Goal: Task Accomplishment & Management: Complete application form

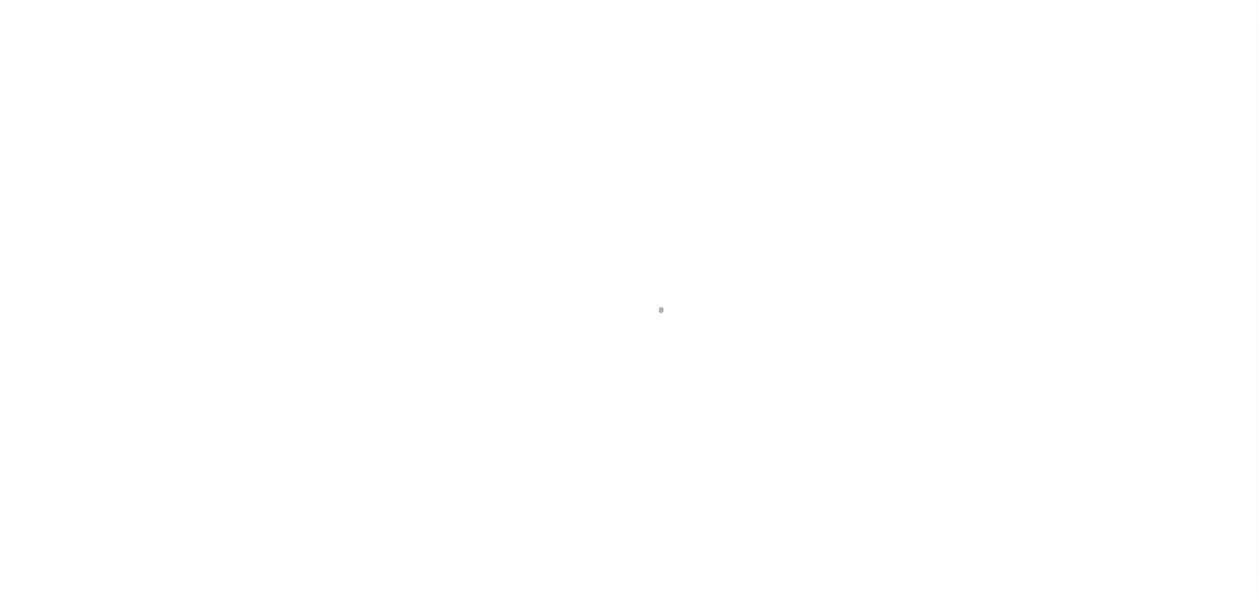
scroll to position [41, 0]
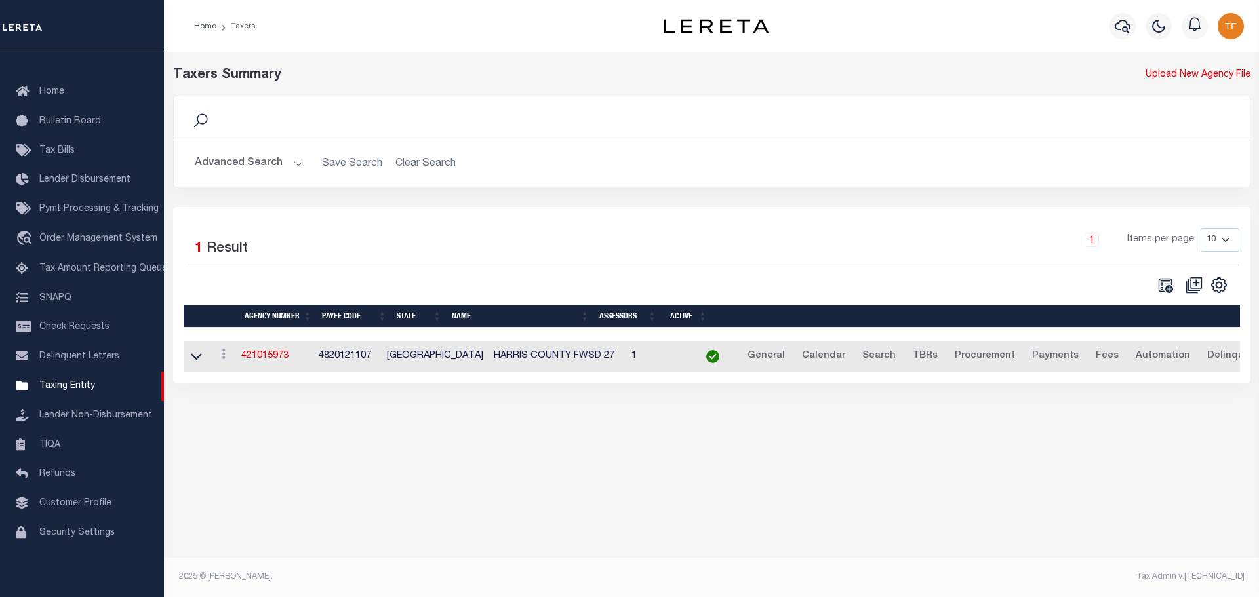
click at [294, 164] on button "Advanced Search" at bounding box center [249, 164] width 109 height 26
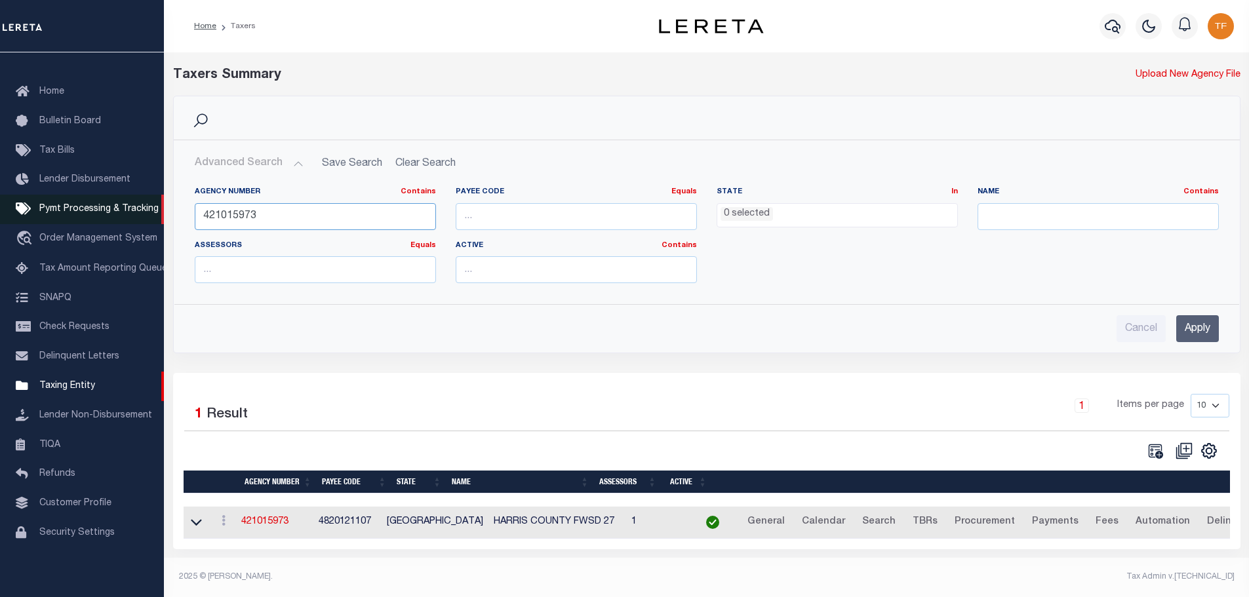
drag, startPoint x: 249, startPoint y: 218, endPoint x: 161, endPoint y: 204, distance: 88.3
click at [174, 201] on div "Agency Number Contains Contains Is 421015973 Payee Code Equals Equals Is Not Eq…" at bounding box center [706, 234] width 1065 height 117
type input "310360631"
click at [1212, 329] on input "Apply" at bounding box center [1197, 328] width 43 height 27
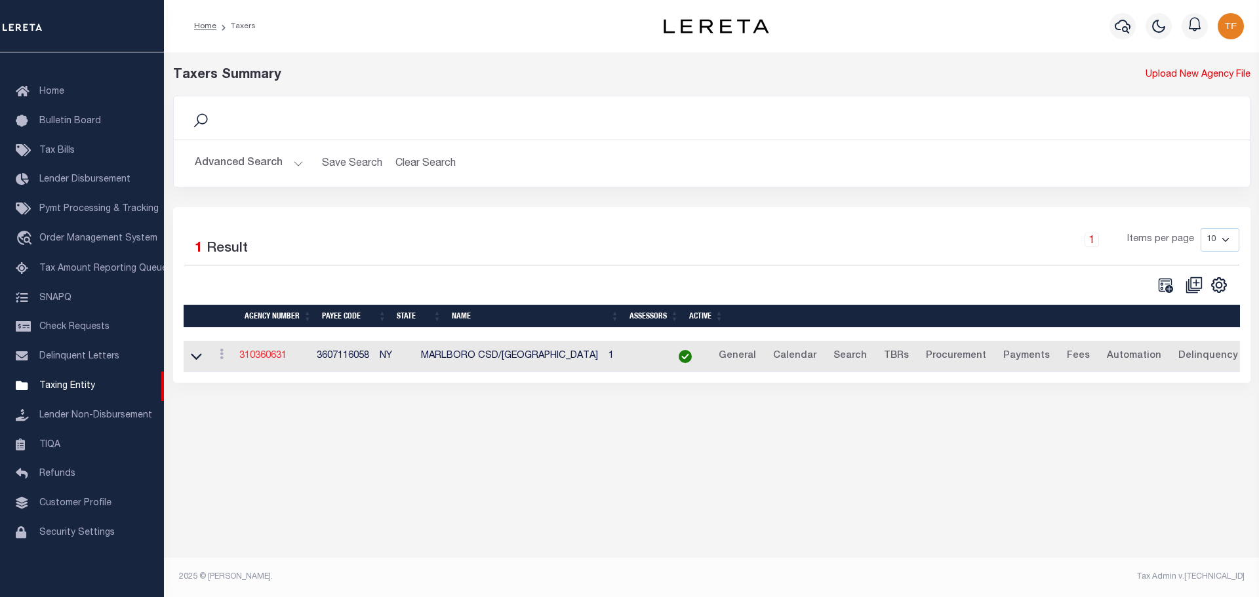
click at [252, 360] on link "310360631" at bounding box center [262, 355] width 47 height 9
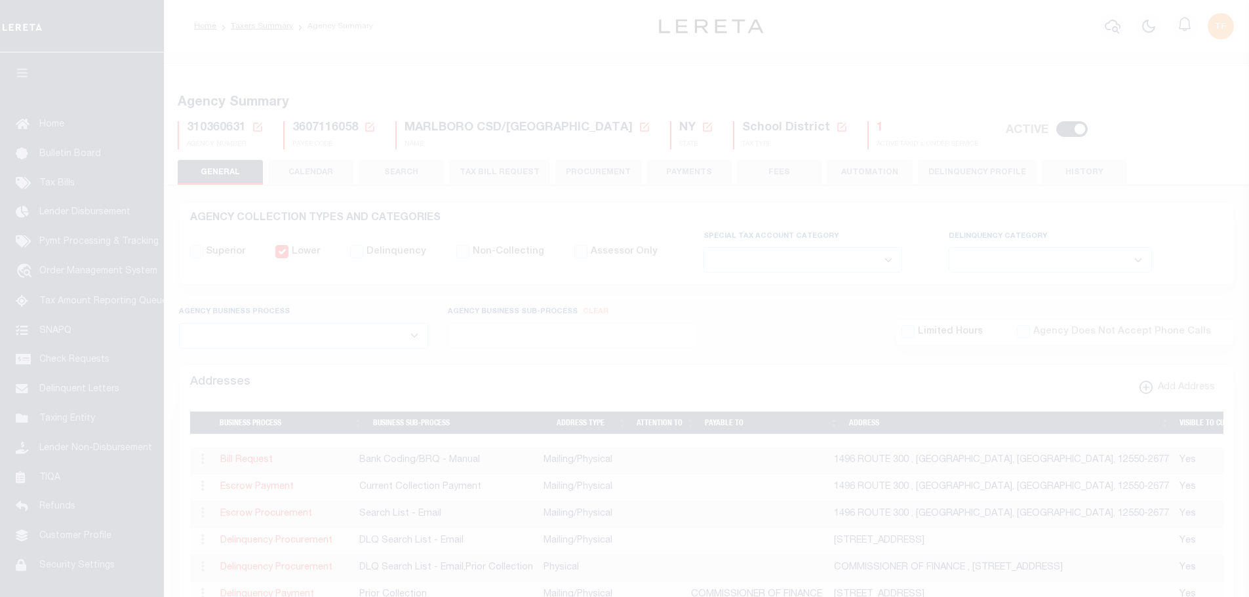
select select
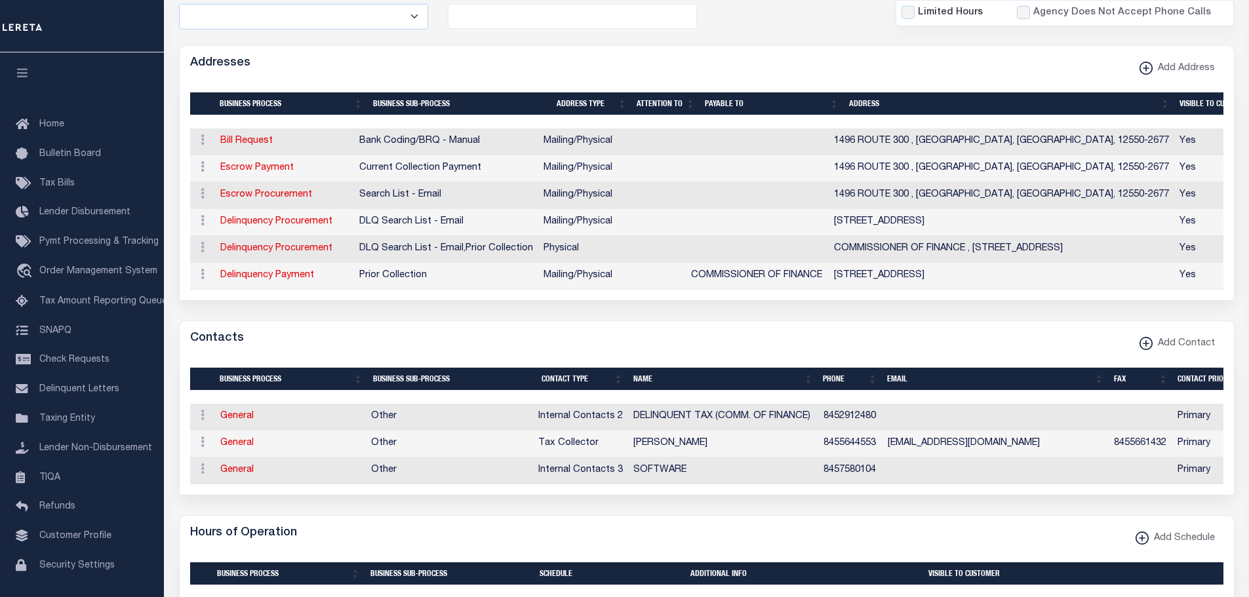
scroll to position [328, 0]
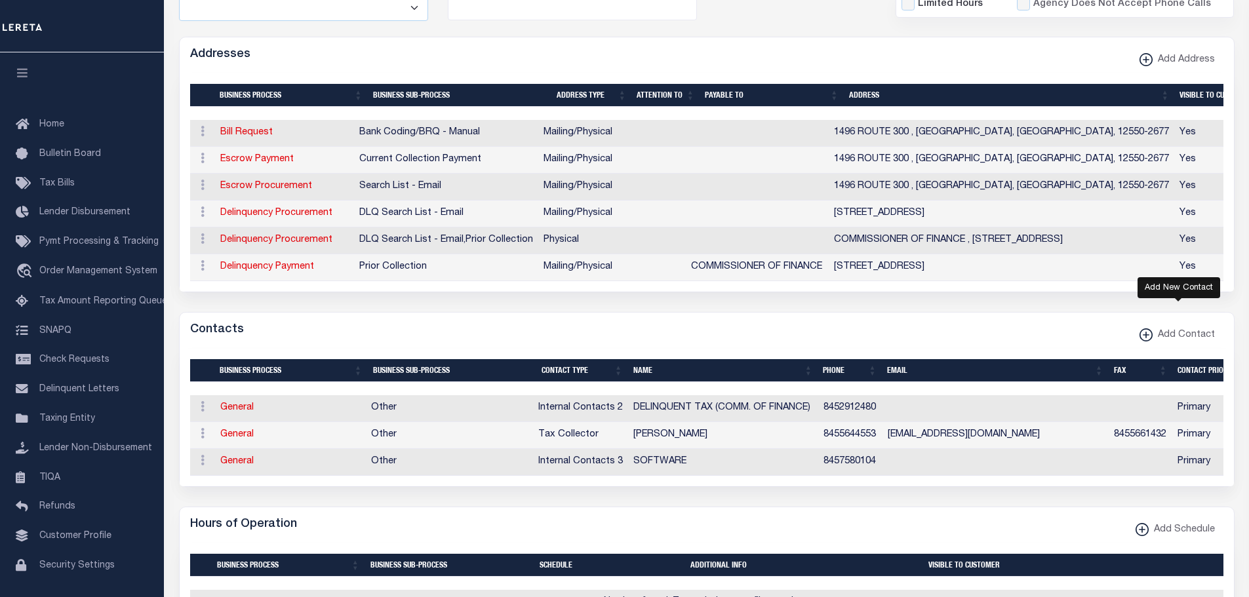
click at [1149, 336] on icon "button" at bounding box center [1146, 334] width 7 height 1
select select "1"
checkbox input "false"
checkbox input "true"
select select
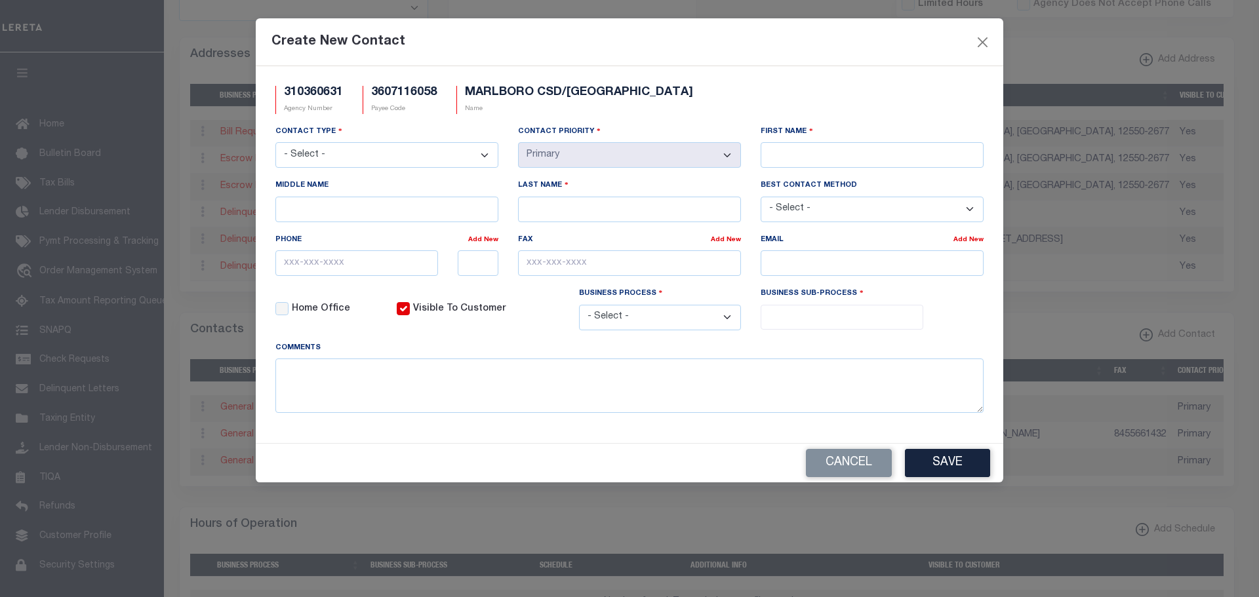
drag, startPoint x: 452, startPoint y: 152, endPoint x: 446, endPoint y: 161, distance: 10.8
click at [452, 152] on select "- Select - Assessor Clerk Internal Contacts 1 Internal Contacts 2 Internal Cont…" at bounding box center [386, 155] width 223 height 26
select select "5"
click at [275, 143] on select "- Select - Assessor Clerk Internal Contacts 1 Internal Contacts 2 Internal Cont…" at bounding box center [386, 155] width 223 height 26
click at [822, 155] on input "First Name" at bounding box center [872, 155] width 223 height 26
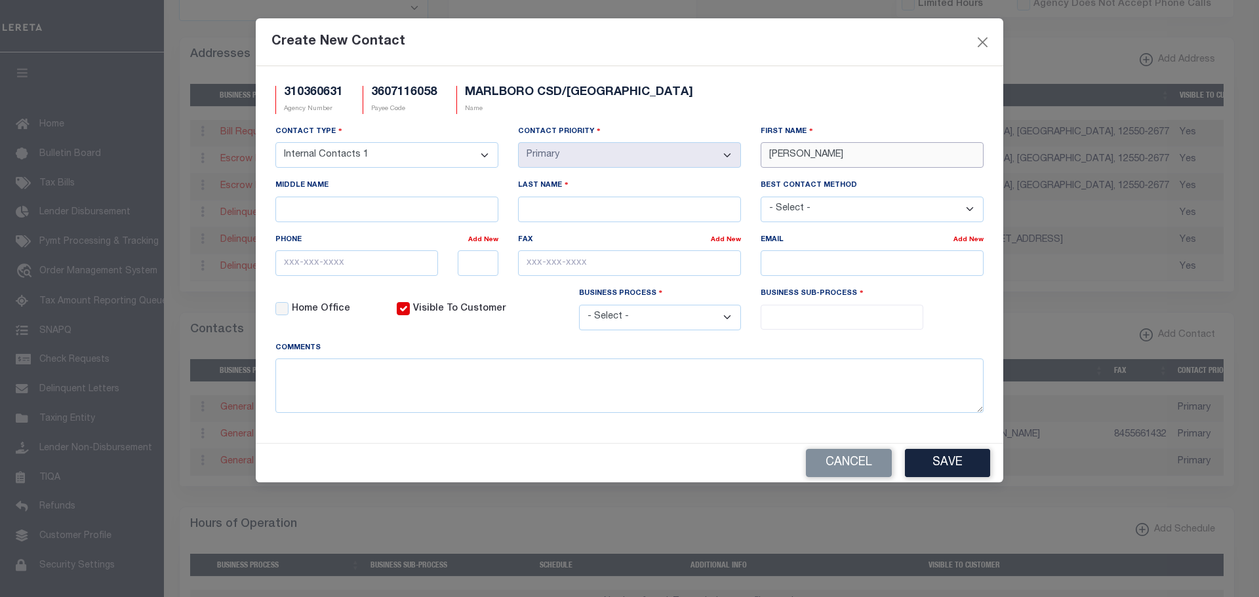
type input "DEBORAH"
click at [350, 208] on input "Middle Name" at bounding box center [386, 210] width 223 height 26
type input "A."
type input "SMITH"
click at [292, 269] on input "text" at bounding box center [356, 263] width 163 height 26
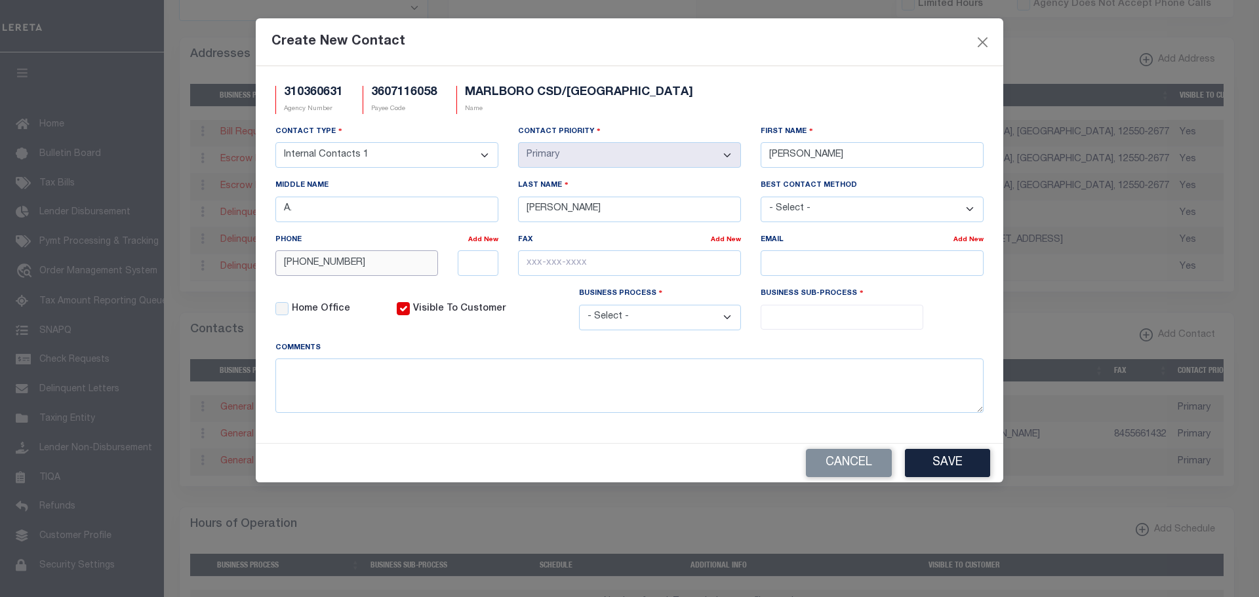
type input "845-564-4553"
click at [677, 323] on select "- Select - All Automation Bill Request Delinquency Payment Delinquency Procurem…" at bounding box center [660, 318] width 163 height 26
select select "6"
click at [579, 307] on select "- Select - All Automation Bill Request Delinquency Payment Delinquency Procurem…" at bounding box center [660, 318] width 163 height 26
click at [812, 316] on input "search" at bounding box center [842, 316] width 155 height 14
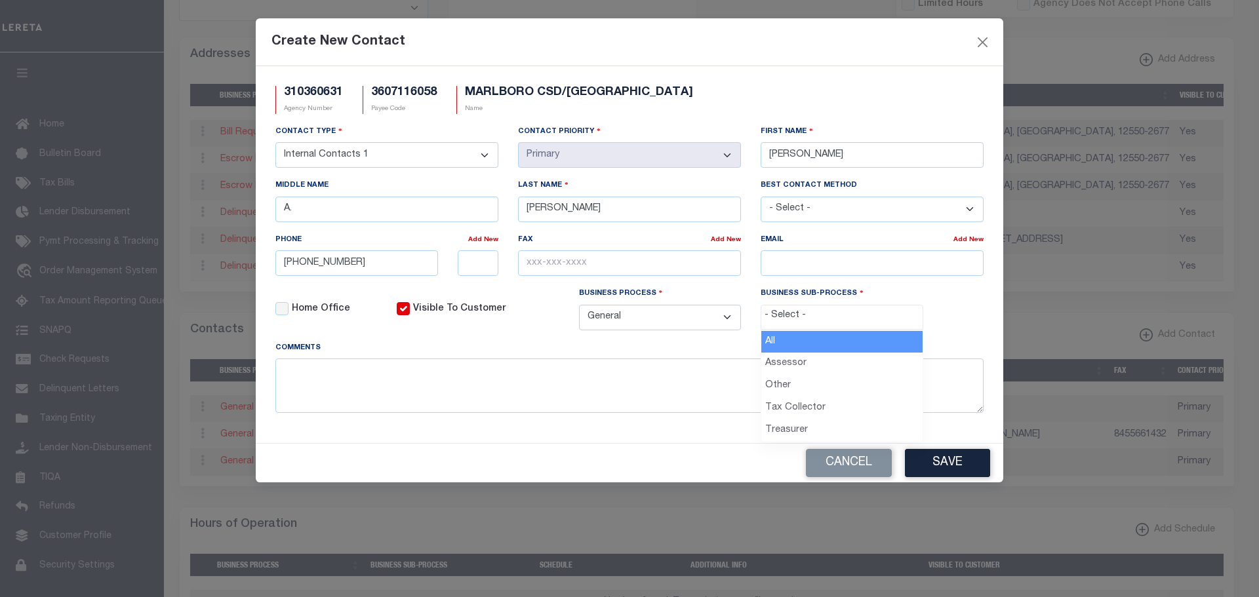
select select "0"
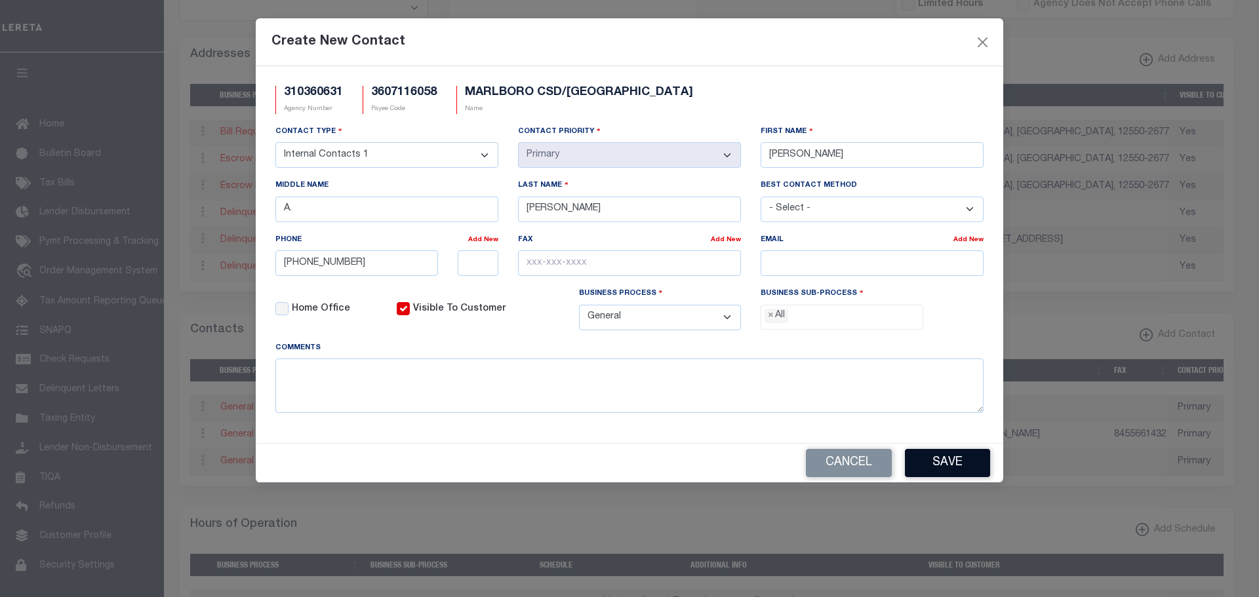
click at [946, 469] on button "Save" at bounding box center [947, 463] width 85 height 28
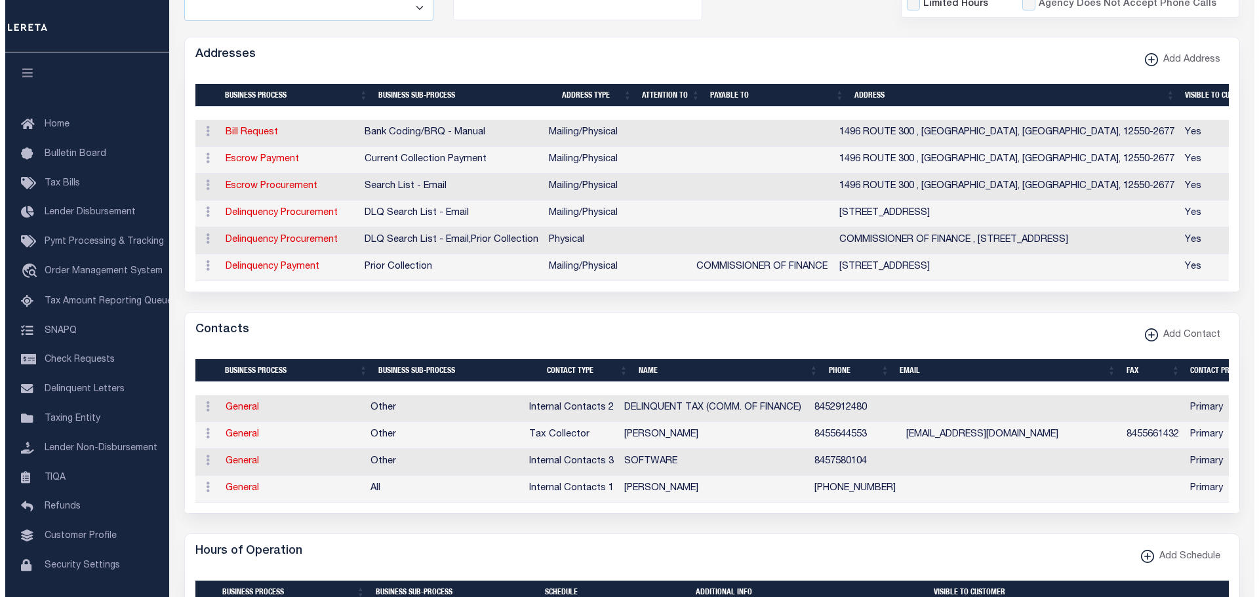
scroll to position [656, 0]
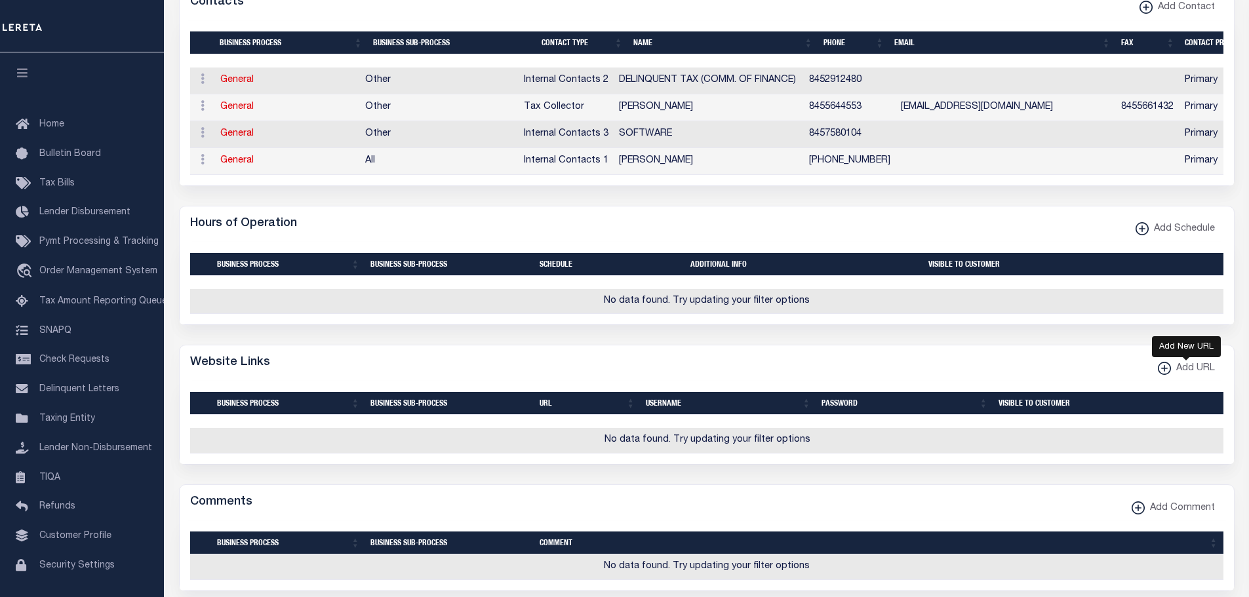
click at [1165, 375] on xmlns\ "button" at bounding box center [1164, 368] width 13 height 13
select select
checkbox input "true"
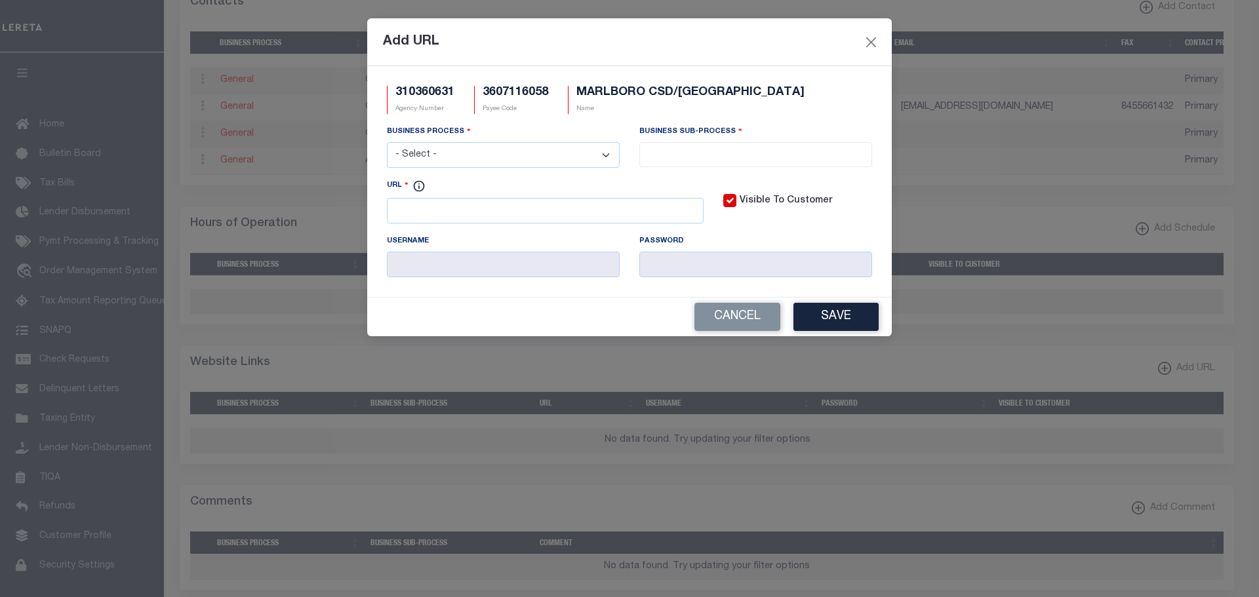
click at [609, 156] on select "- Select - All Automation Bill Request Delinquency Payment Delinquency Procurem…" at bounding box center [503, 155] width 233 height 26
select select "3"
click at [387, 143] on select "- Select - All Automation Bill Request Delinquency Payment Delinquency Procurem…" at bounding box center [503, 155] width 233 height 26
click at [690, 155] on input "search" at bounding box center [755, 153] width 225 height 14
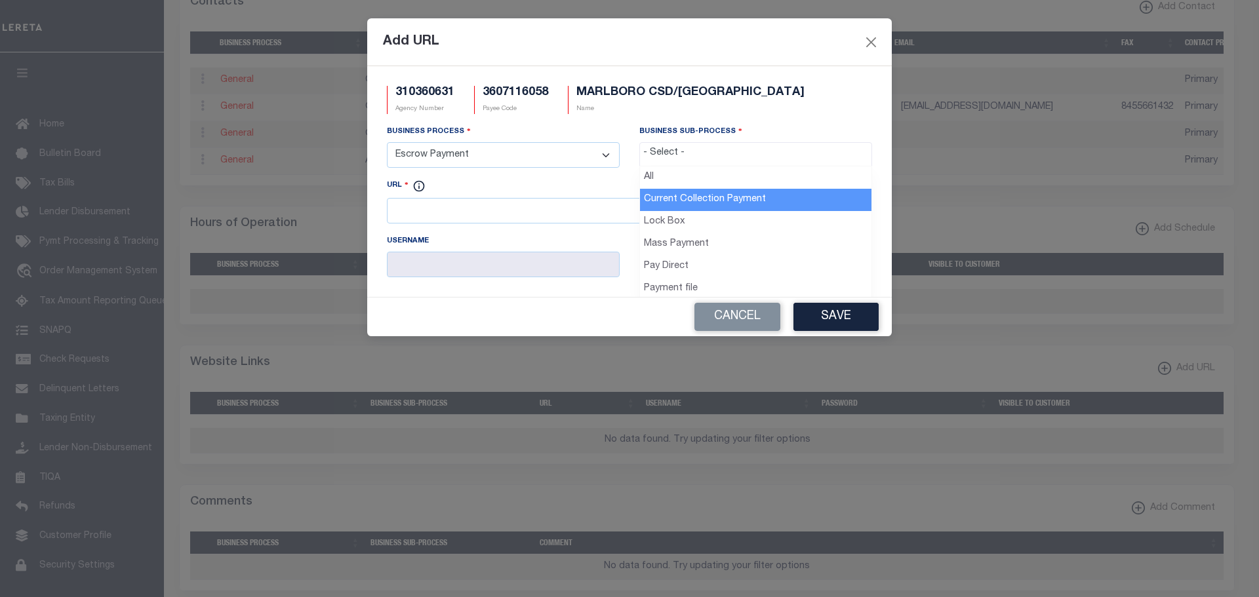
select select "11"
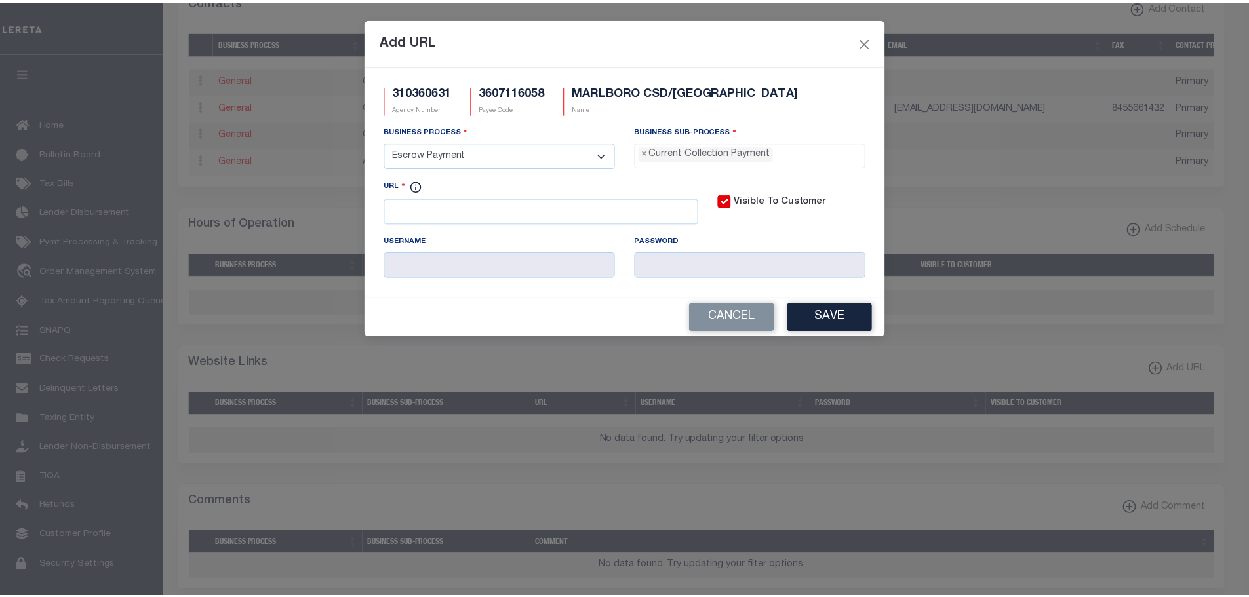
scroll to position [12, 0]
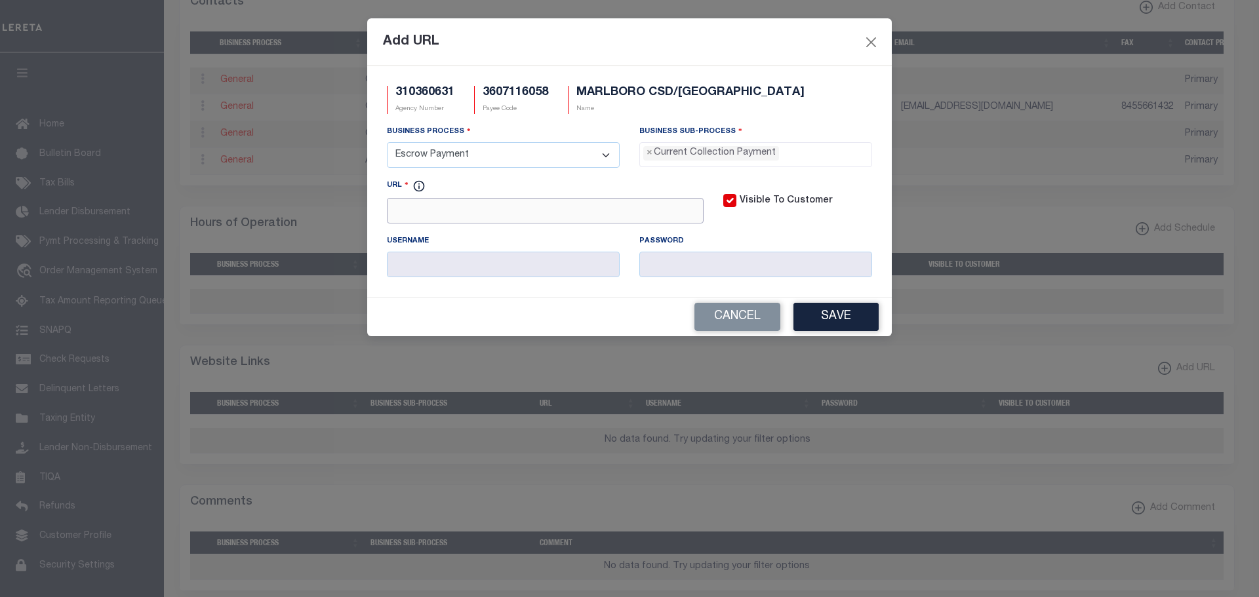
click at [412, 208] on input "URL" at bounding box center [545, 211] width 317 height 26
paste input "www.co.orange.ny.us"
click at [827, 305] on div "Cancel Save" at bounding box center [629, 317] width 525 height 39
click at [834, 318] on button "Save" at bounding box center [835, 317] width 85 height 28
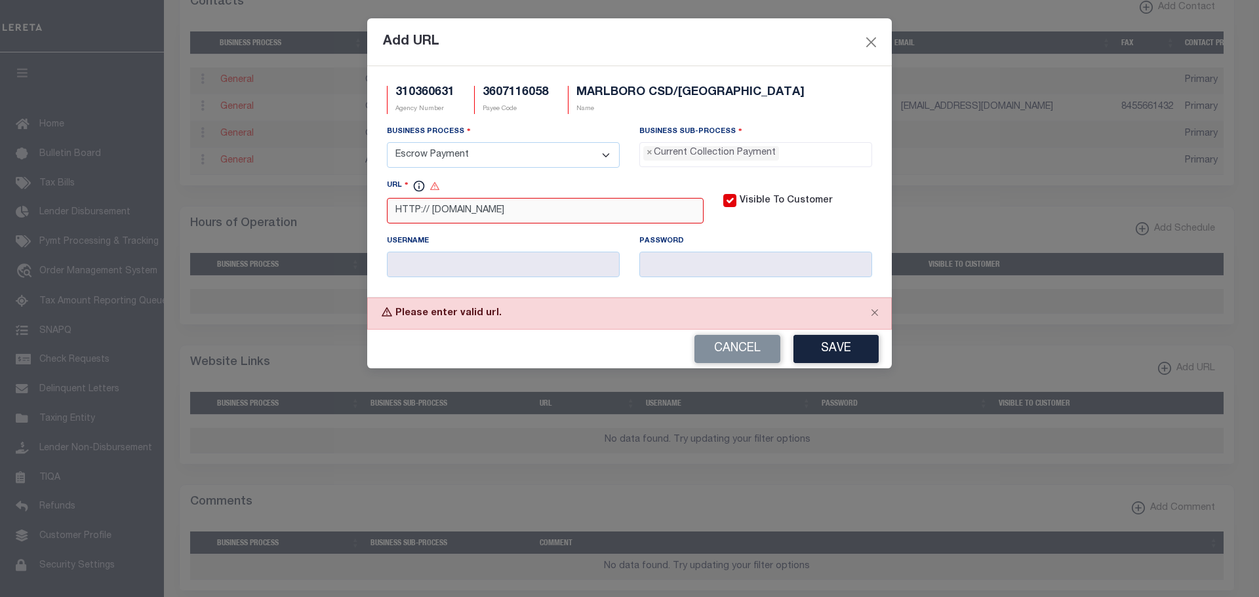
click at [397, 212] on input "HTTP:// www.co.orange.ny.us" at bounding box center [545, 211] width 317 height 26
click at [837, 355] on button "Save" at bounding box center [835, 349] width 85 height 28
click at [431, 212] on input "HTTP:// www.co.orange.ny.us" at bounding box center [545, 211] width 317 height 26
type input "HTTP://www.co.orange.ny.us"
click at [841, 351] on button "Save" at bounding box center [835, 349] width 85 height 28
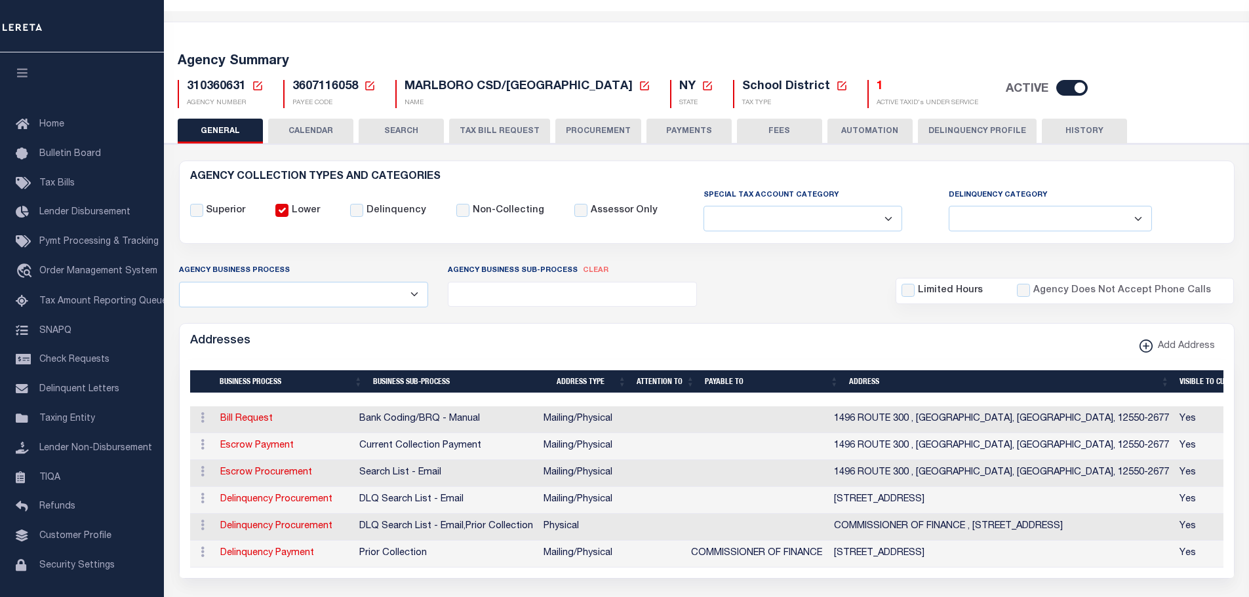
scroll to position [0, 0]
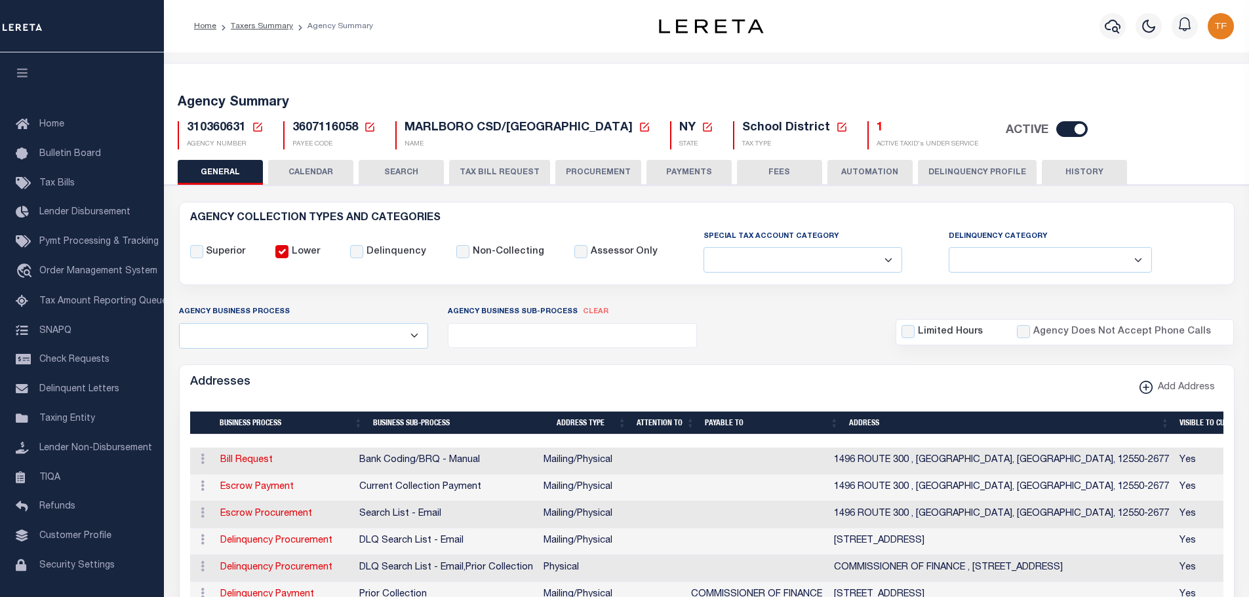
click at [256, 124] on icon at bounding box center [258, 127] width 12 height 12
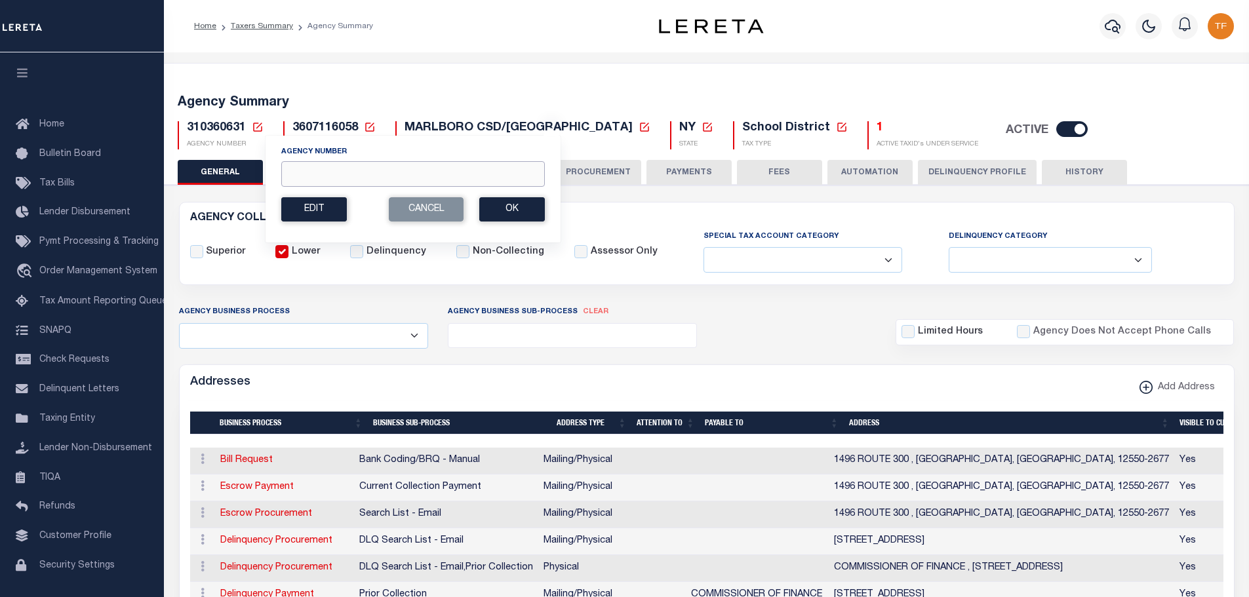
click at [294, 172] on input "Agency Number" at bounding box center [413, 174] width 264 height 26
type input "310360656"
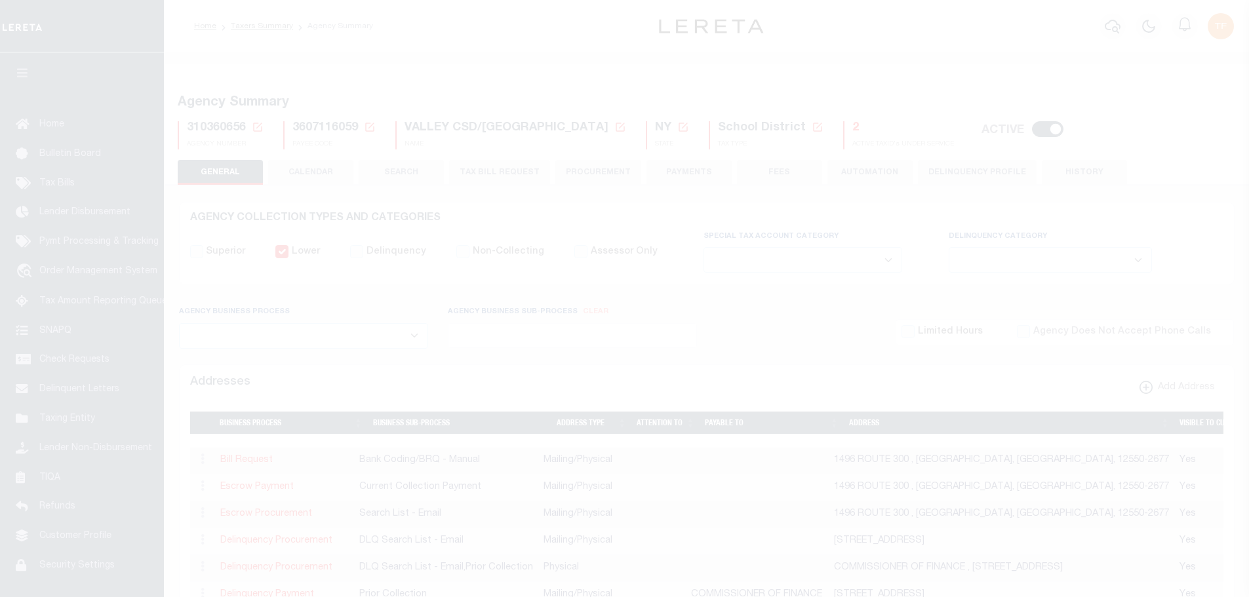
select select
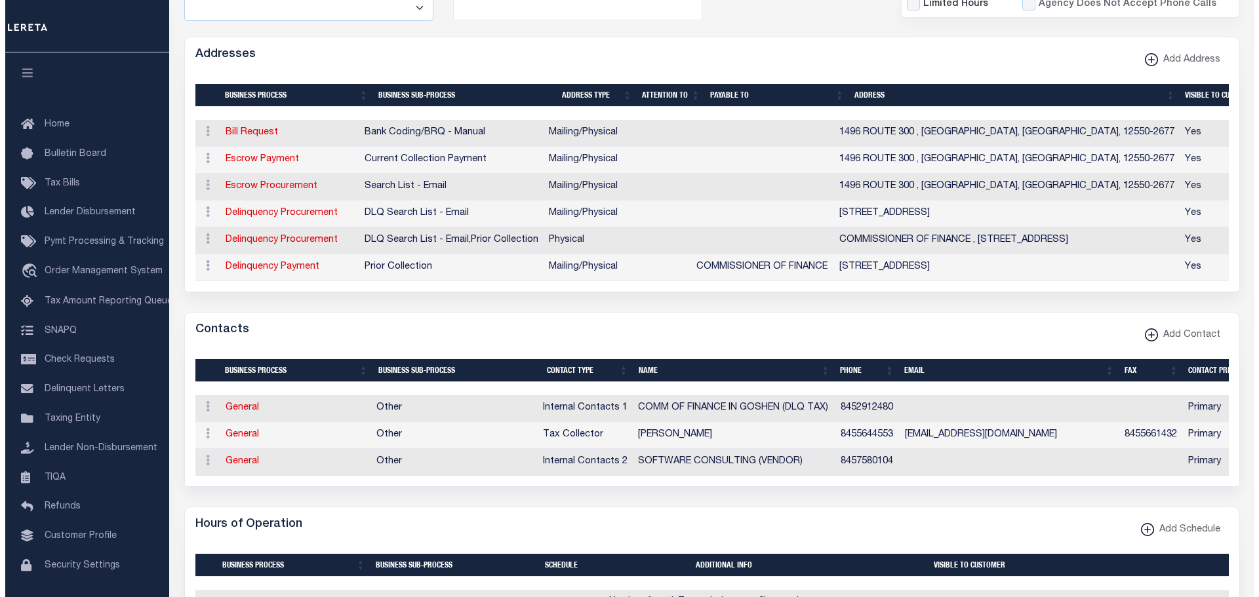
scroll to position [590, 0]
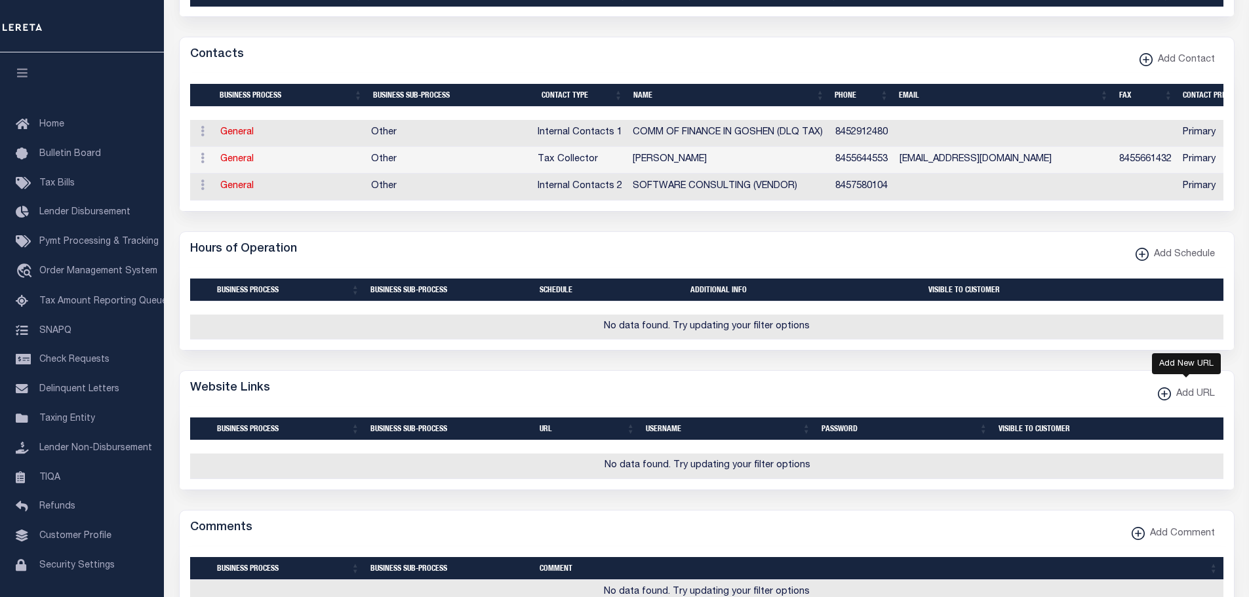
click at [1161, 401] on xmlns\ "button" at bounding box center [1164, 394] width 13 height 13
select select
checkbox input "true"
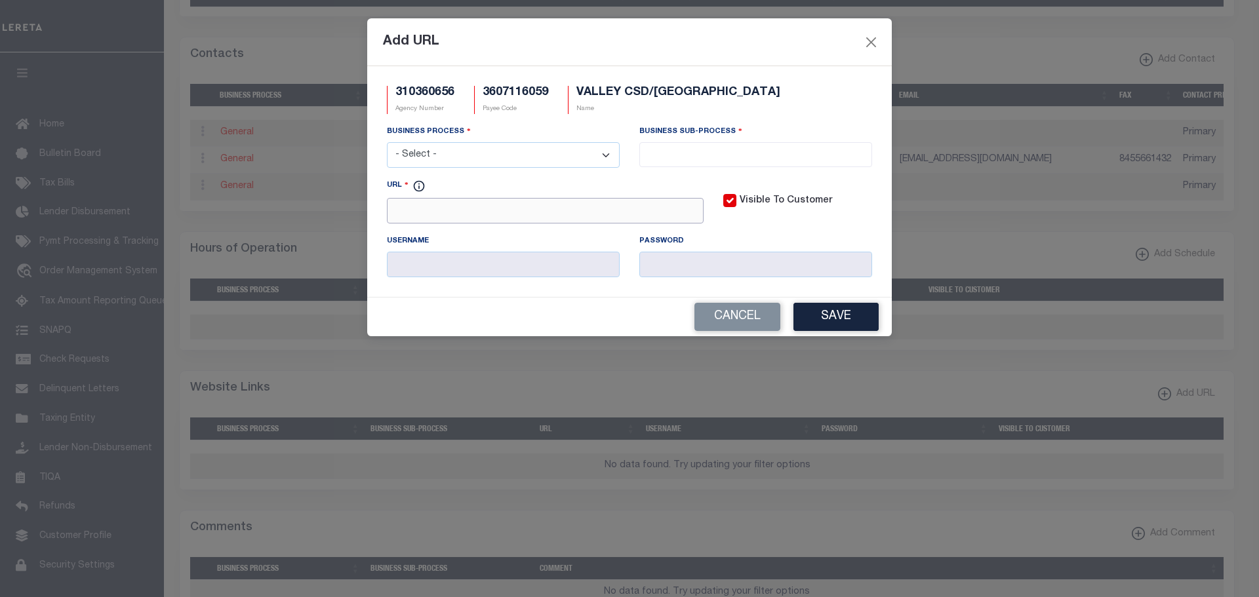
click at [412, 217] on input "URL" at bounding box center [545, 211] width 317 height 26
paste input "http://propertydata.orangecountygov.com/index.aspx"
type input "http://propertydata.orangecountygov.com/index.aspx"
click at [412, 154] on select "- Select - All Automation Bill Request Delinquency Payment Delinquency Procurem…" at bounding box center [503, 155] width 233 height 26
select select "3"
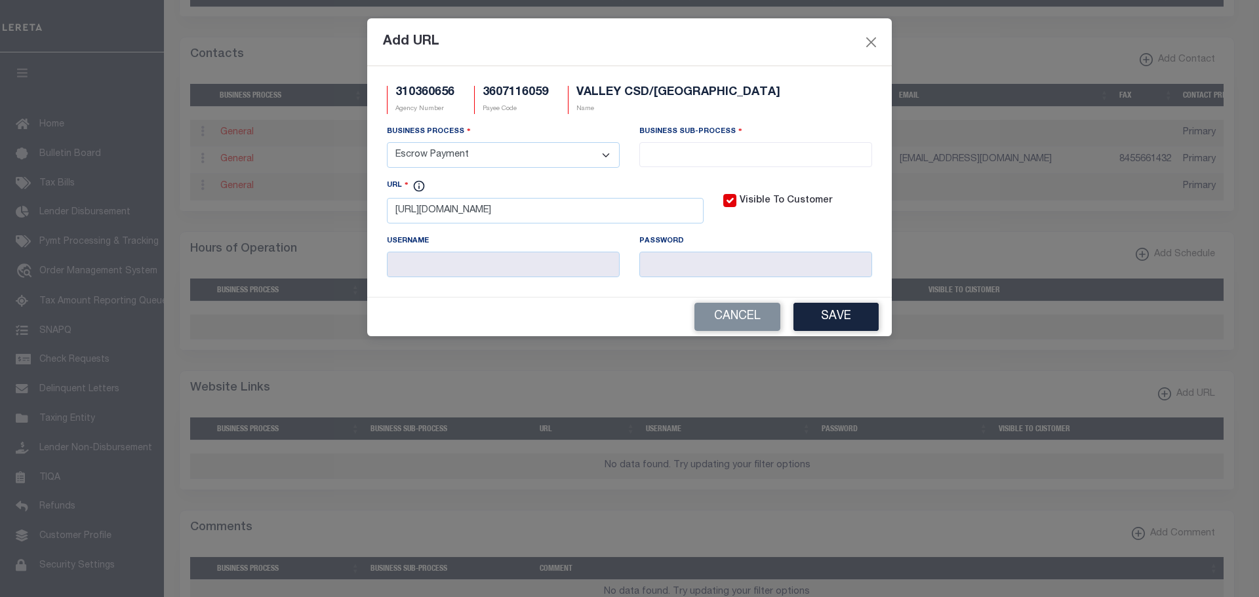
click at [387, 143] on select "- Select - All Automation Bill Request Delinquency Payment Delinquency Procurem…" at bounding box center [503, 155] width 233 height 26
click at [697, 159] on input "search" at bounding box center [755, 153] width 225 height 14
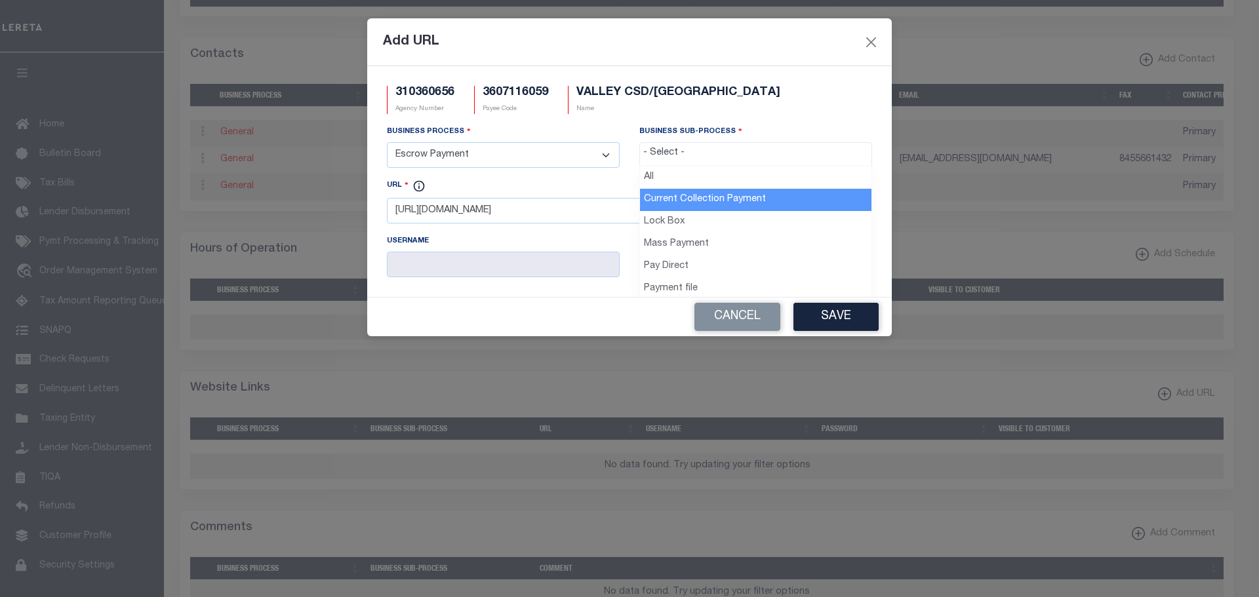
drag, startPoint x: 683, startPoint y: 195, endPoint x: 686, endPoint y: 207, distance: 11.6
select select "11"
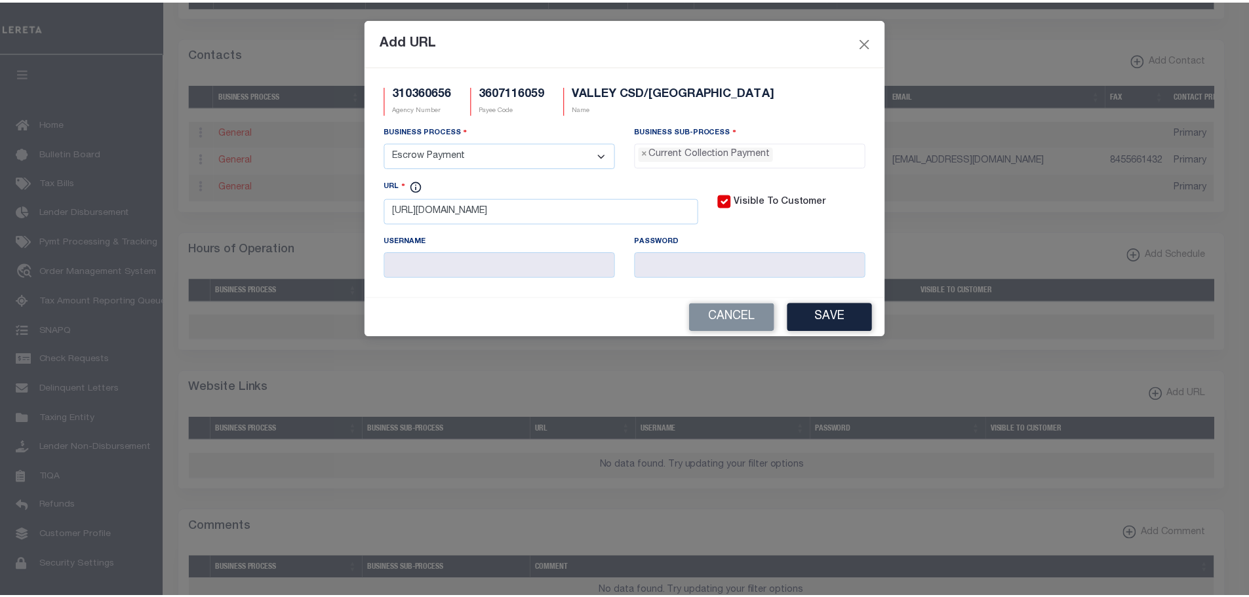
scroll to position [12, 0]
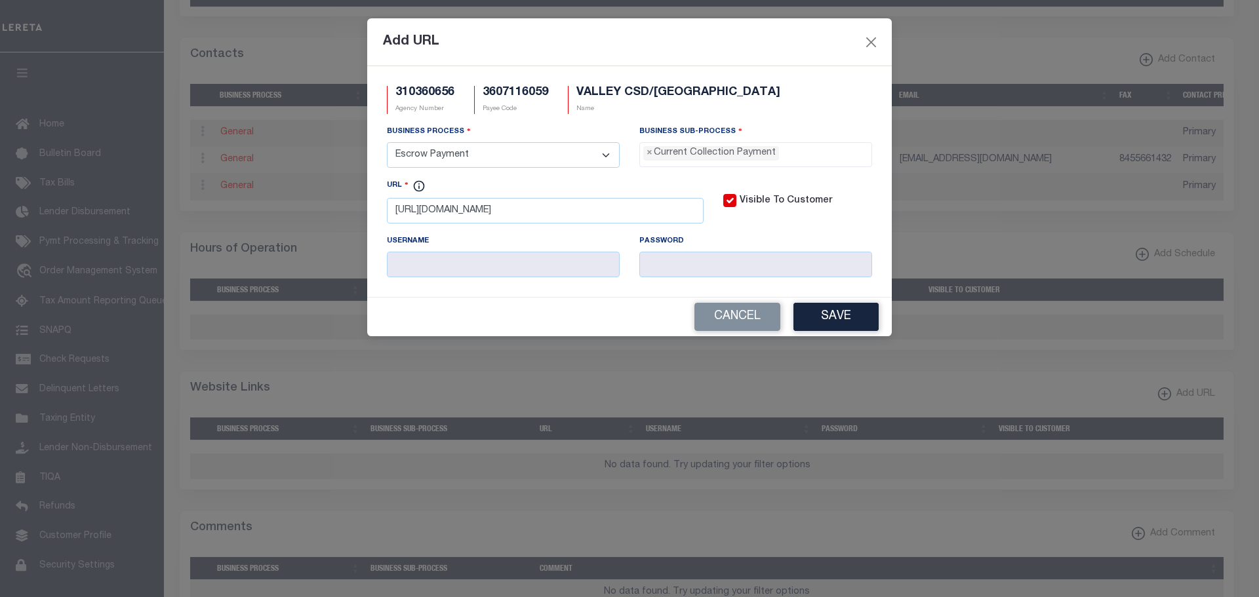
click at [848, 328] on button "Save" at bounding box center [835, 317] width 85 height 28
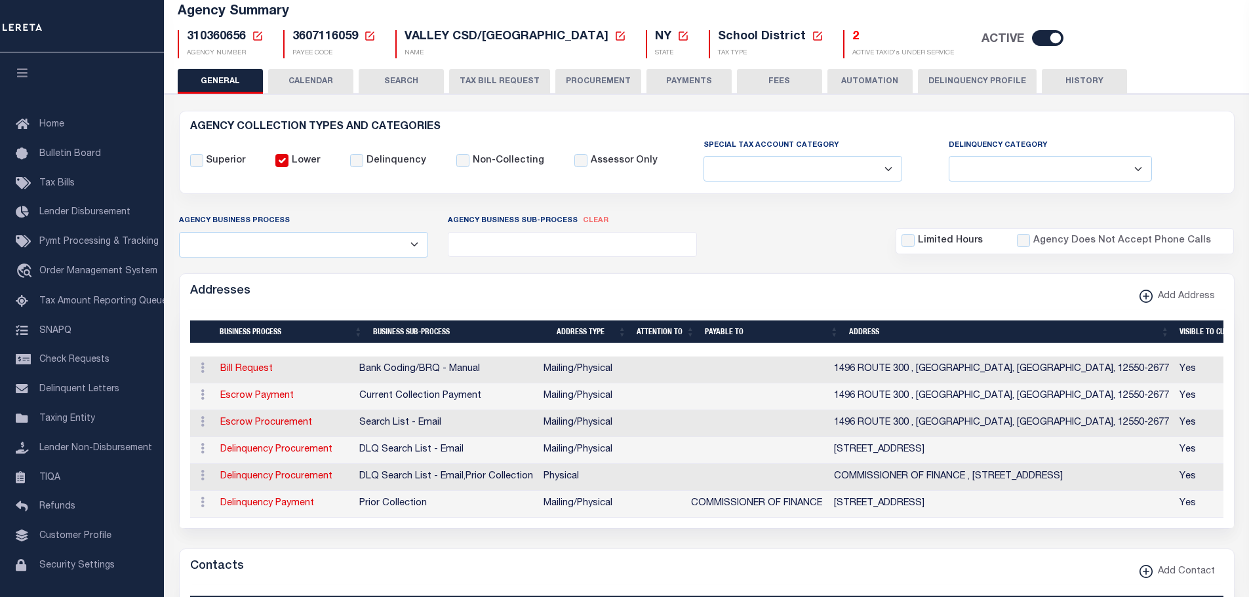
scroll to position [66, 0]
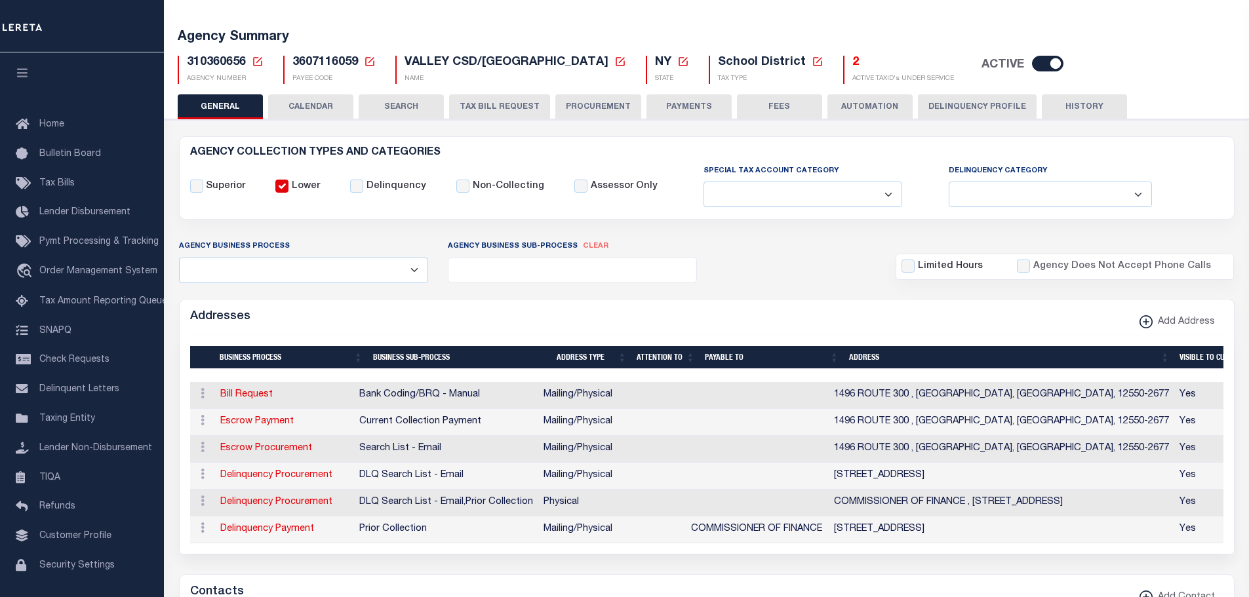
click at [258, 58] on icon at bounding box center [257, 61] width 9 height 9
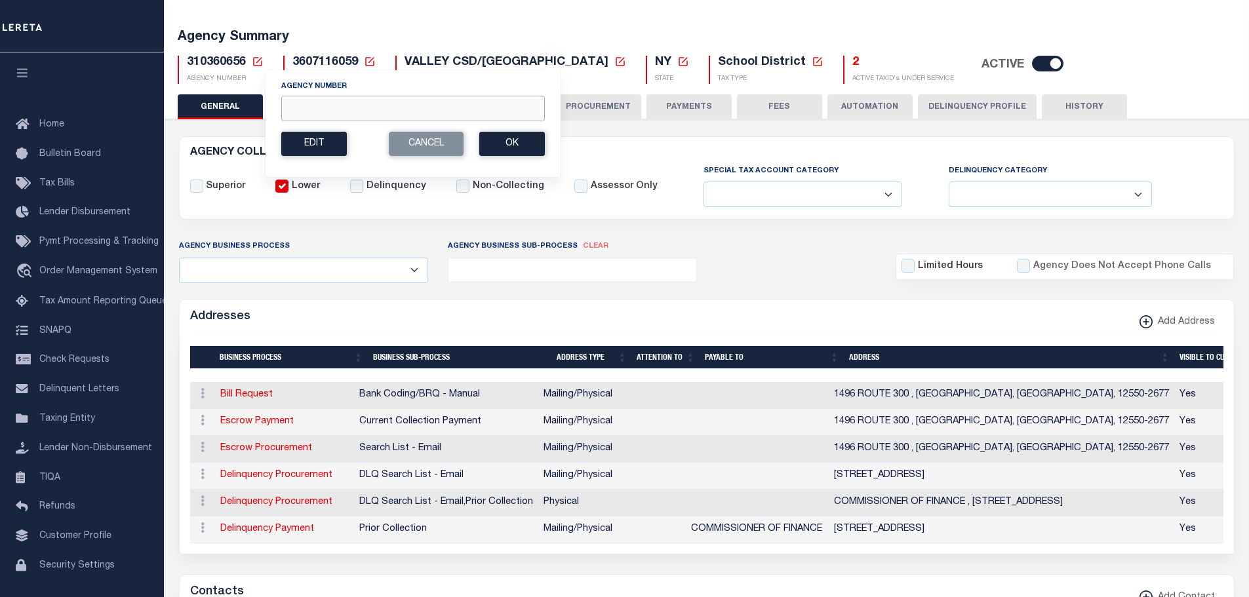
click at [298, 111] on input "Agency Number" at bounding box center [413, 109] width 264 height 26
type input "310180615"
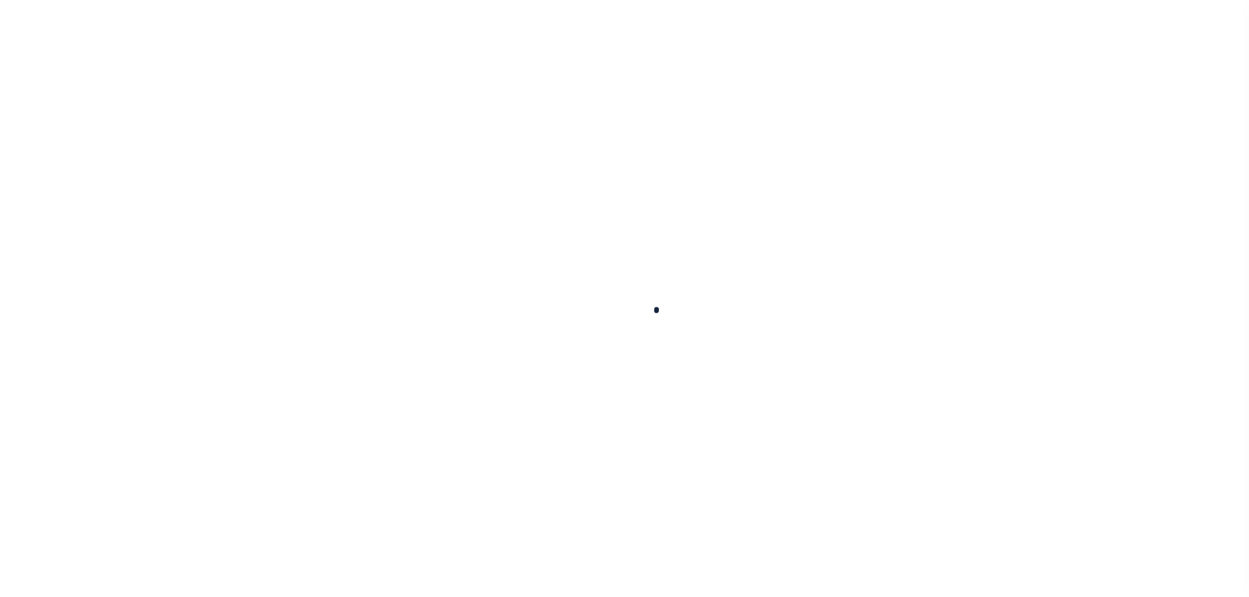
select select
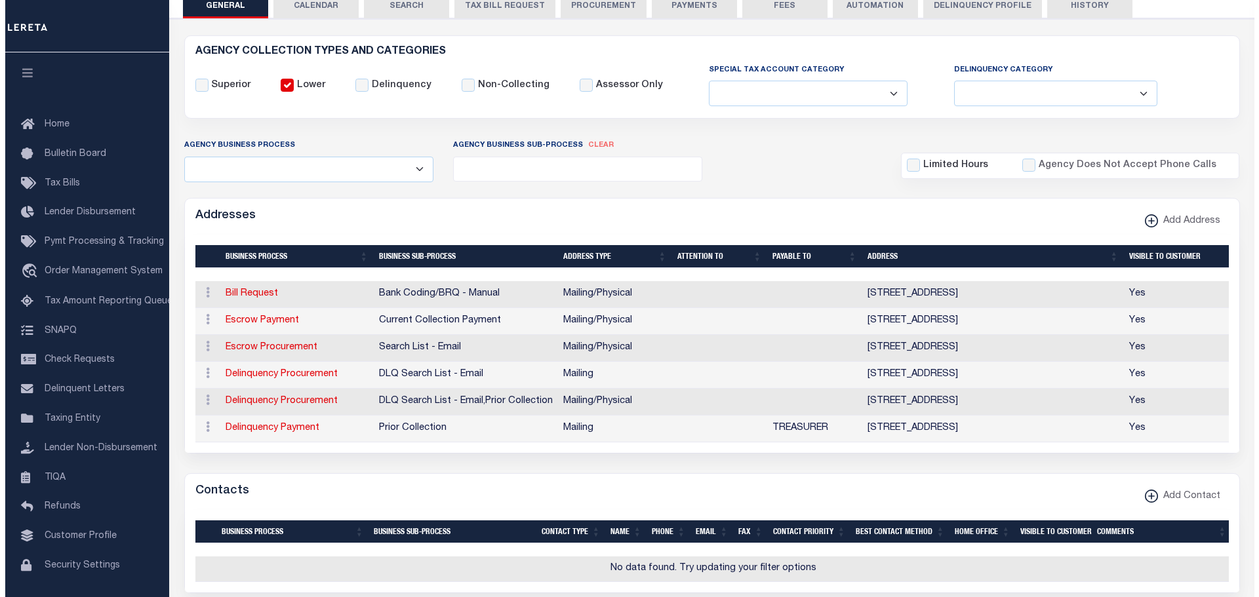
scroll to position [262, 0]
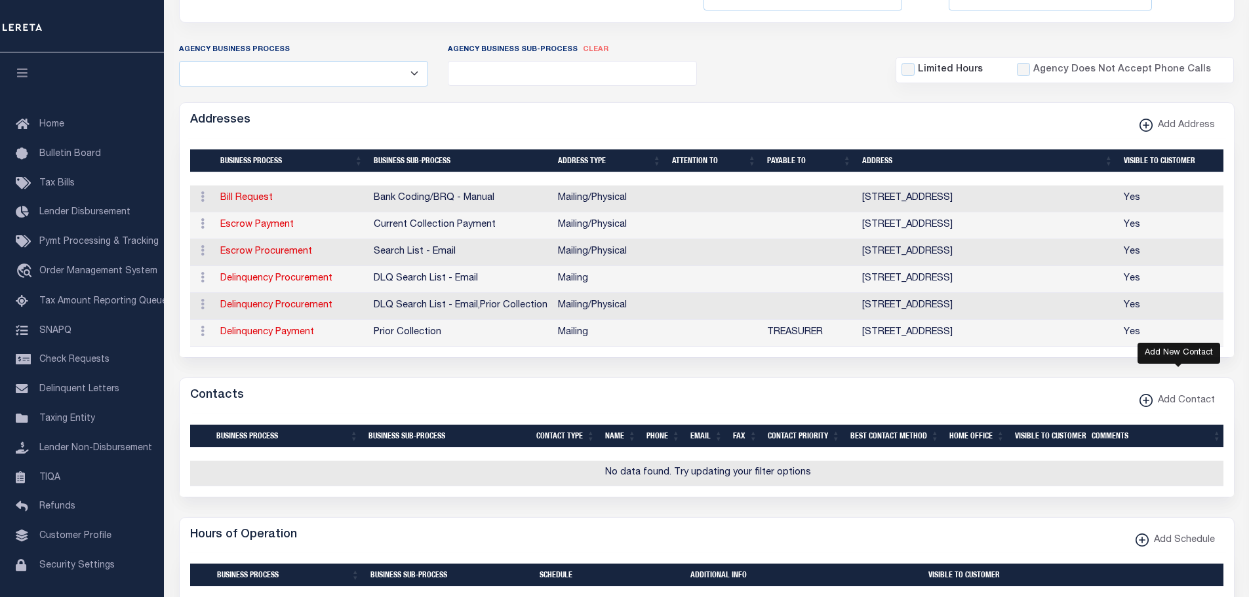
click at [1147, 401] on icon "button" at bounding box center [1146, 400] width 7 height 1
select select "1"
checkbox input "false"
checkbox input "true"
select select
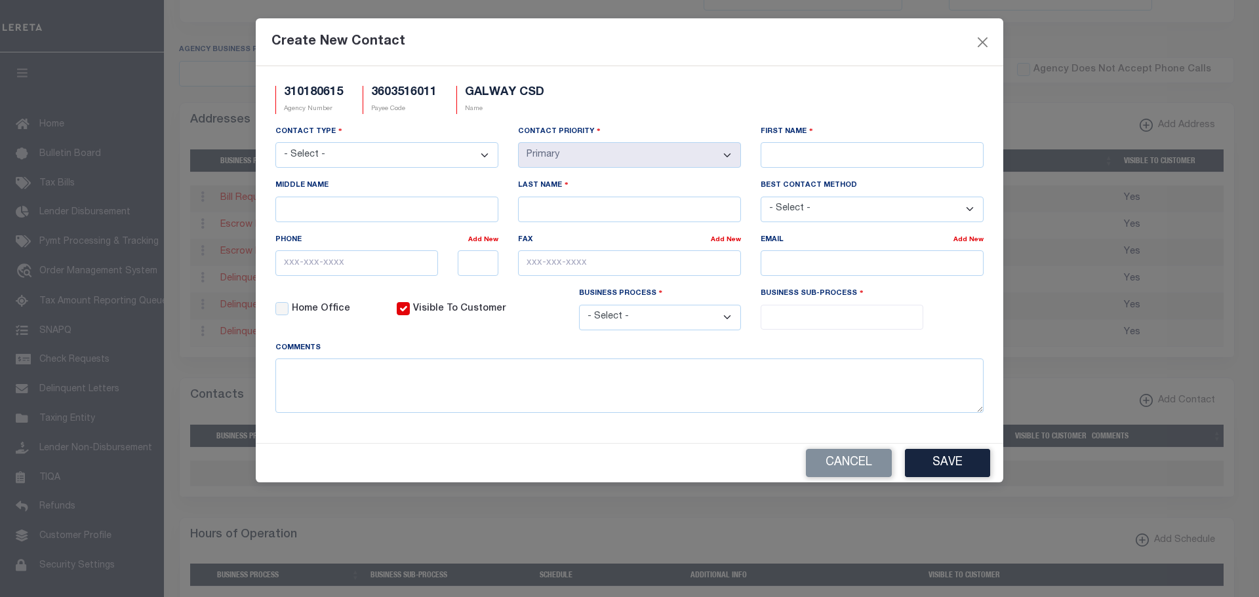
click at [414, 146] on select "- Select - Assessor Clerk Internal Contacts 1 Internal Contacts 2 Internal Cont…" at bounding box center [386, 155] width 223 height 26
select select "2"
click at [275, 143] on select "- Select - Assessor Clerk Internal Contacts 1 Internal Contacts 2 Internal Cont…" at bounding box center [386, 155] width 223 height 26
click at [819, 158] on input "First Name" at bounding box center [872, 155] width 223 height 26
type input "SUE"
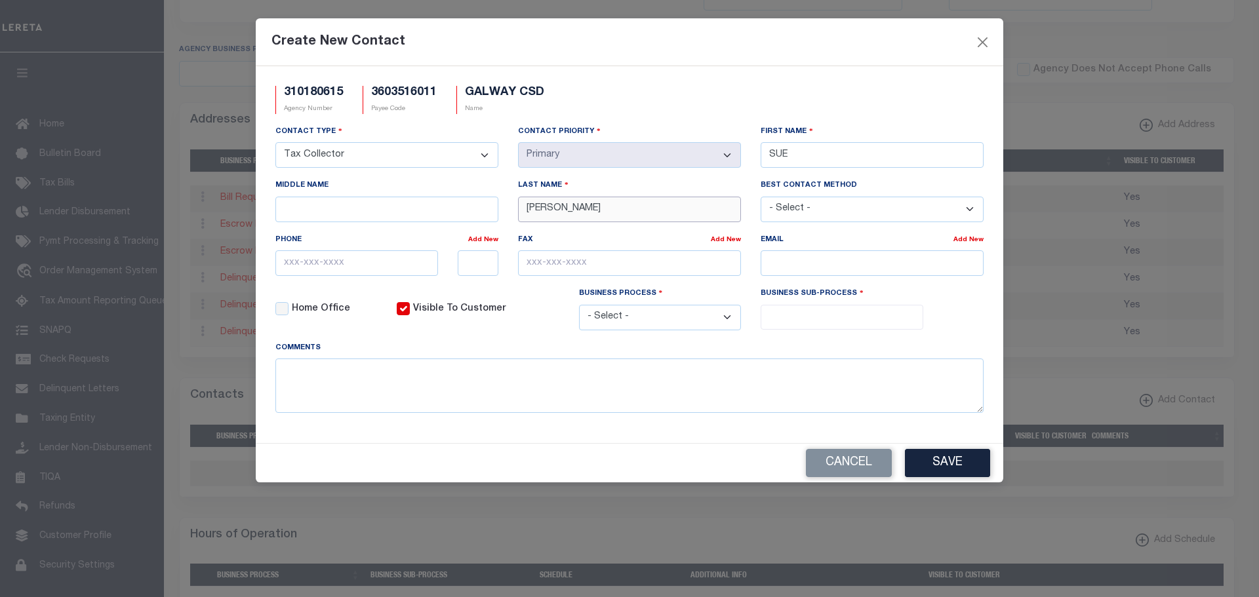
type input "[PERSON_NAME]"
click at [780, 263] on input "email" at bounding box center [872, 263] width 223 height 26
paste input "[EMAIL_ADDRESS][DOMAIN_NAME]"
type input "[EMAIL_ADDRESS][DOMAIN_NAME]"
click at [723, 315] on select "- Select - All Automation Bill Request Delinquency Payment Delinquency Procurem…" at bounding box center [660, 318] width 163 height 26
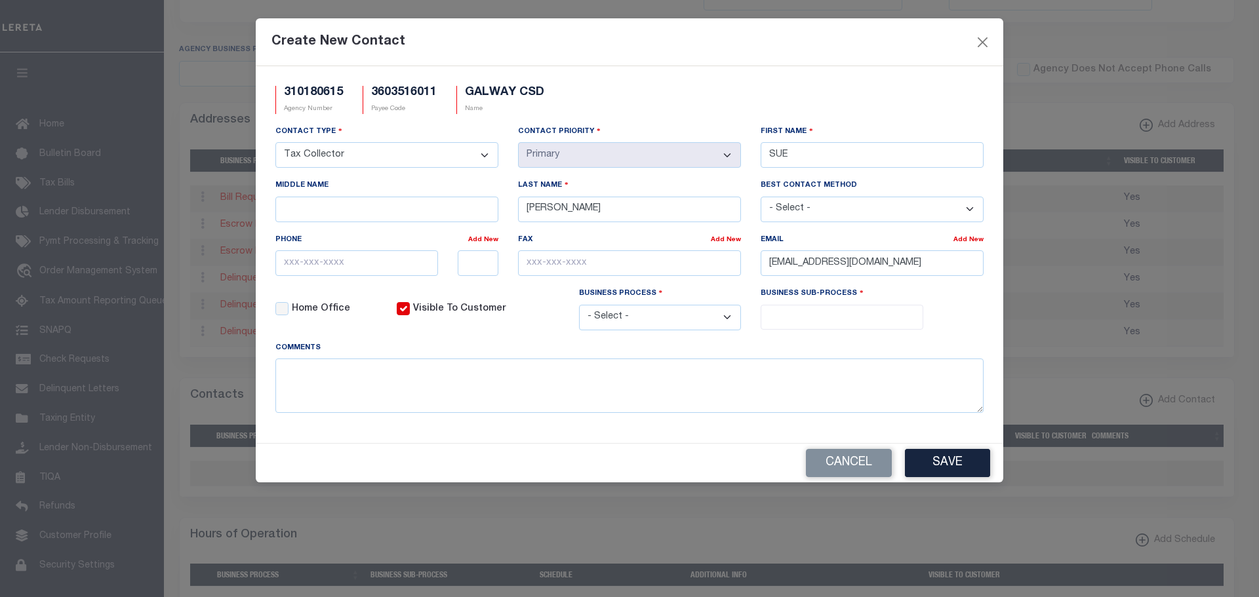
select select "6"
click at [579, 307] on select "- Select - All Automation Bill Request Delinquency Payment Delinquency Procurem…" at bounding box center [660, 318] width 163 height 26
click at [791, 311] on input "search" at bounding box center [842, 316] width 155 height 14
select select "31"
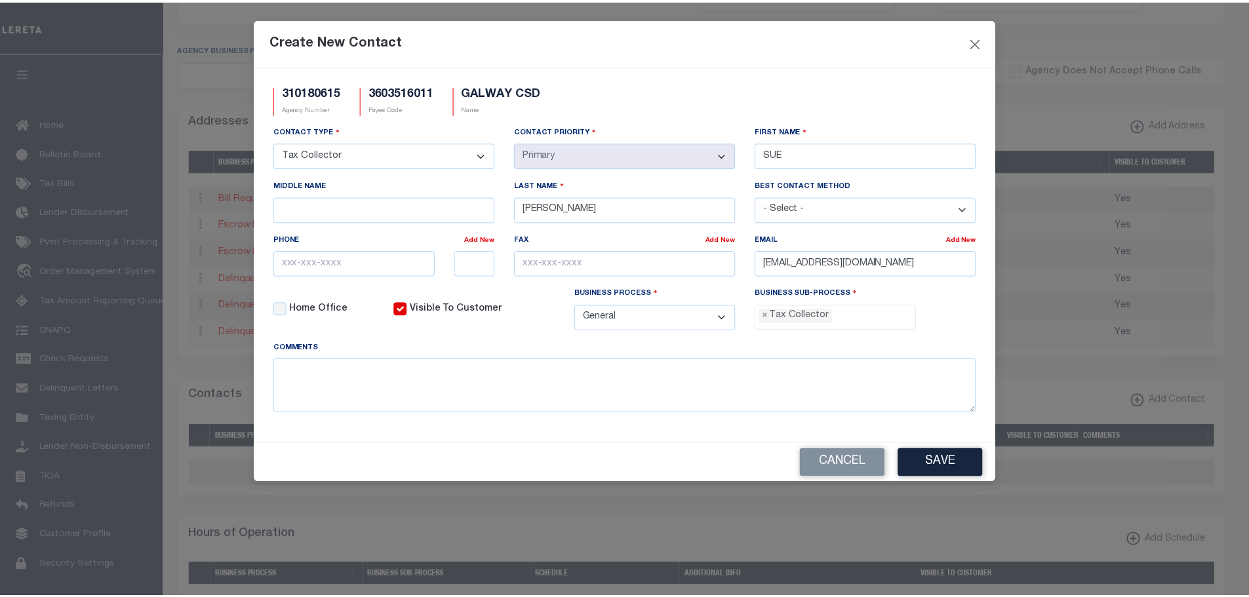
scroll to position [35, 0]
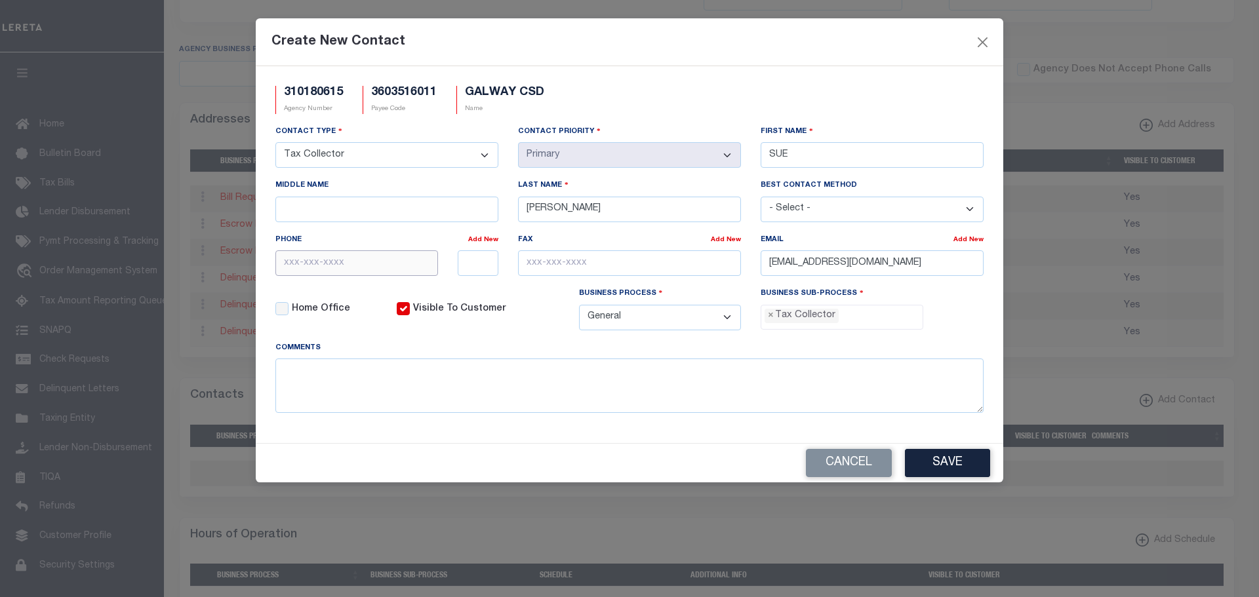
click at [324, 257] on input "text" at bounding box center [356, 263] width 163 height 26
type input "518-290-9312"
type input "800-549-5566"
click at [948, 464] on button "Save" at bounding box center [947, 463] width 85 height 28
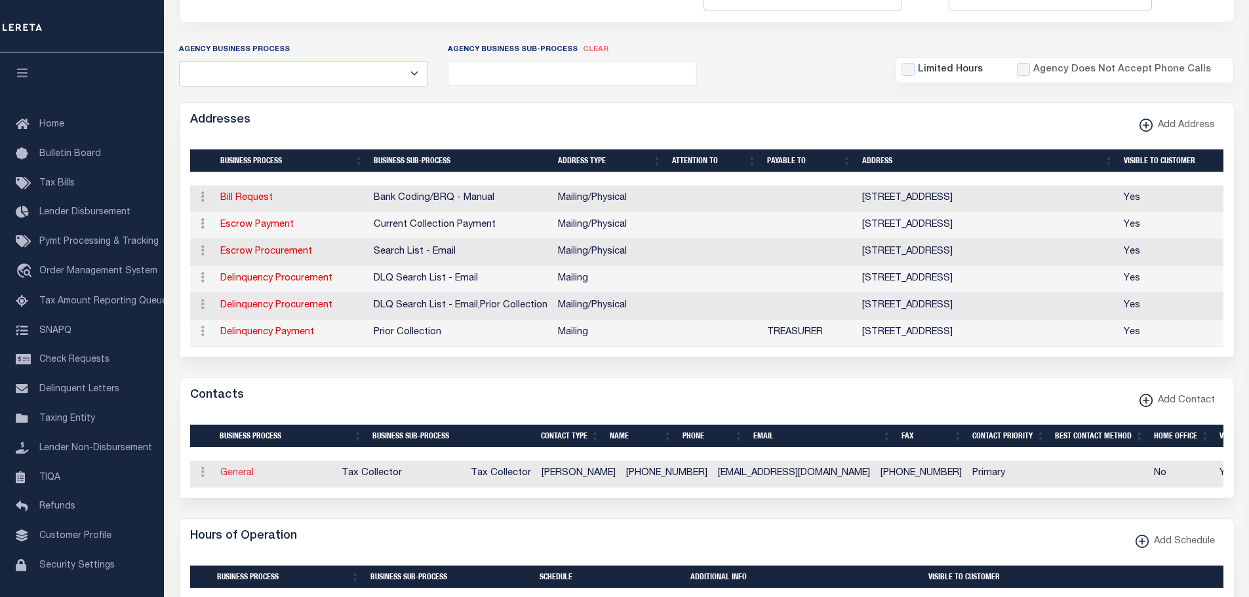
click at [239, 477] on link "General" at bounding box center [236, 473] width 33 height 9
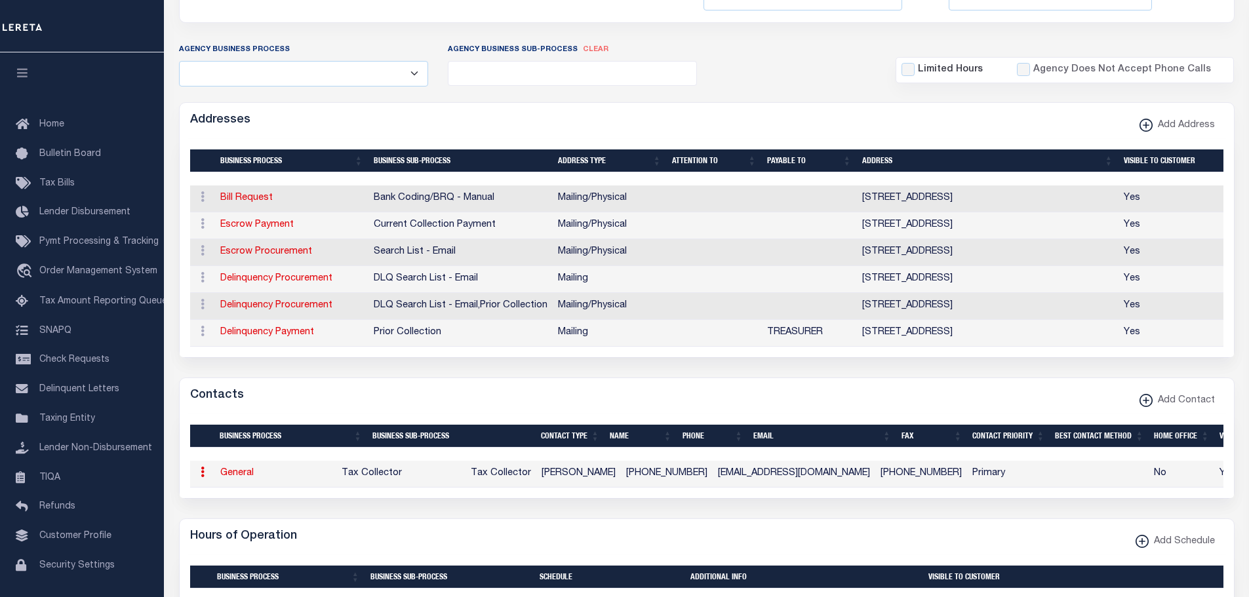
select select
checkbox input "false"
select select
select select "2"
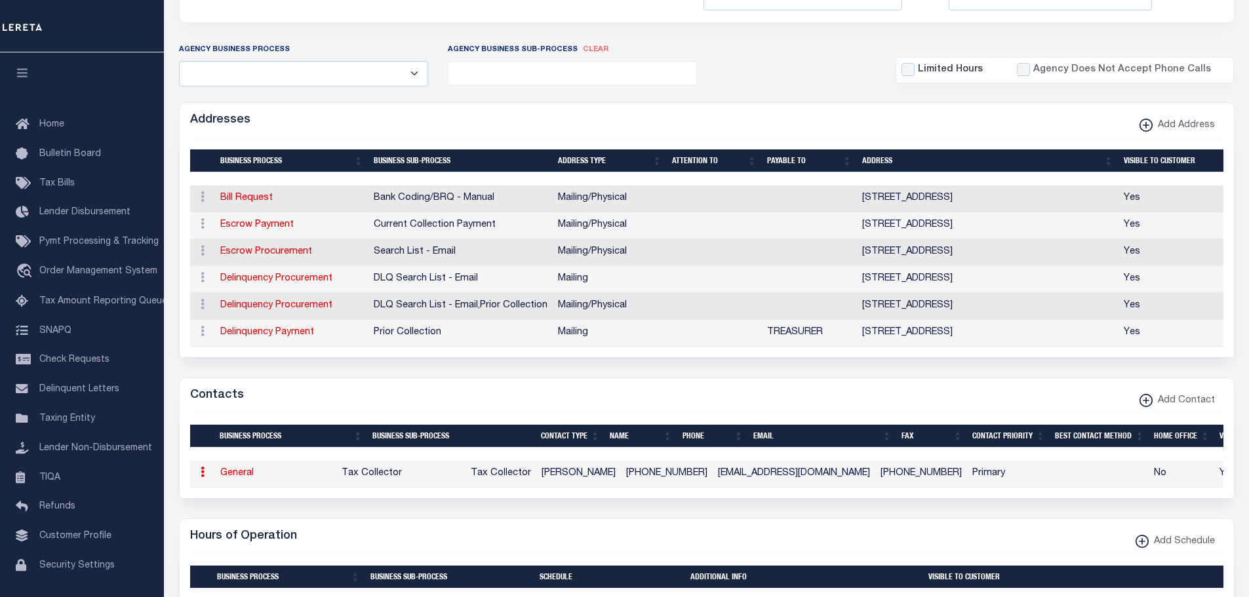
select select "1"
type input "SUE"
type input "WEMPLE"
type input "518-290-9312"
type input "800-549-5566"
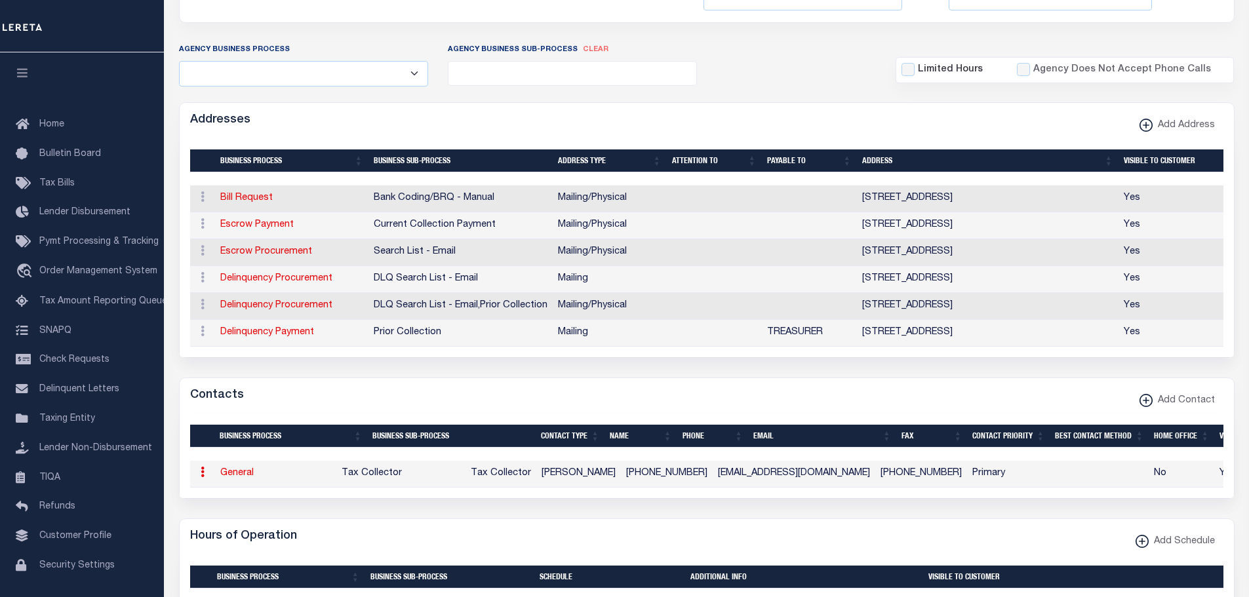
type input "SWEMPLE@GALWAYCSD.ORG"
checkbox input "true"
select select "6"
select select "31"
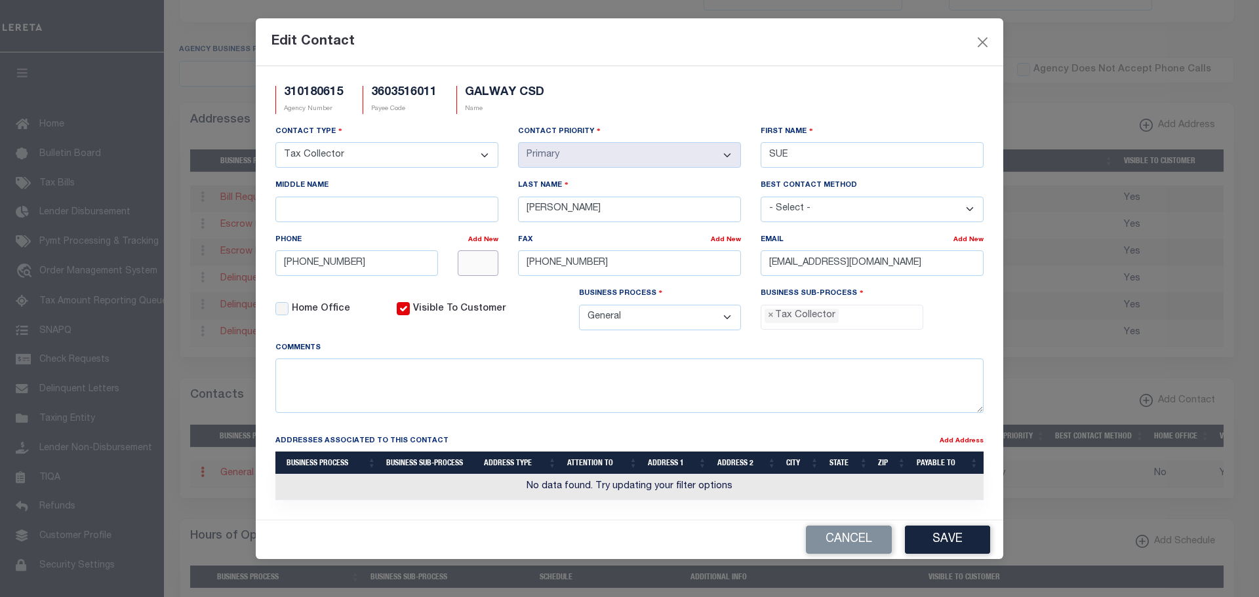
click at [467, 264] on input "text" at bounding box center [478, 263] width 41 height 26
type input "3215"
click at [949, 538] on button "Save" at bounding box center [947, 540] width 85 height 28
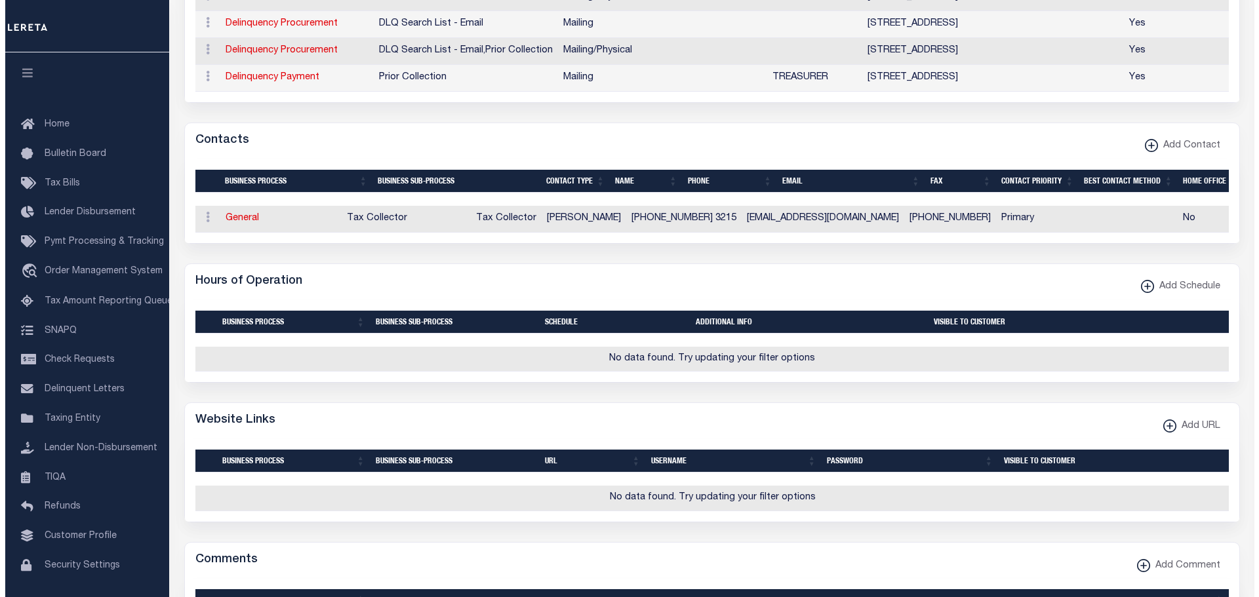
scroll to position [656, 0]
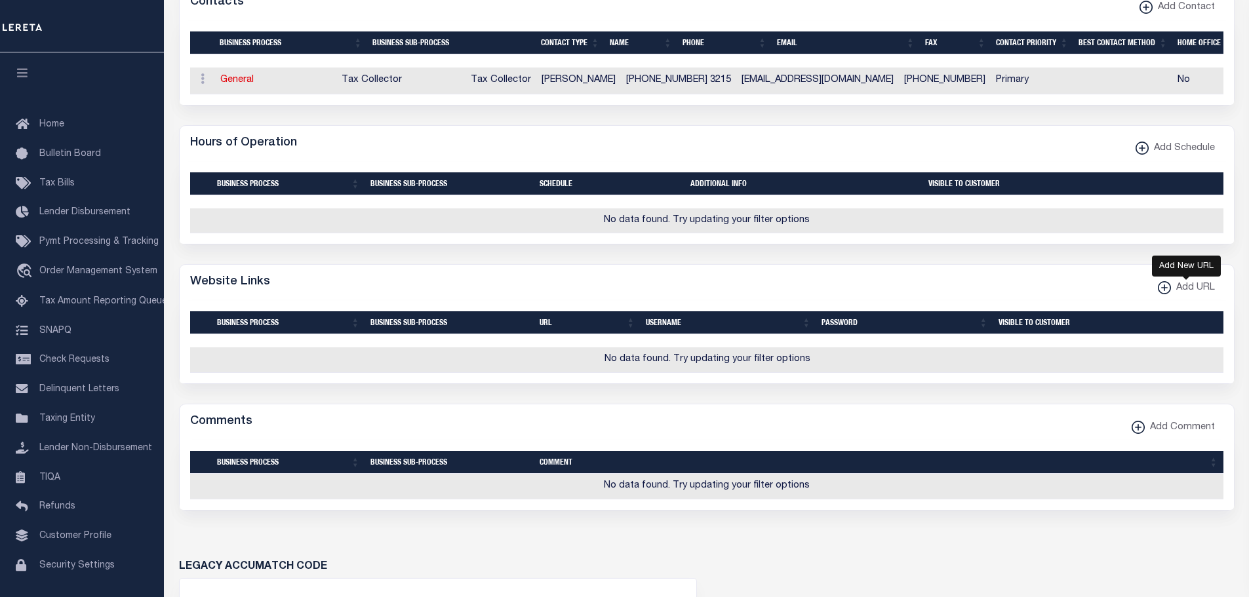
click at [1161, 293] on xmlns\ "button" at bounding box center [1164, 287] width 13 height 13
select select
checkbox input "true"
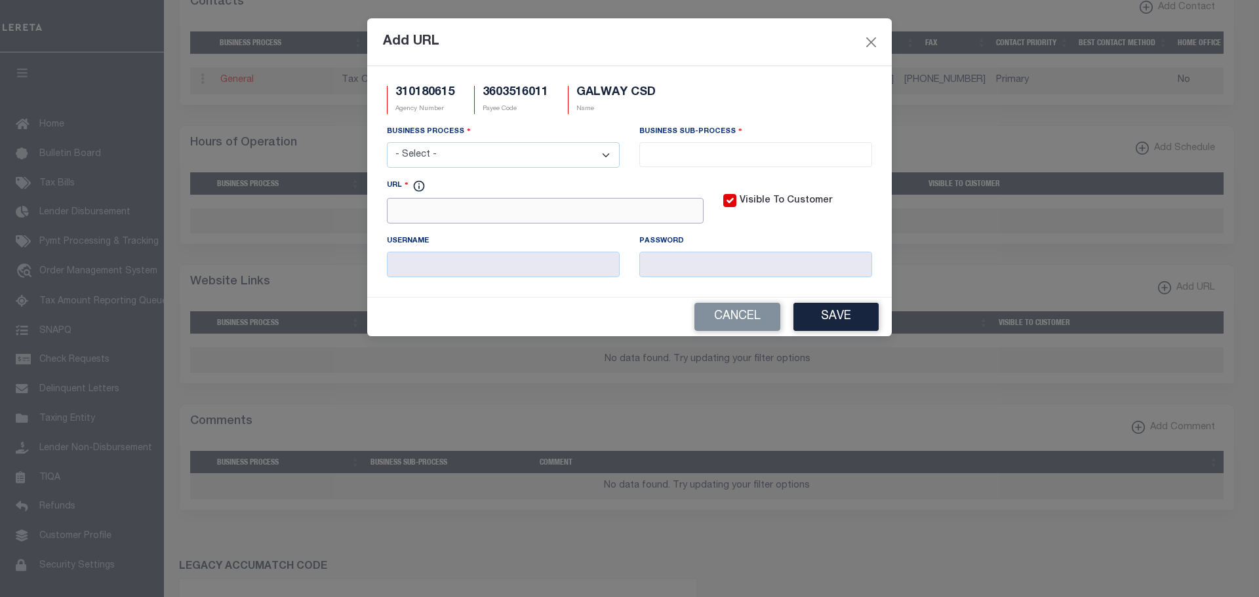
click at [441, 206] on input "URL" at bounding box center [545, 211] width 317 height 26
paste input "http://www.galwaycsd.org/district/district_-_business_office/school_tax_inf"
type input "http://www.galwaycsd.org/district/district_-_business_office/school_tax_inf"
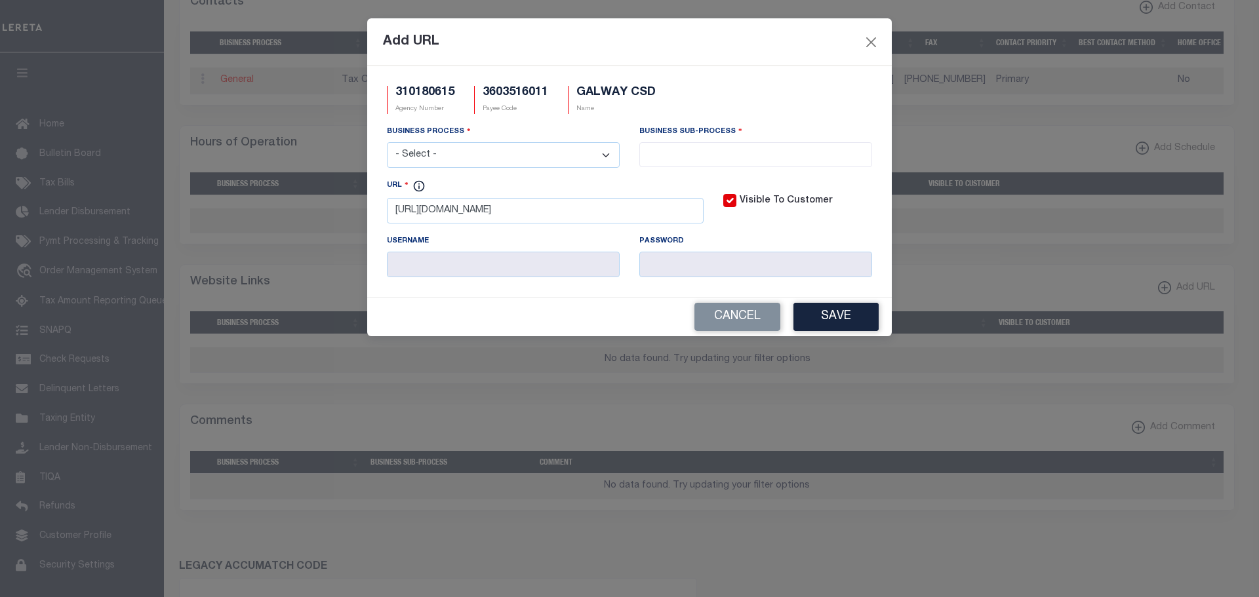
click at [451, 149] on select "- Select - All Automation Bill Request Delinquency Payment Delinquency Procurem…" at bounding box center [503, 155] width 233 height 26
select select "3"
click at [387, 143] on select "- Select - All Automation Bill Request Delinquency Payment Delinquency Procurem…" at bounding box center [503, 155] width 233 height 26
click at [675, 155] on input "search" at bounding box center [755, 153] width 225 height 14
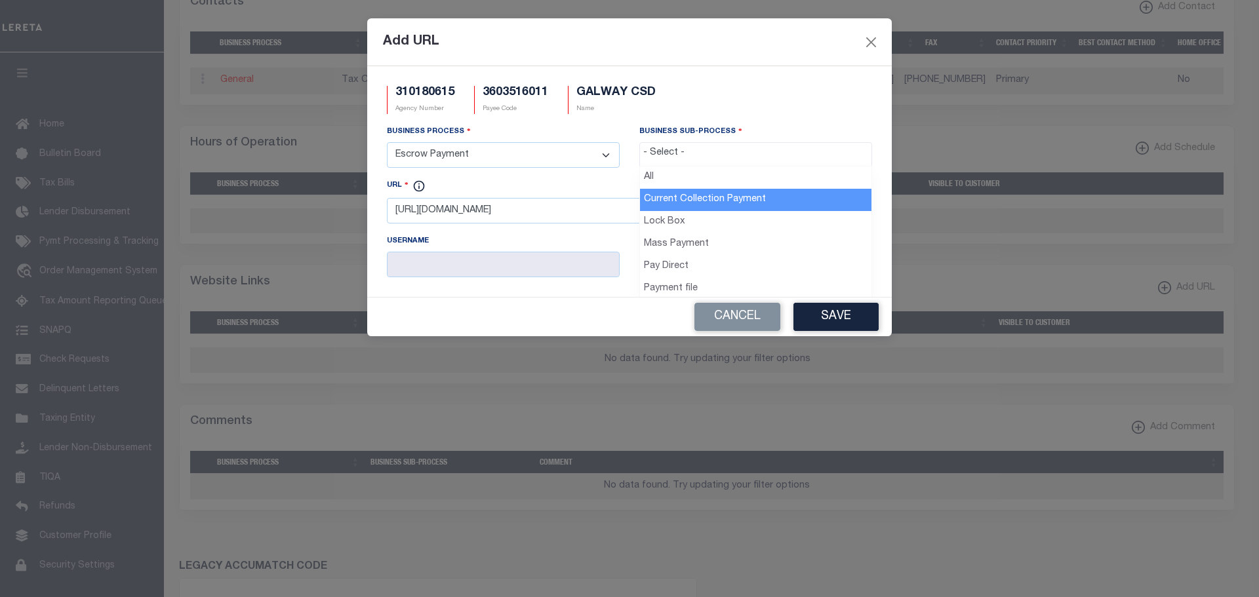
select select "11"
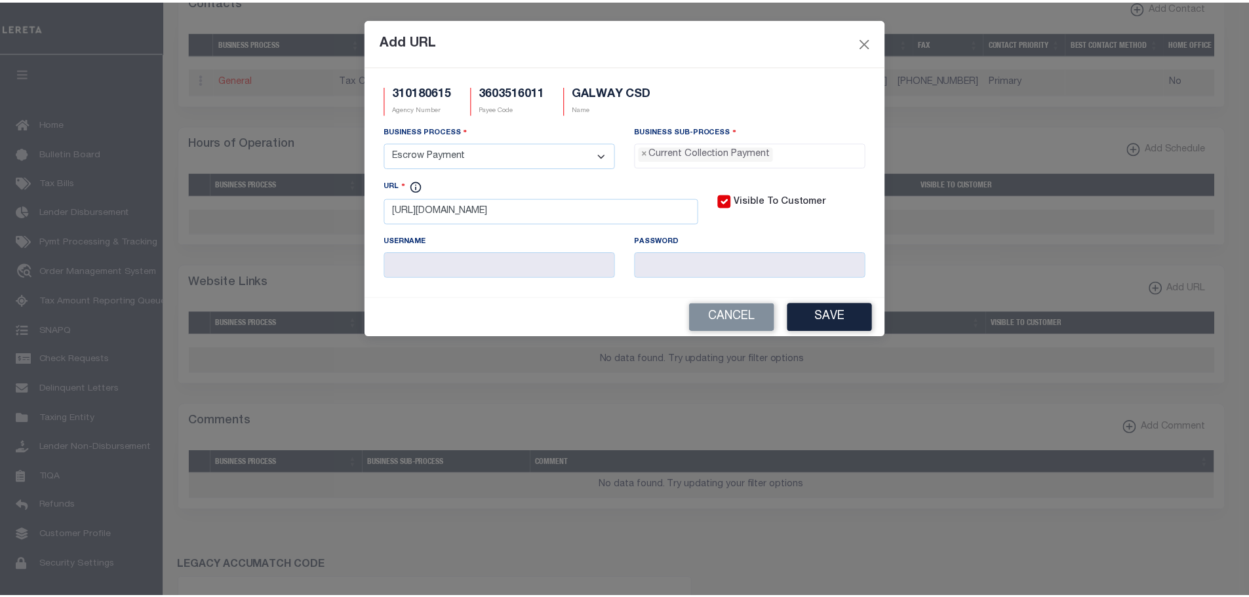
scroll to position [12, 0]
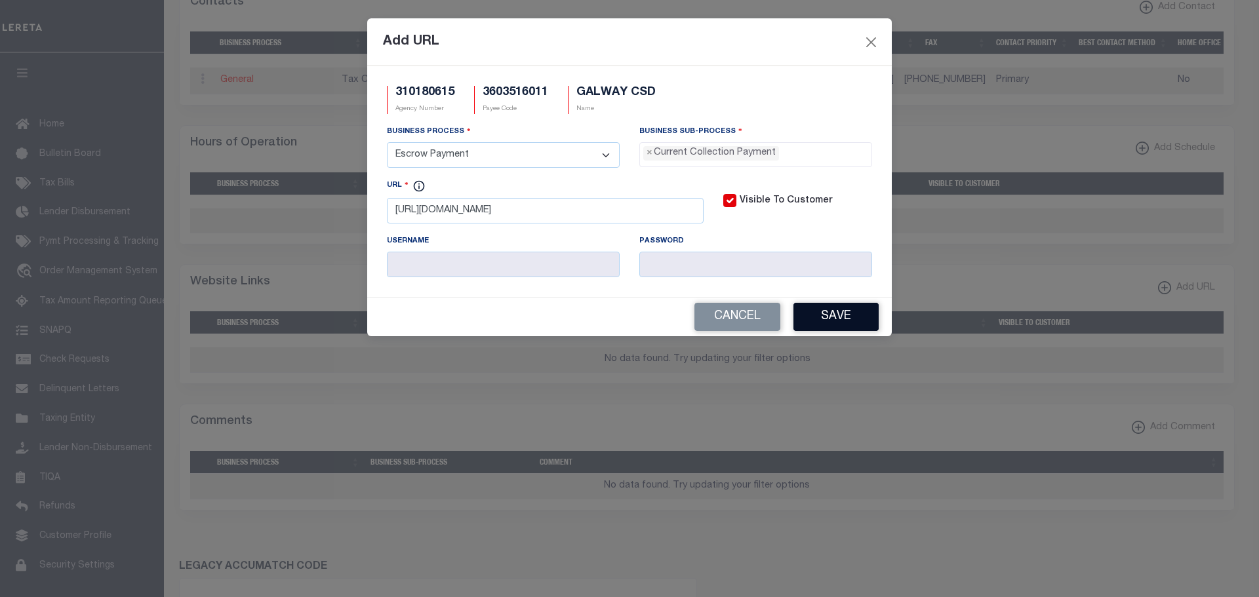
click at [827, 318] on button "Save" at bounding box center [835, 317] width 85 height 28
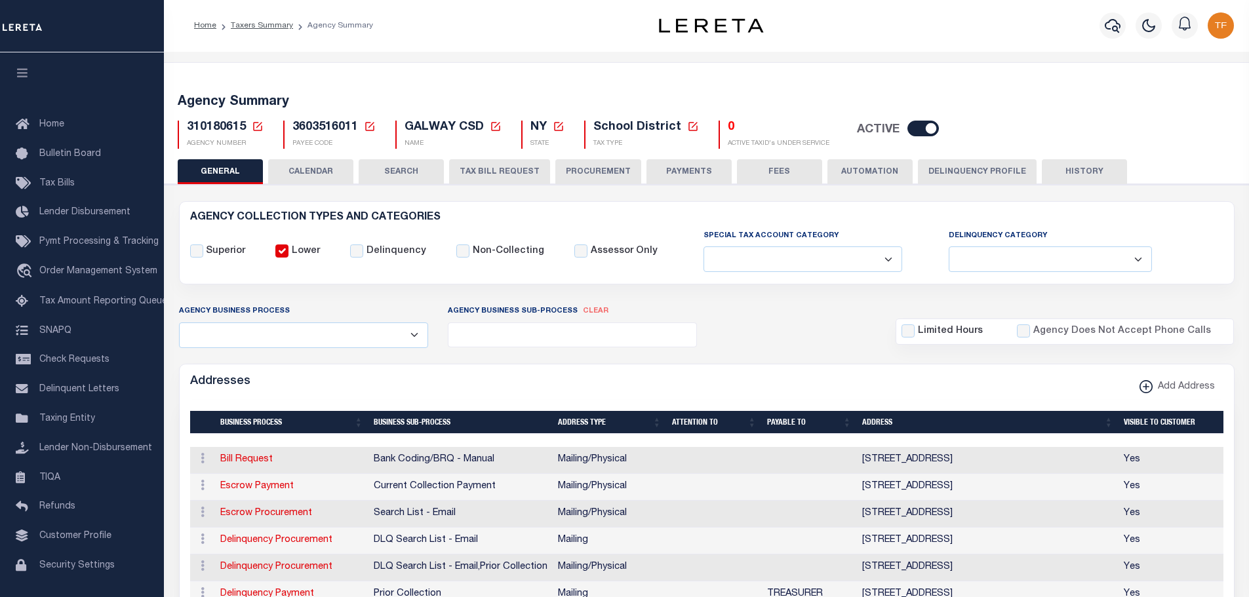
scroll to position [0, 0]
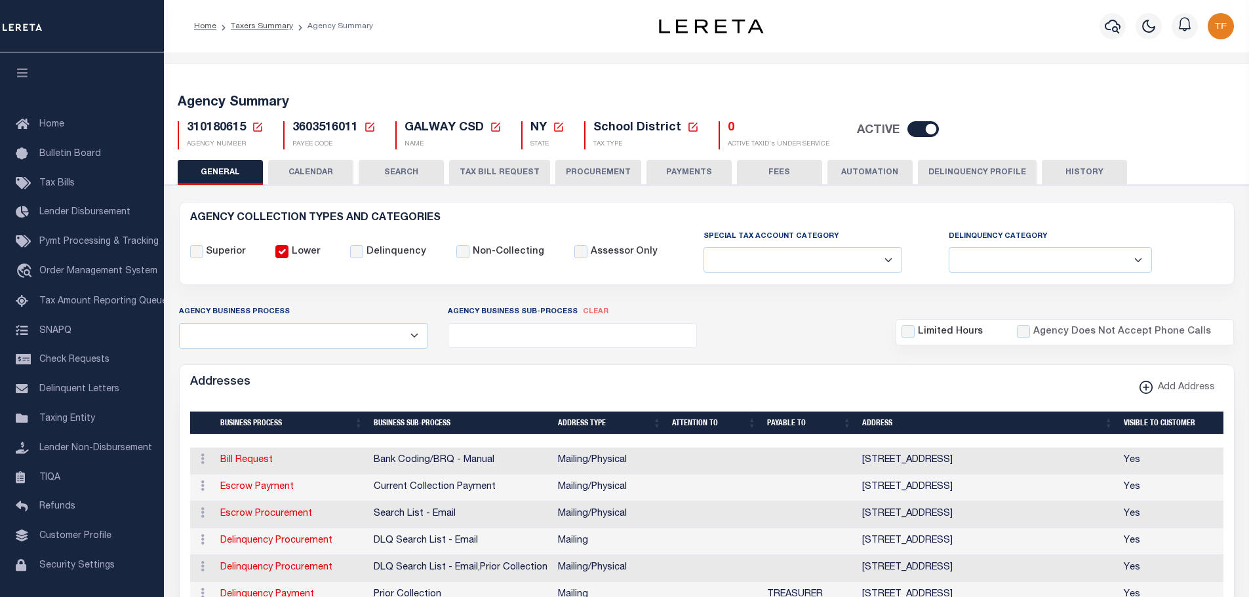
click at [255, 126] on icon at bounding box center [258, 127] width 12 height 12
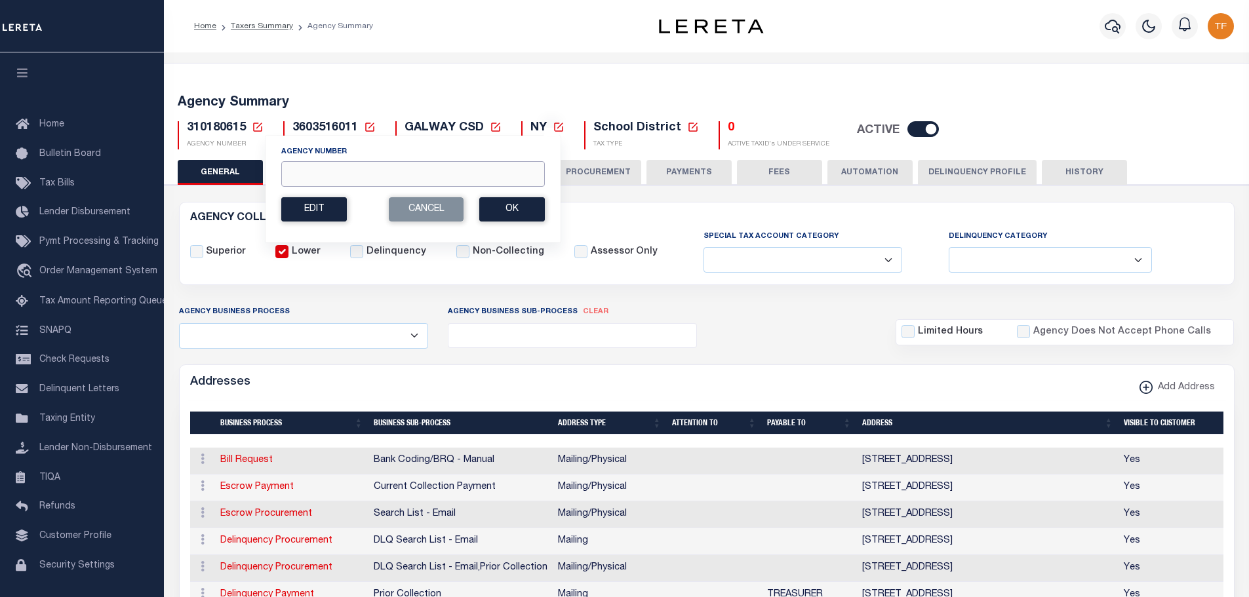
click at [306, 173] on input "Agency Number" at bounding box center [413, 174] width 264 height 26
type input "310460621"
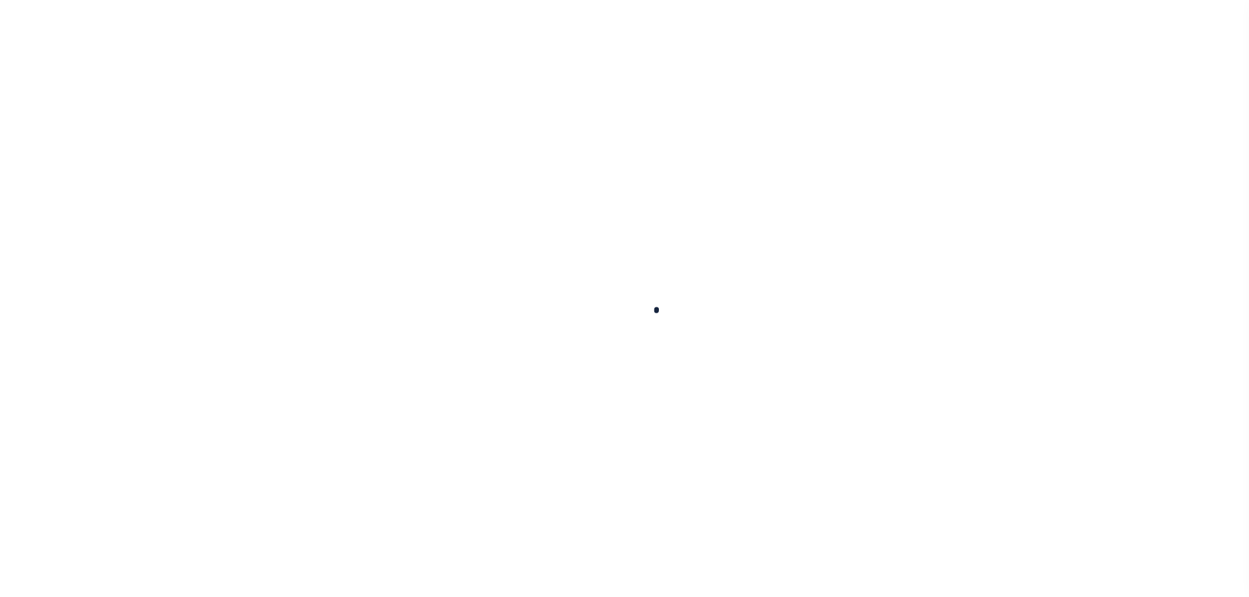
select select
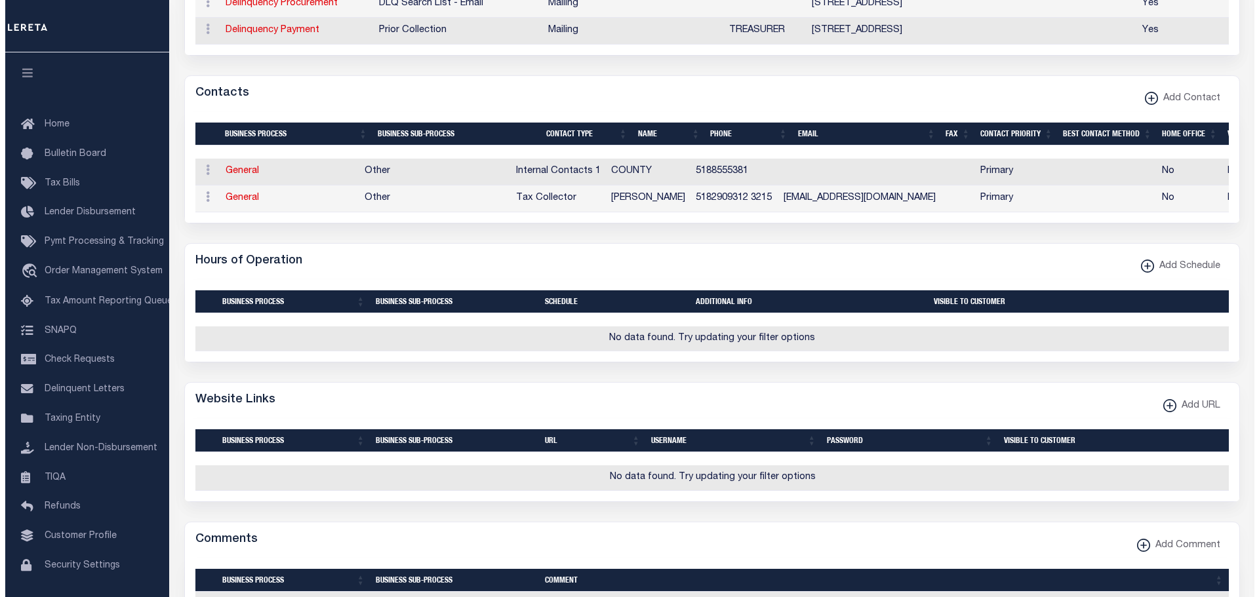
scroll to position [590, 0]
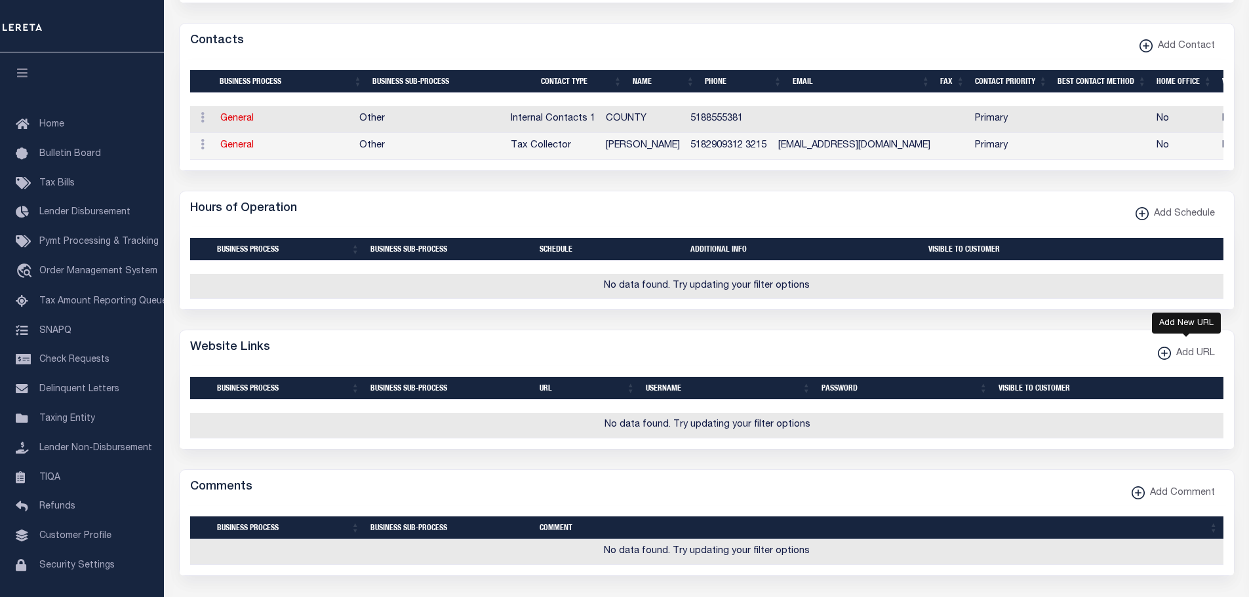
click at [1162, 354] on icon "button" at bounding box center [1164, 353] width 7 height 1
select select
checkbox input "true"
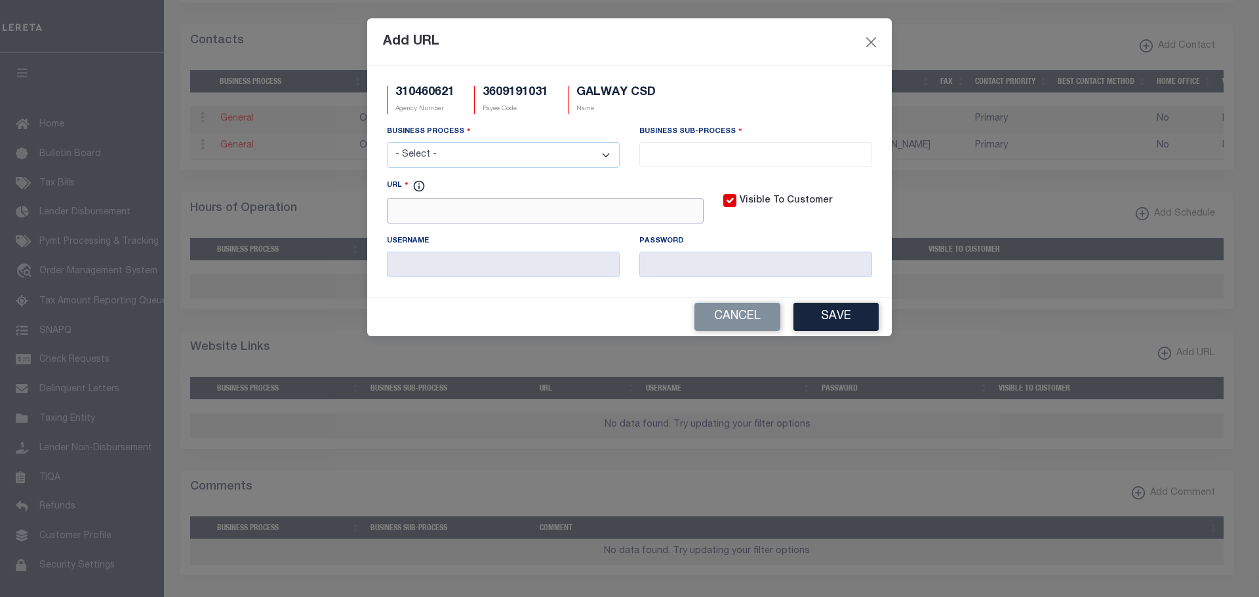
click at [429, 217] on input "URL" at bounding box center [545, 211] width 317 height 26
paste input "[URL][DOMAIN_NAME]"
type input "[URL][DOMAIN_NAME]"
click at [444, 155] on select "- Select - All Automation Bill Request Delinquency Payment Delinquency Procurem…" at bounding box center [503, 155] width 233 height 26
select select "3"
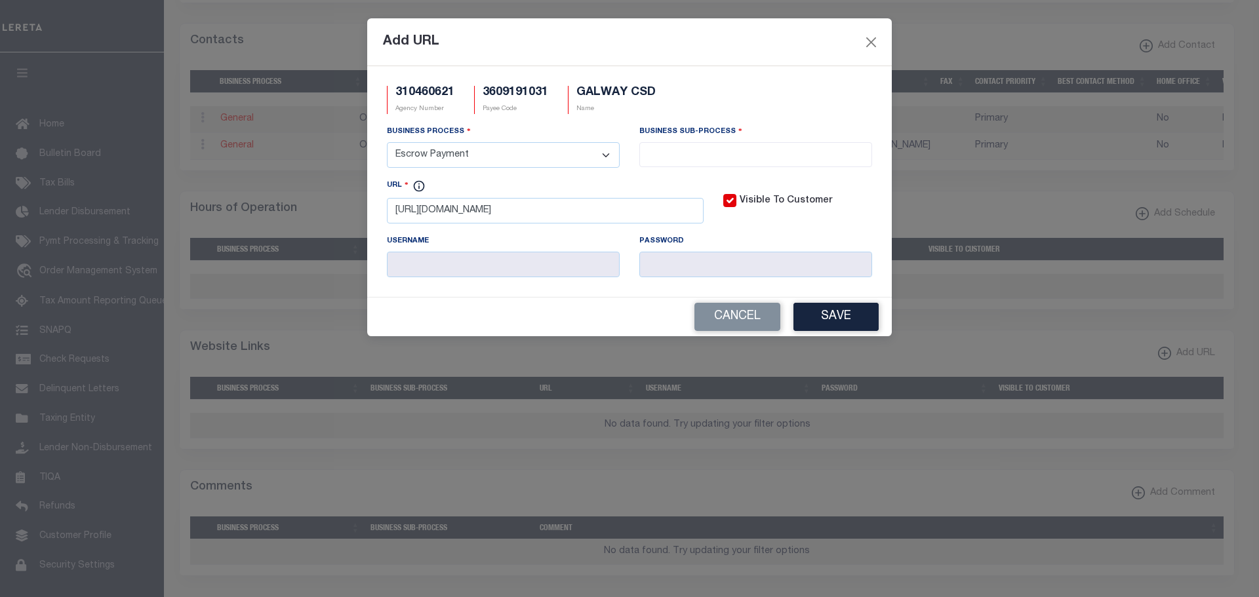
click at [387, 143] on select "- Select - All Automation Bill Request Delinquency Payment Delinquency Procurem…" at bounding box center [503, 155] width 233 height 26
click at [734, 144] on li at bounding box center [755, 152] width 225 height 18
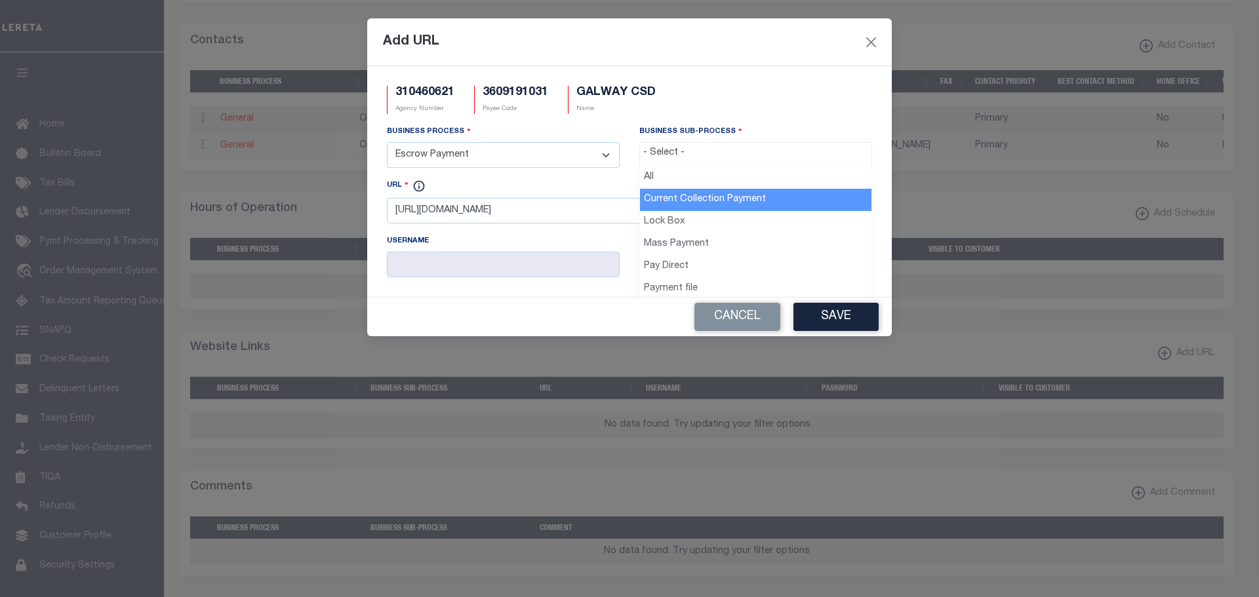
select select "11"
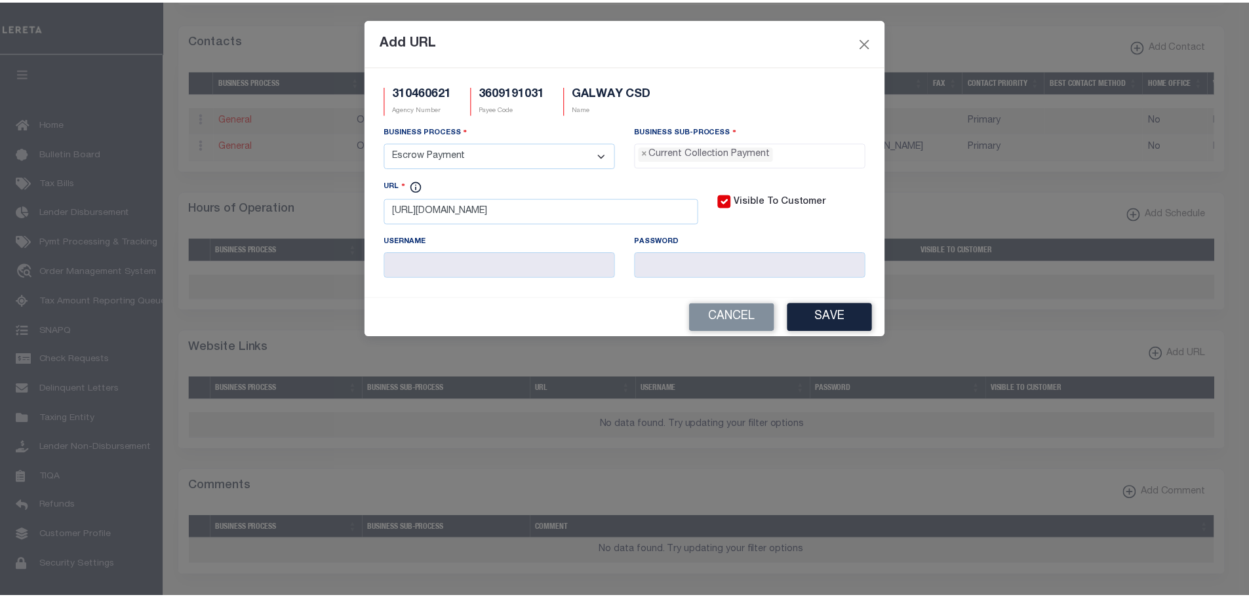
scroll to position [12, 0]
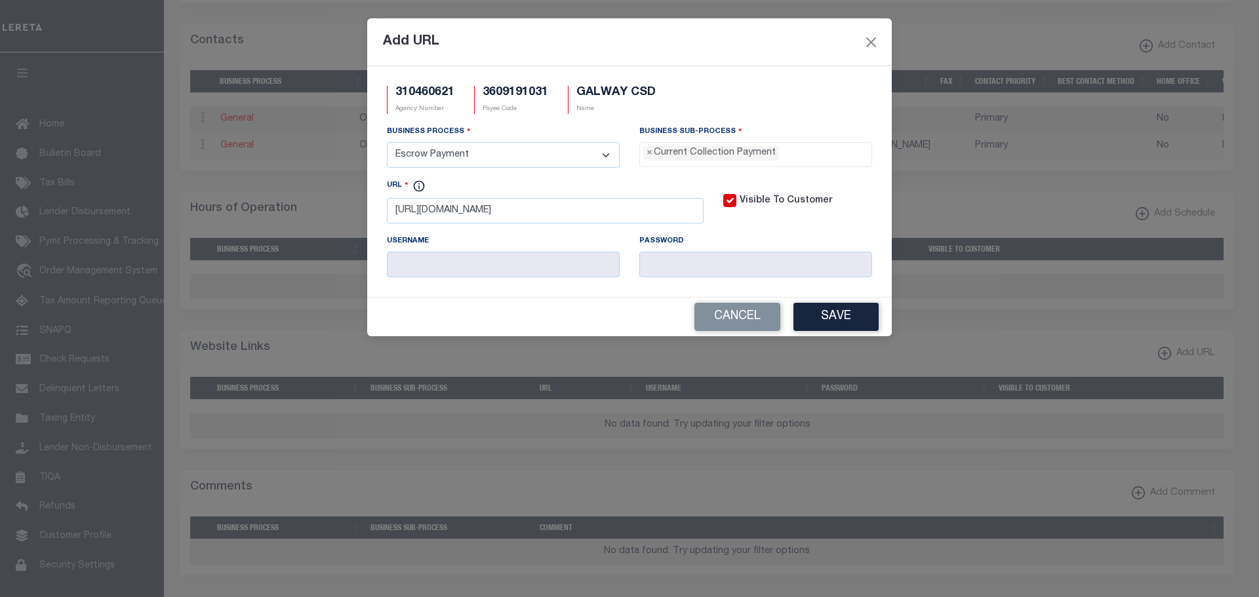
click at [824, 319] on button "Save" at bounding box center [835, 317] width 85 height 28
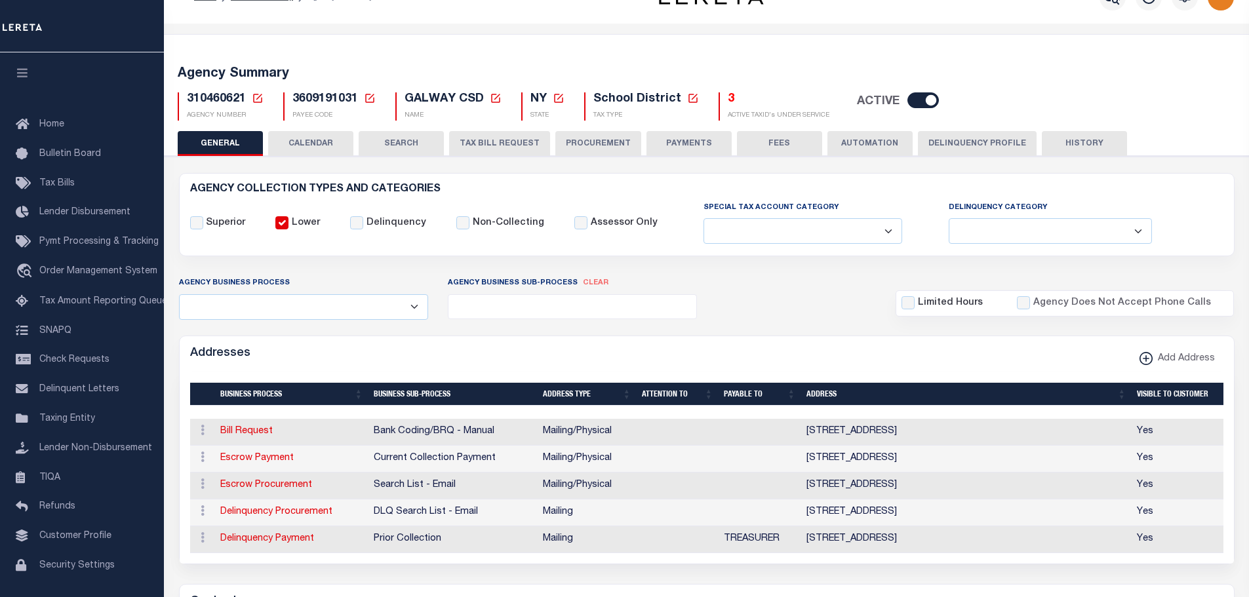
scroll to position [0, 0]
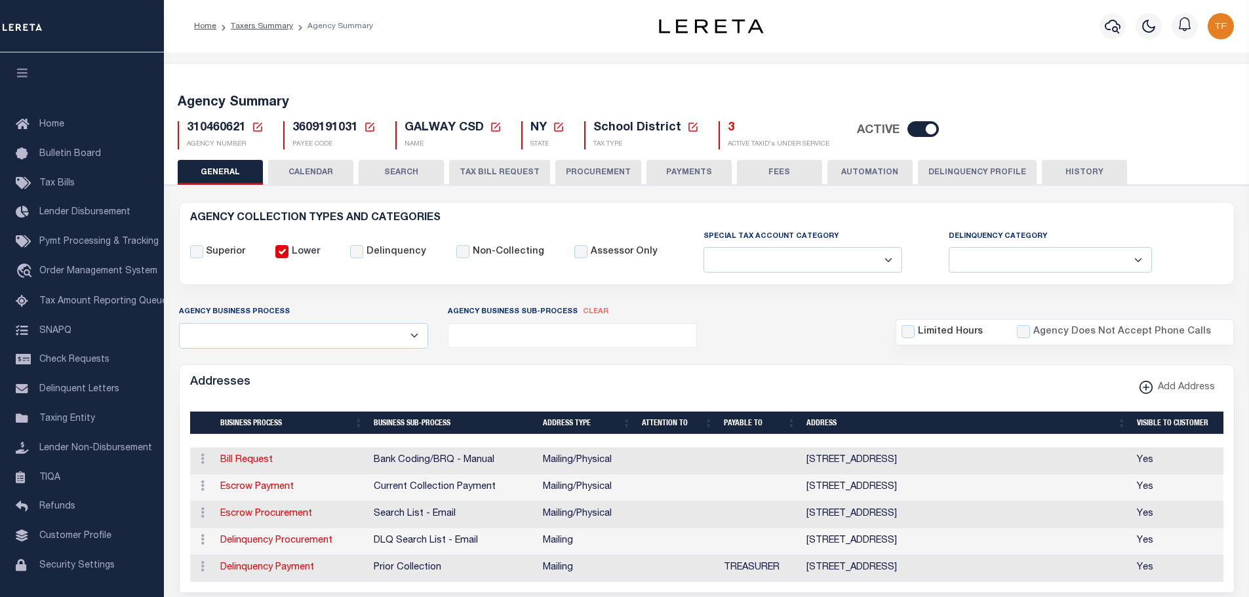
click at [254, 125] on icon at bounding box center [258, 127] width 12 height 12
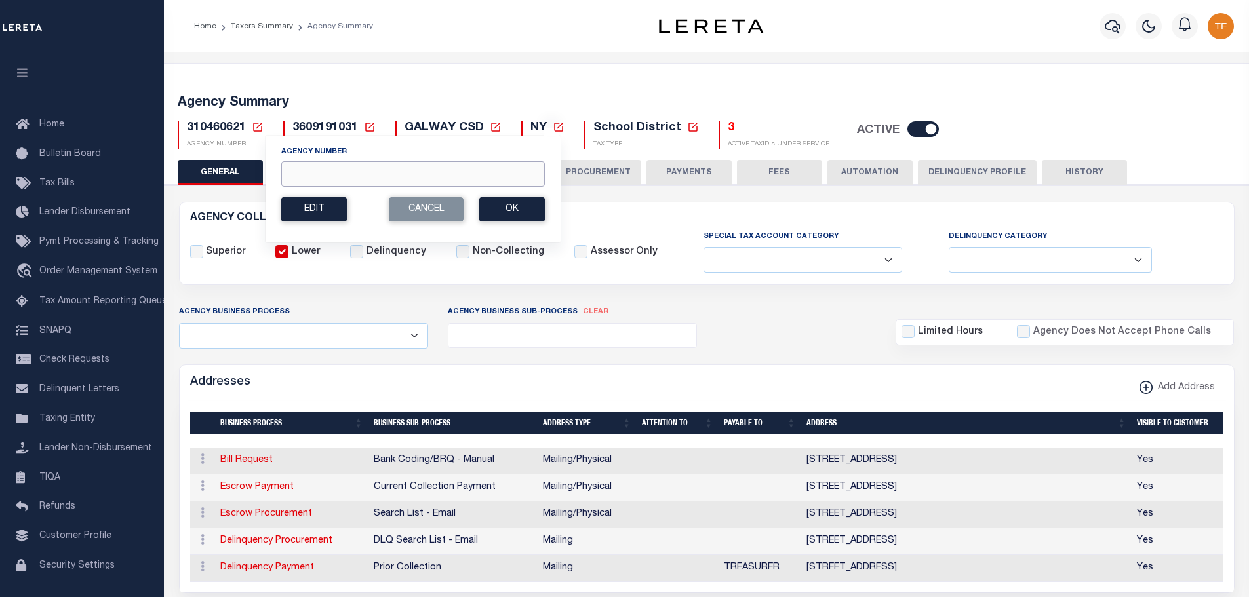
click at [306, 180] on input "Agency Number" at bounding box center [413, 174] width 264 height 26
type input "310470606"
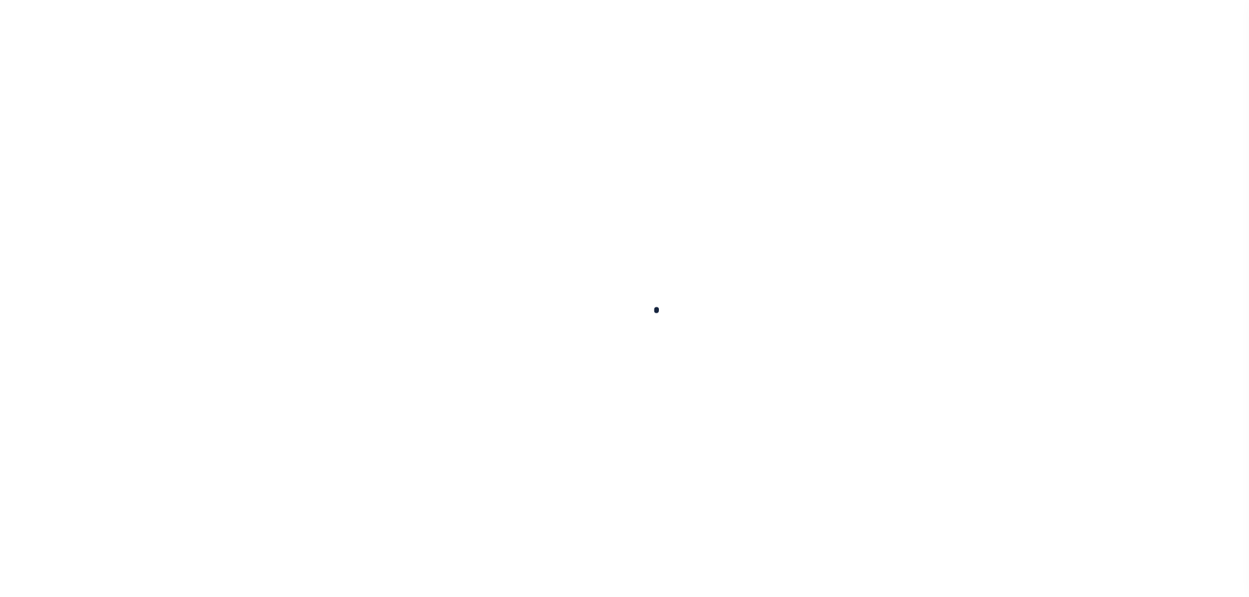
select select
checkbox input "false"
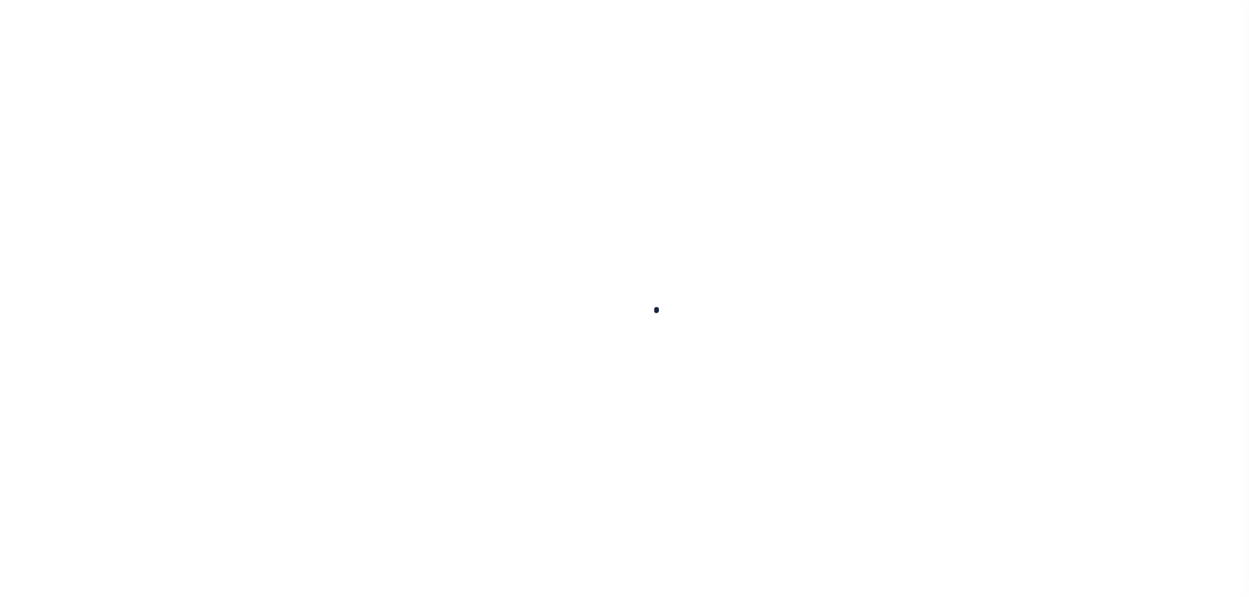
checkbox input "false"
type input "3609316011"
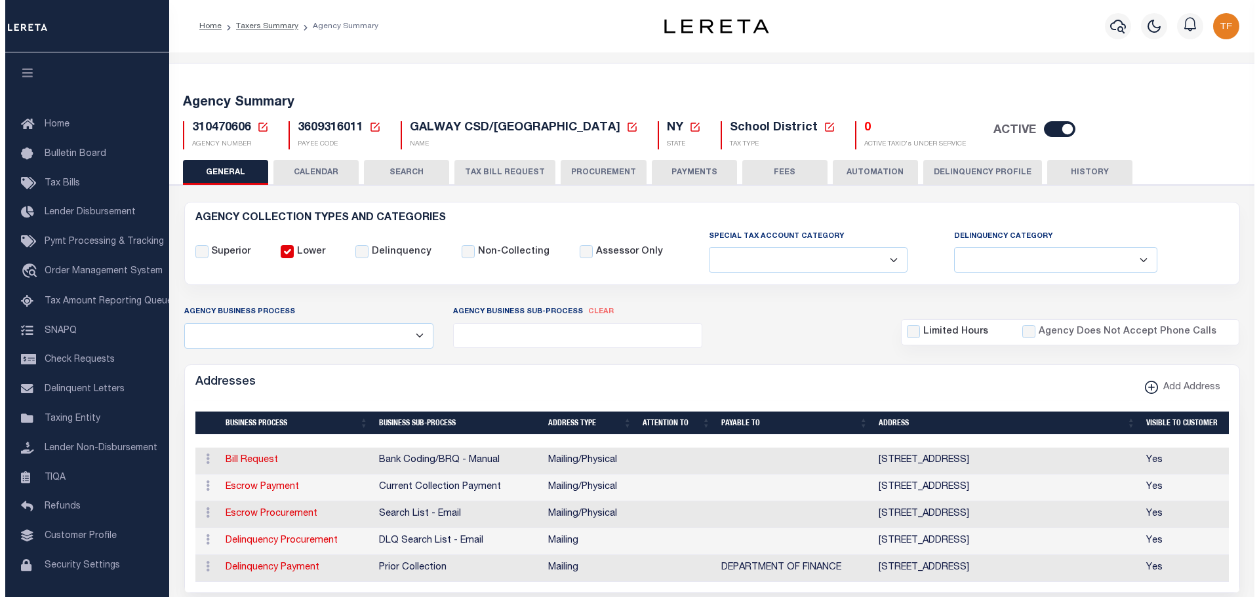
scroll to position [328, 0]
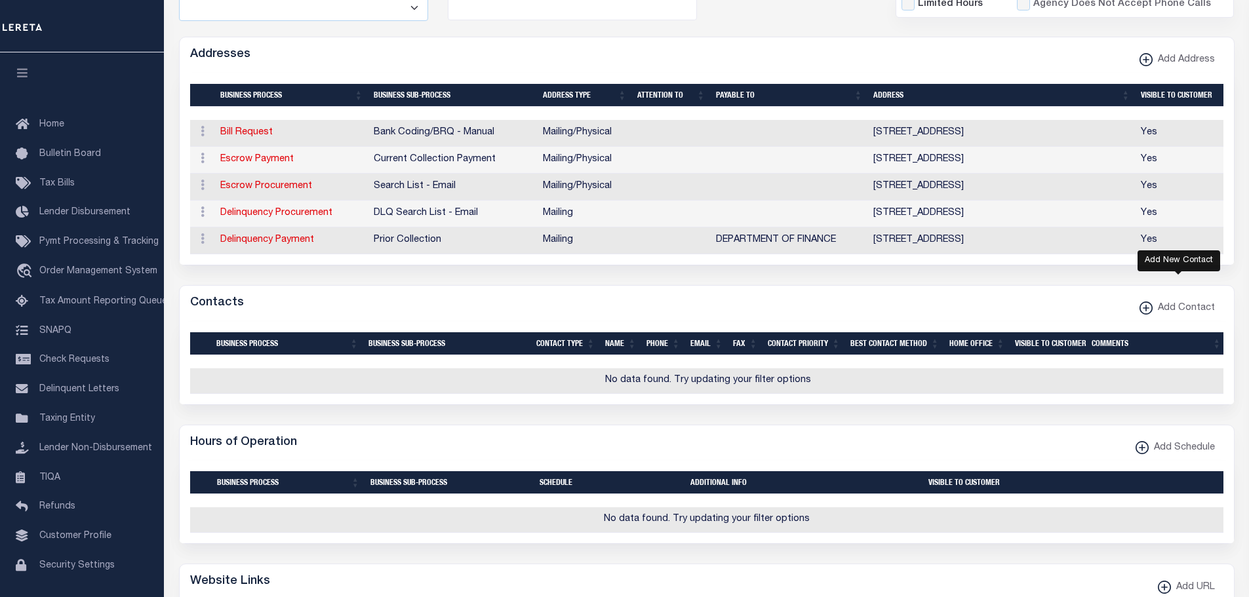
click at [1145, 315] on xmlns\ "button" at bounding box center [1146, 308] width 13 height 13
select select "1"
checkbox input "false"
checkbox input "true"
select select
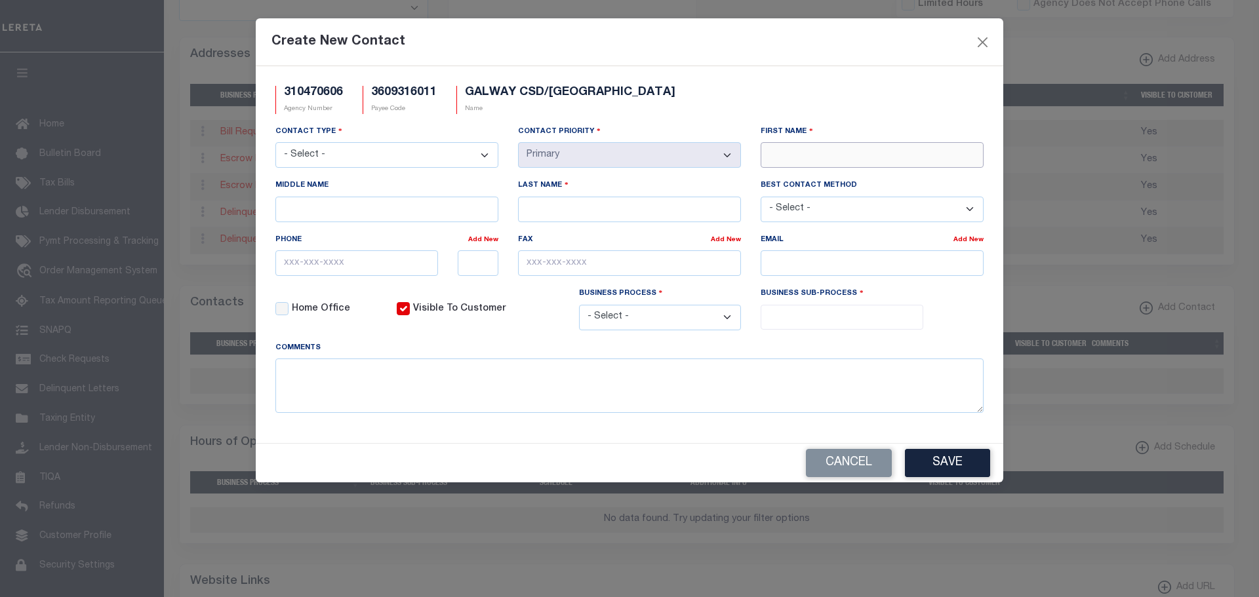
click at [778, 152] on input "First Name" at bounding box center [872, 155] width 223 height 26
type input "SUE"
type input "[PERSON_NAME]"
click at [782, 269] on input "email" at bounding box center [872, 263] width 223 height 26
paste input "[EMAIL_ADDRESS][DOMAIN_NAME]"
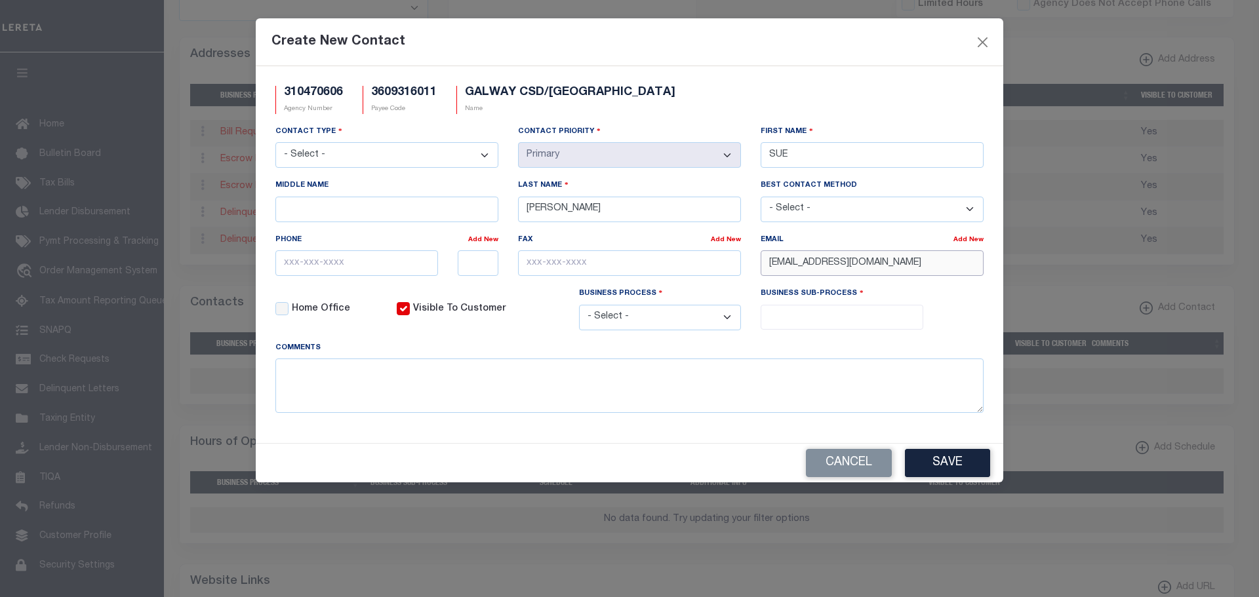
type input "[EMAIL_ADDRESS][DOMAIN_NAME]"
click at [481, 157] on select "- Select - Assessor Clerk Internal Contacts 1 Internal Contacts 2 Internal Cont…" at bounding box center [386, 155] width 223 height 26
select select "2"
click at [275, 143] on select "- Select - Assessor Clerk Internal Contacts 1 Internal Contacts 2 Internal Cont…" at bounding box center [386, 155] width 223 height 26
click at [637, 322] on select "- Select - All Automation Bill Request Delinquency Payment Delinquency Procurem…" at bounding box center [660, 318] width 163 height 26
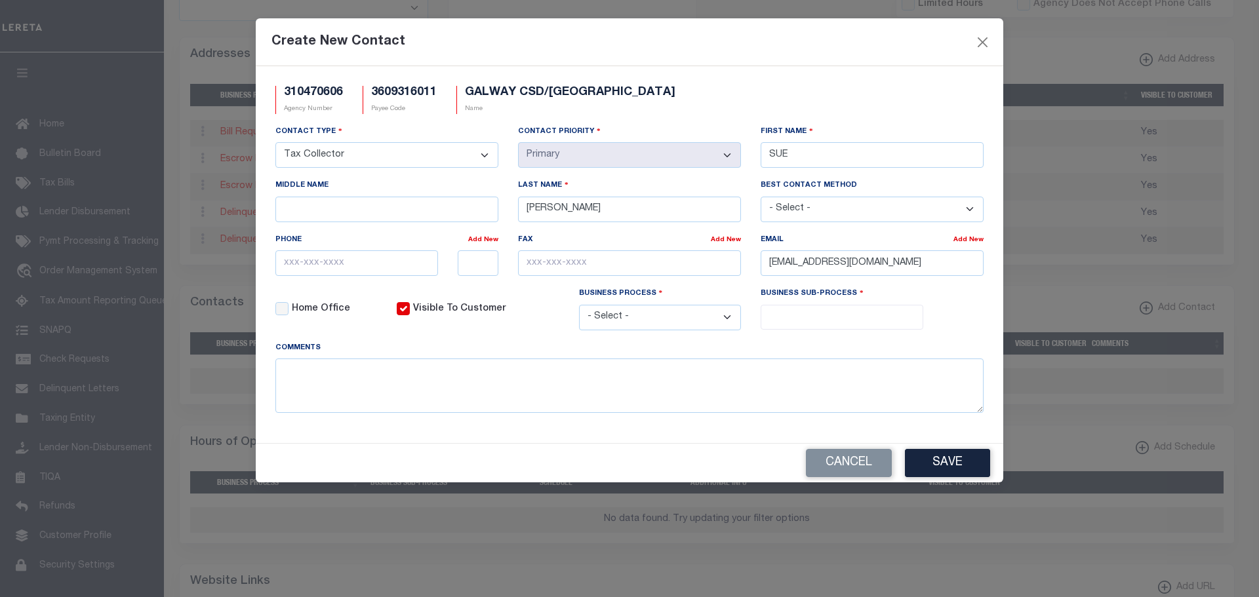
select select "6"
click at [579, 307] on select "- Select - All Automation Bill Request Delinquency Payment Delinquency Procurem…" at bounding box center [660, 318] width 163 height 26
click at [778, 317] on input "search" at bounding box center [842, 316] width 155 height 14
select select "31"
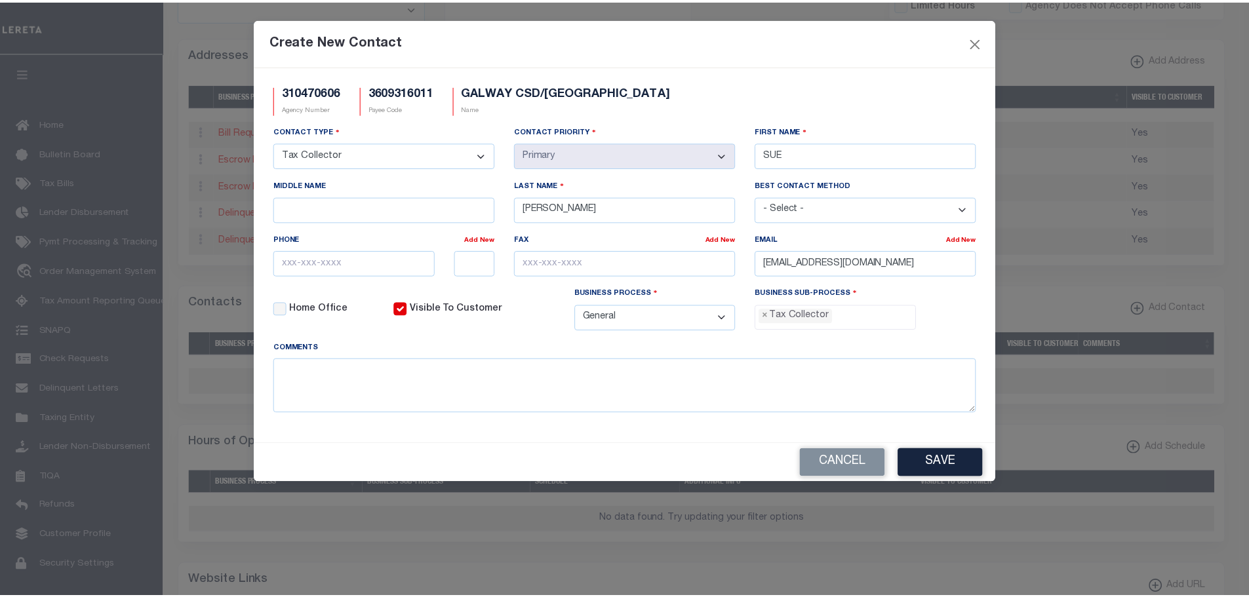
scroll to position [35, 0]
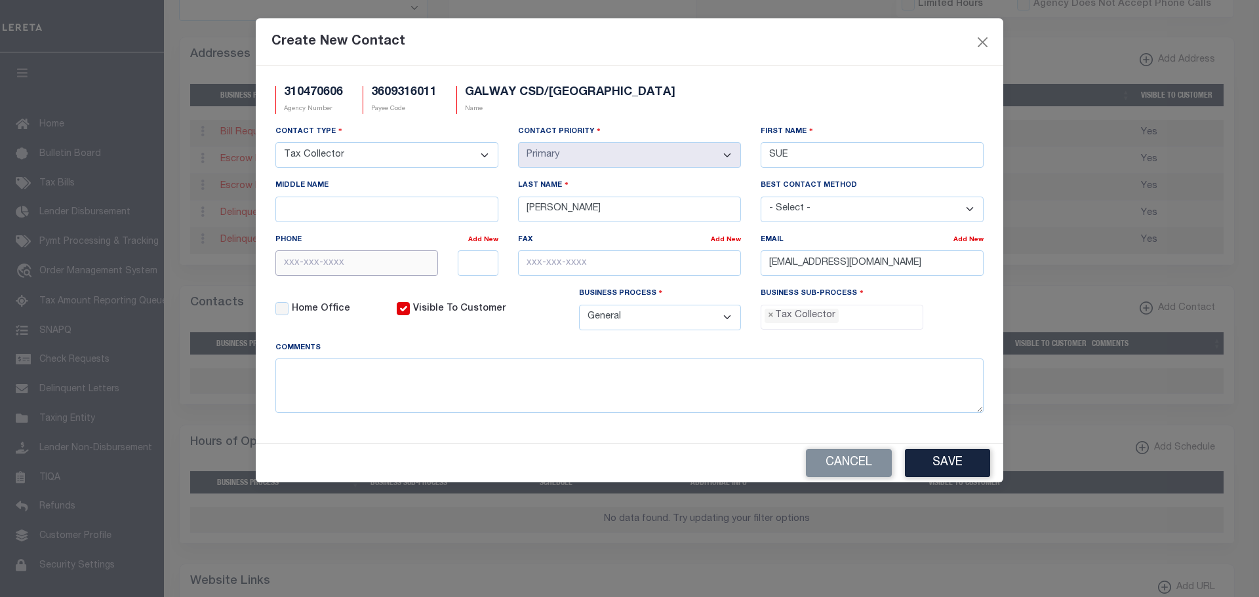
click at [311, 266] on input "text" at bounding box center [356, 263] width 163 height 26
type input "[PHONE_NUMBER]"
type input "3215"
click at [960, 469] on button "Save" at bounding box center [947, 463] width 85 height 28
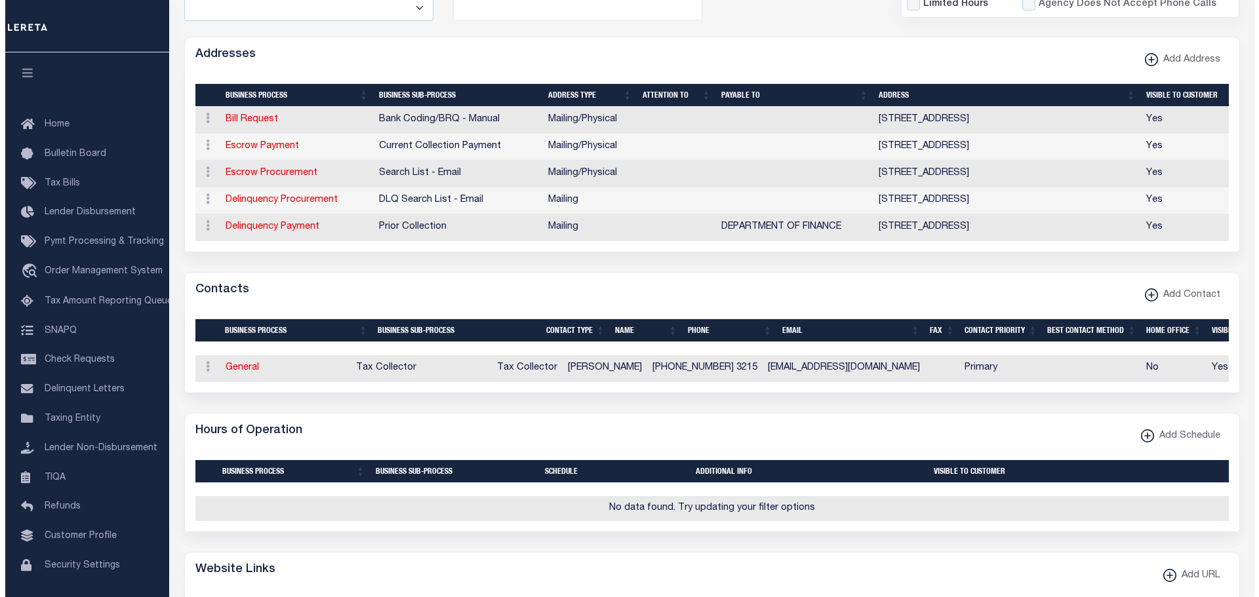
scroll to position [656, 0]
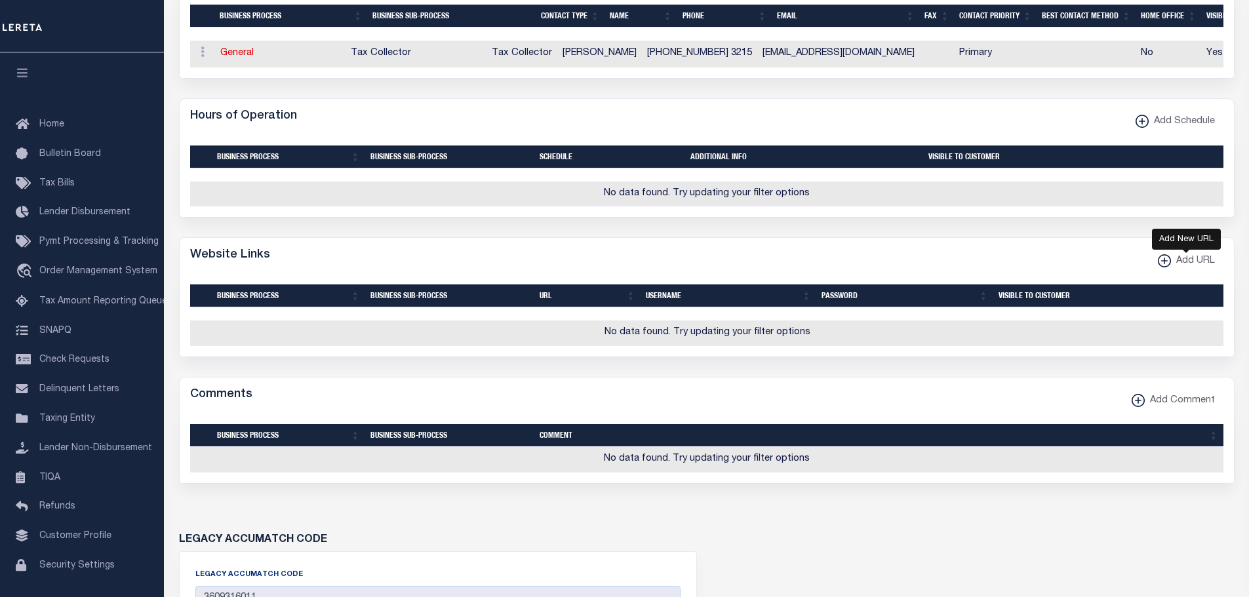
click at [1163, 268] on xmlns\ "button" at bounding box center [1164, 260] width 13 height 13
select select
checkbox input "true"
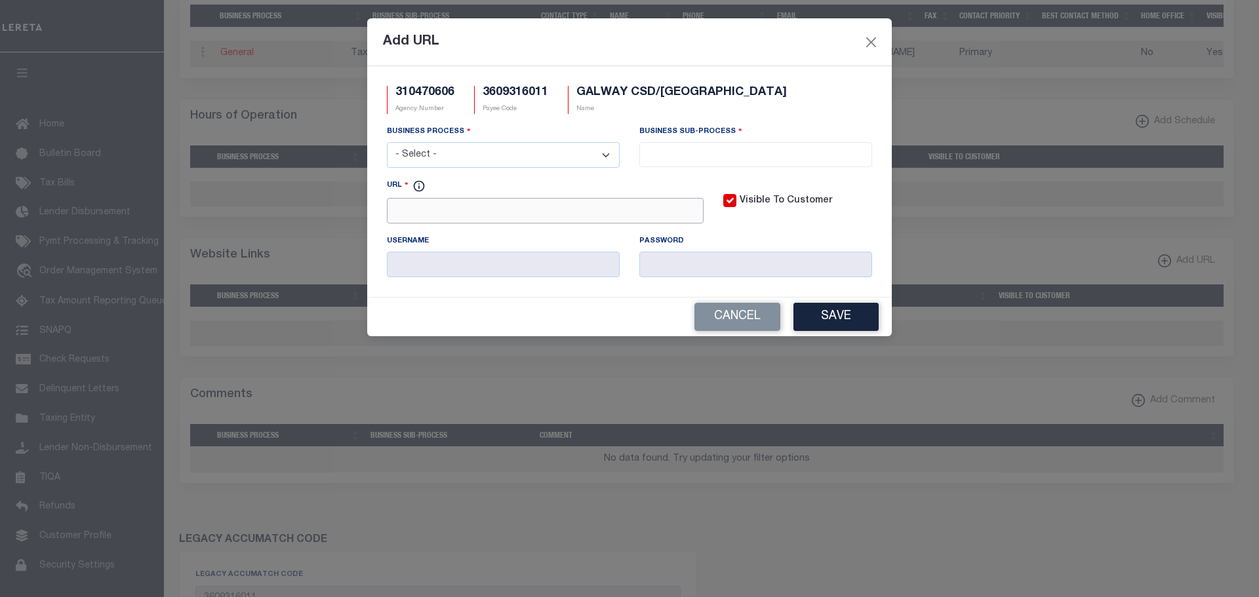
click at [484, 210] on input "URL" at bounding box center [545, 211] width 317 height 26
paste input "http://galwaycsd.o"
type input "http://galwaycsd.org"
click at [479, 157] on select "- Select - All Automation Bill Request Delinquency Payment Delinquency Procurem…" at bounding box center [503, 155] width 233 height 26
select select "3"
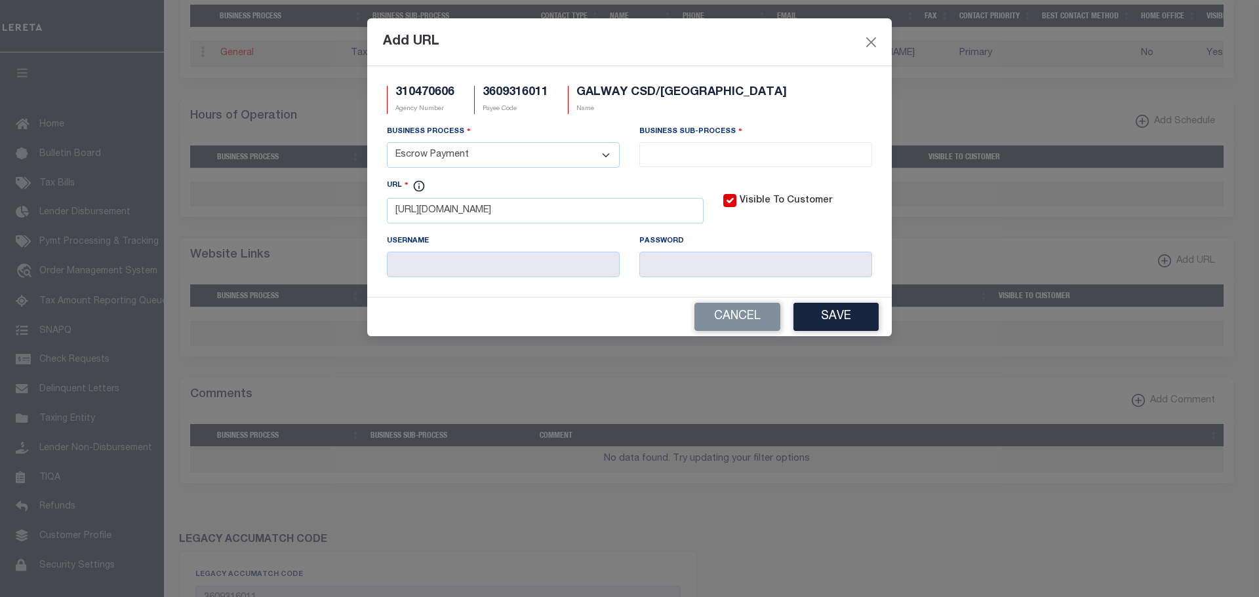
click at [387, 143] on select "- Select - All Automation Bill Request Delinquency Payment Delinquency Procurem…" at bounding box center [503, 155] width 233 height 26
click at [776, 157] on input "search" at bounding box center [755, 153] width 225 height 14
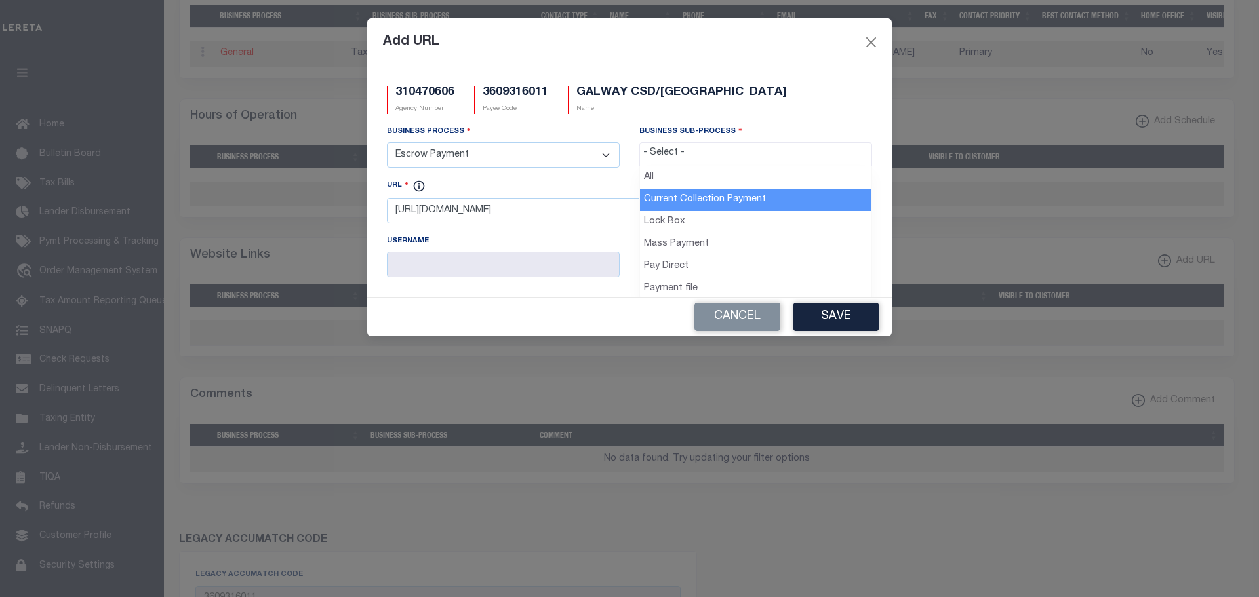
drag, startPoint x: 677, startPoint y: 200, endPoint x: 714, endPoint y: 246, distance: 59.2
select select "11"
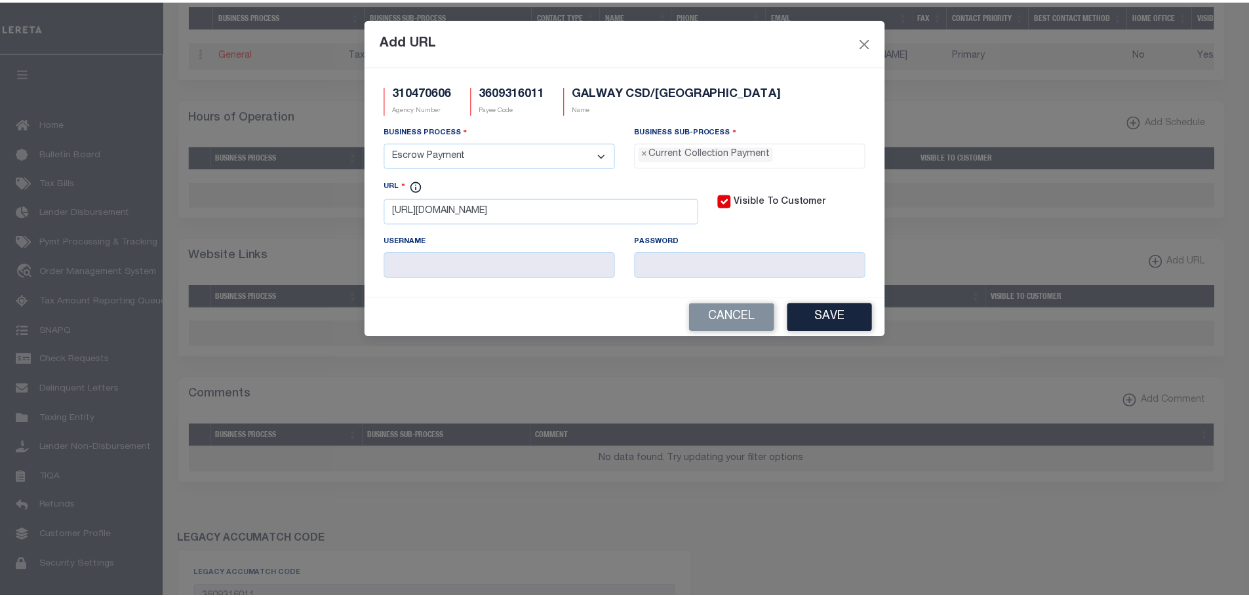
scroll to position [12, 0]
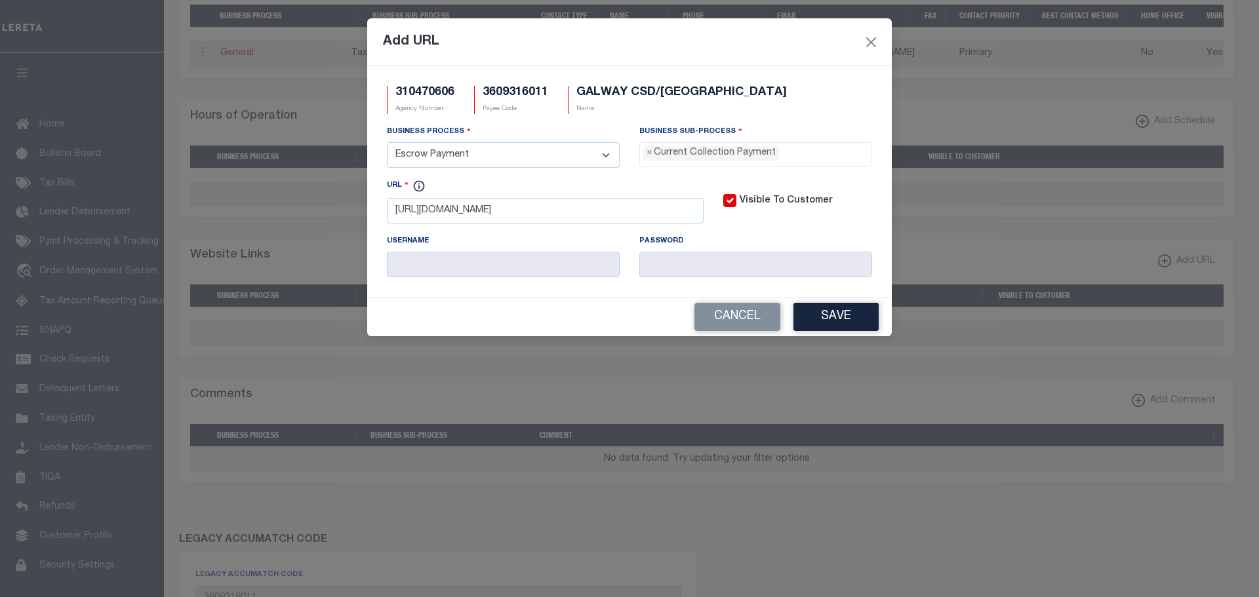
drag, startPoint x: 835, startPoint y: 324, endPoint x: 857, endPoint y: 332, distance: 23.6
click at [835, 324] on button "Save" at bounding box center [835, 317] width 85 height 28
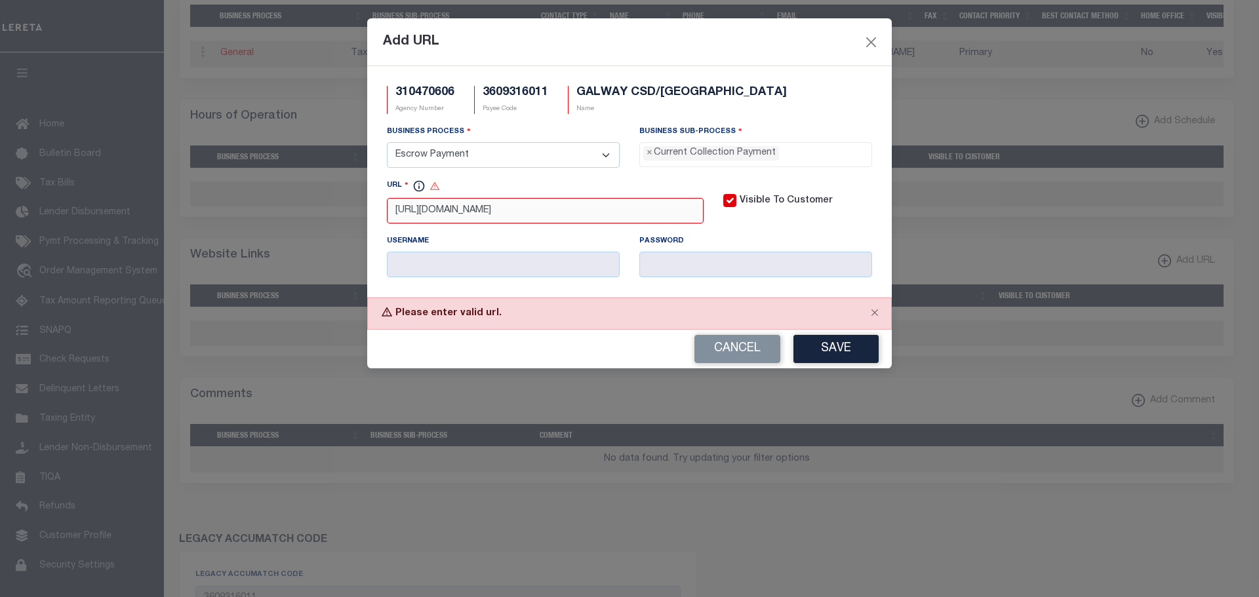
click at [392, 222] on input "http://galwaycsd.org" at bounding box center [545, 211] width 317 height 26
click at [423, 218] on input "http://galwaycsd.org" at bounding box center [545, 211] width 317 height 26
click at [814, 357] on button "Save" at bounding box center [835, 349] width 85 height 28
click at [399, 218] on input "http://WWW.galwaycsd.org" at bounding box center [545, 211] width 317 height 26
type input "http://WWW.galwaycsd.org"
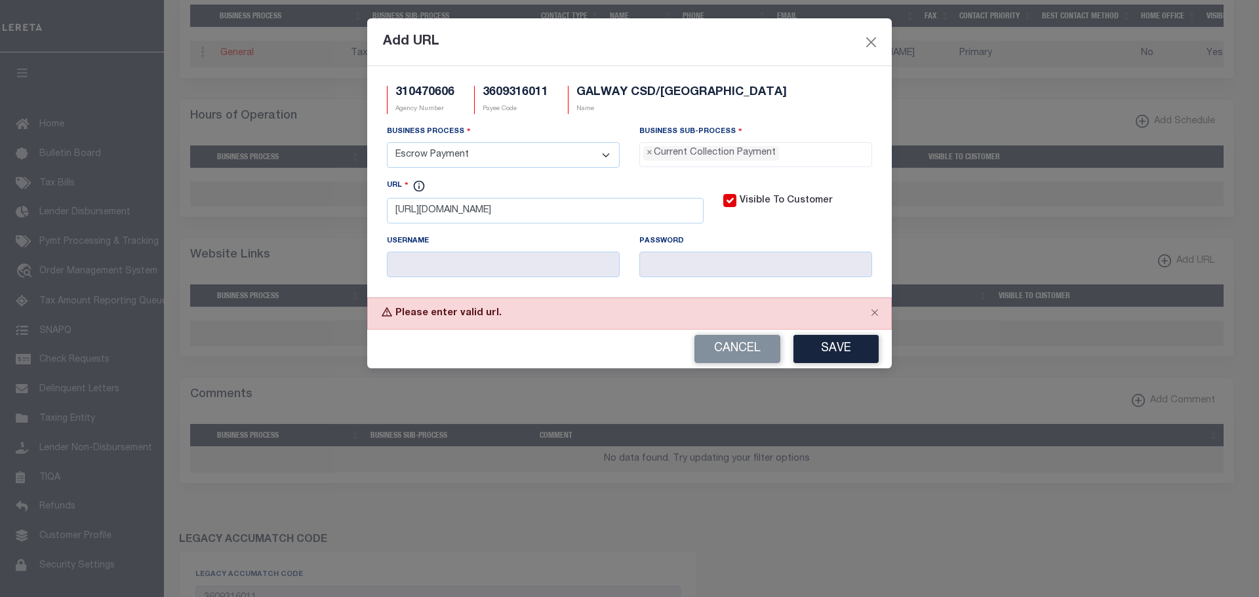
drag, startPoint x: 816, startPoint y: 349, endPoint x: 897, endPoint y: 367, distance: 83.4
click at [816, 349] on button "Save" at bounding box center [835, 349] width 85 height 28
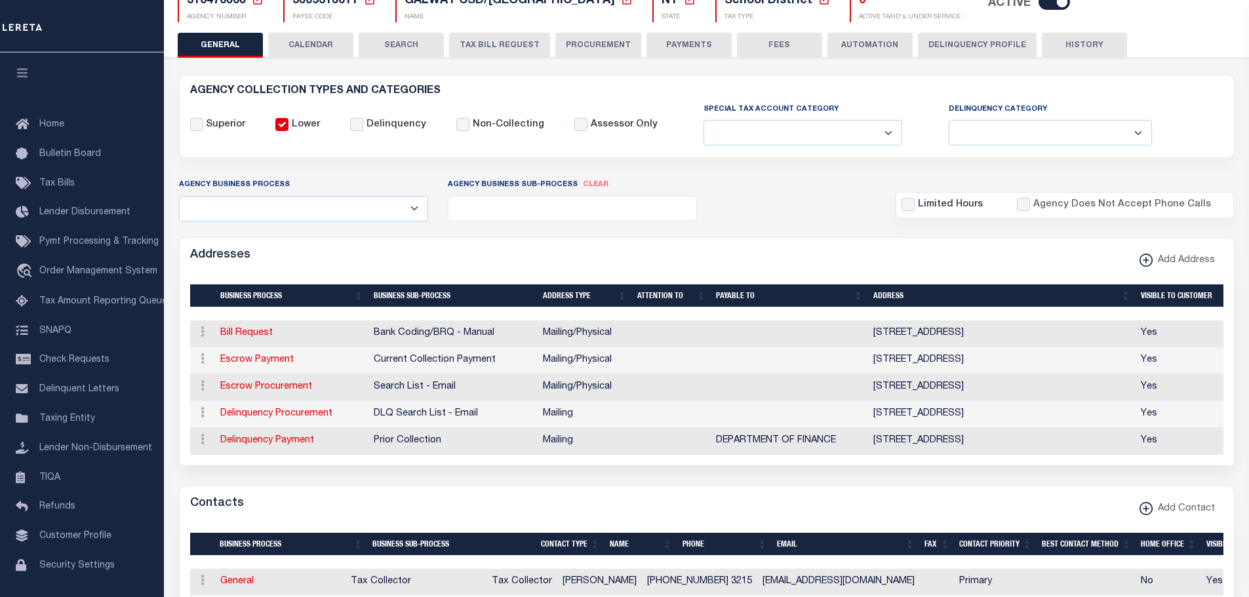
scroll to position [0, 0]
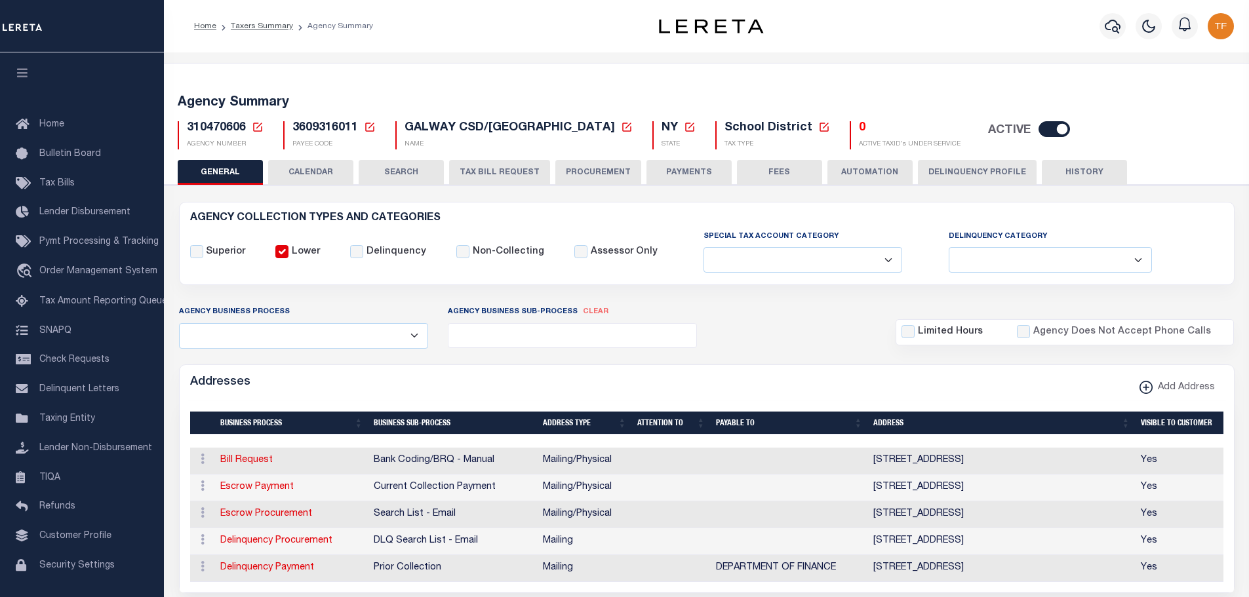
click at [256, 127] on icon at bounding box center [258, 127] width 12 height 12
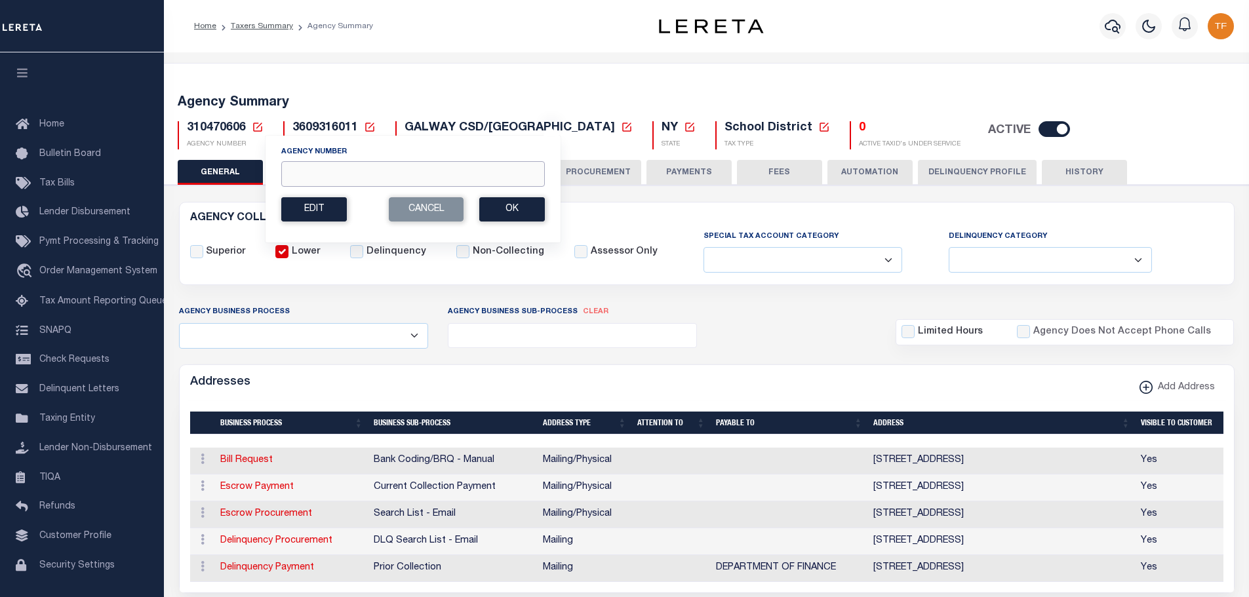
drag, startPoint x: 306, startPoint y: 174, endPoint x: 313, endPoint y: 165, distance: 11.8
click at [306, 174] on input "Agency Number" at bounding box center [413, 174] width 264 height 26
type input "310290627"
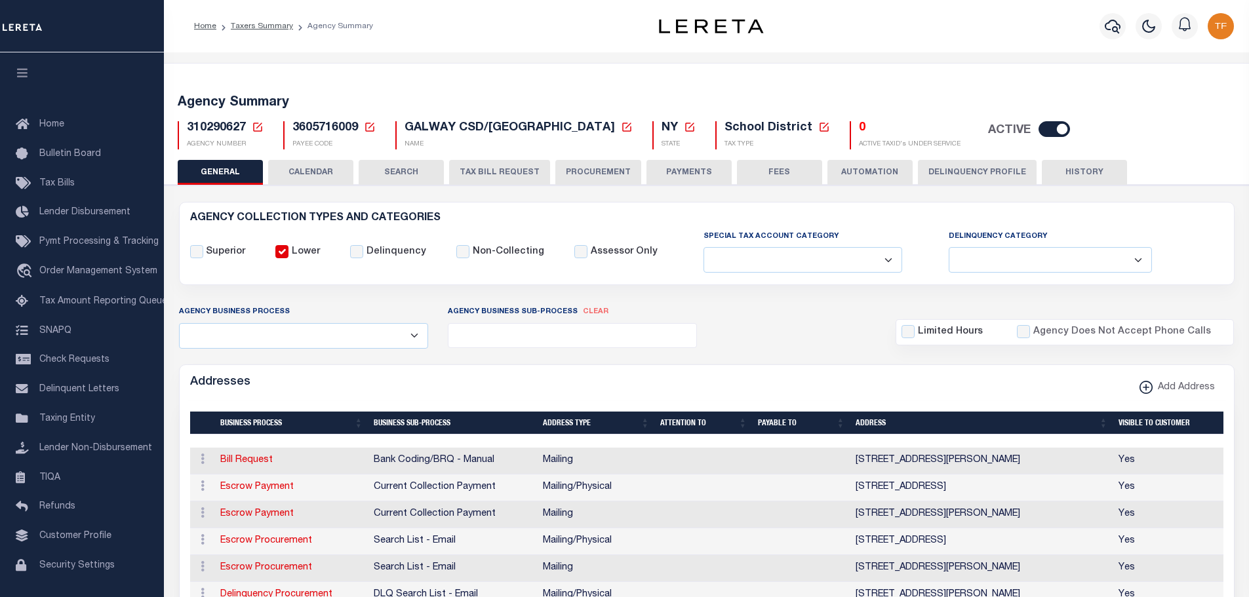
select select
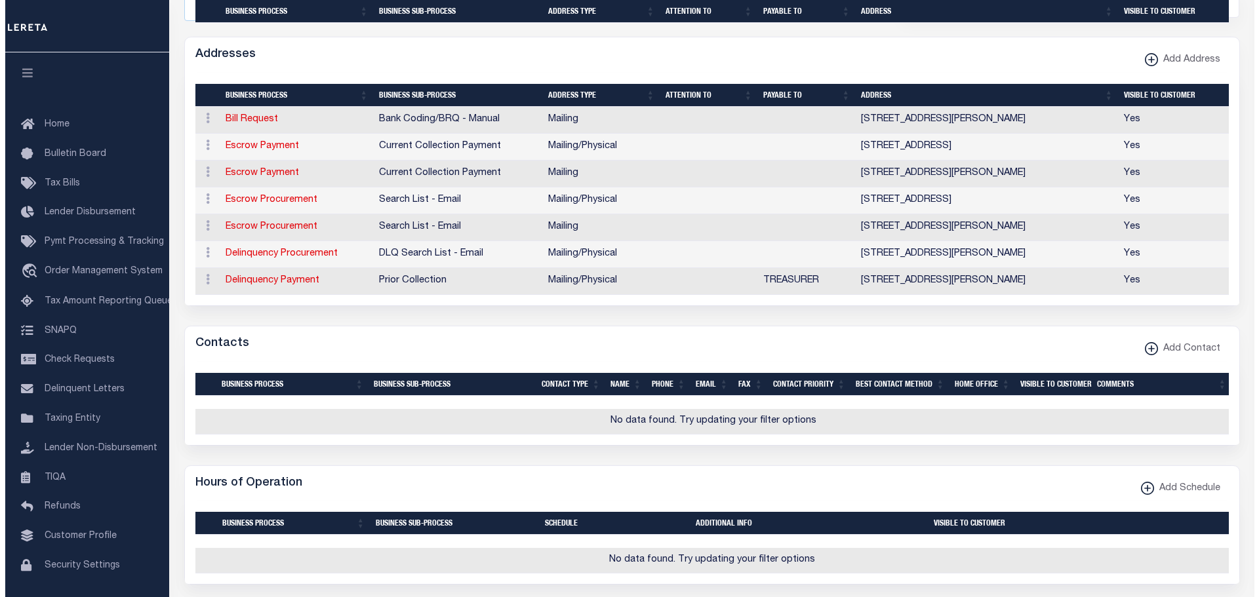
scroll to position [525, 0]
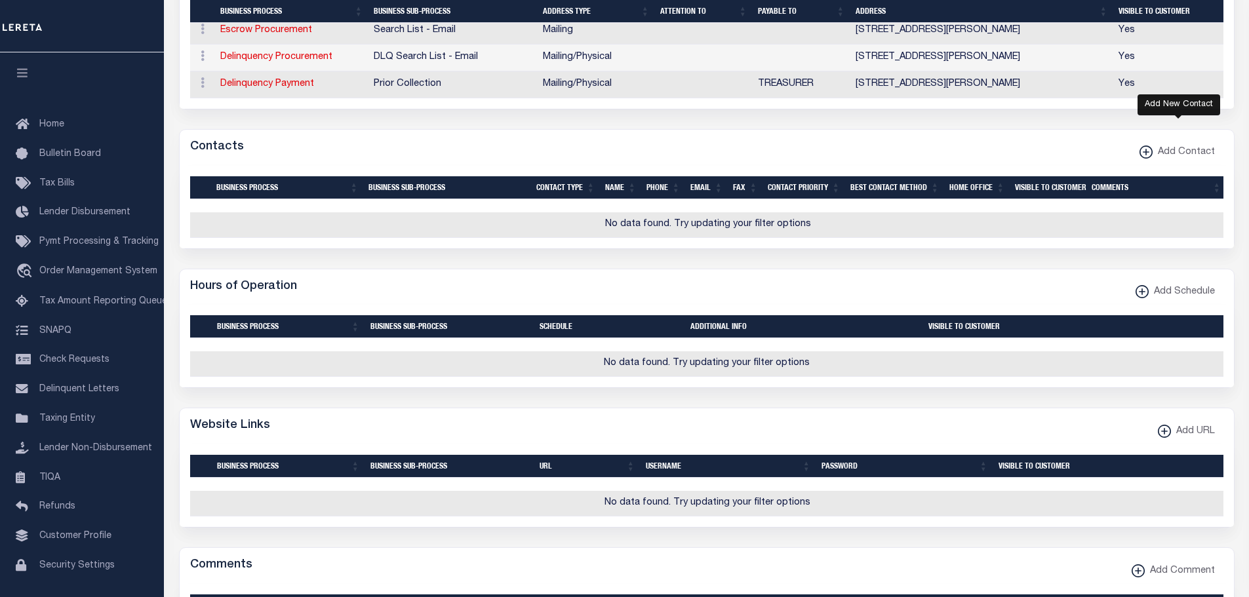
click at [1146, 153] on icon "button" at bounding box center [1146, 151] width 7 height 1
select select "1"
checkbox input "false"
checkbox input "true"
select select
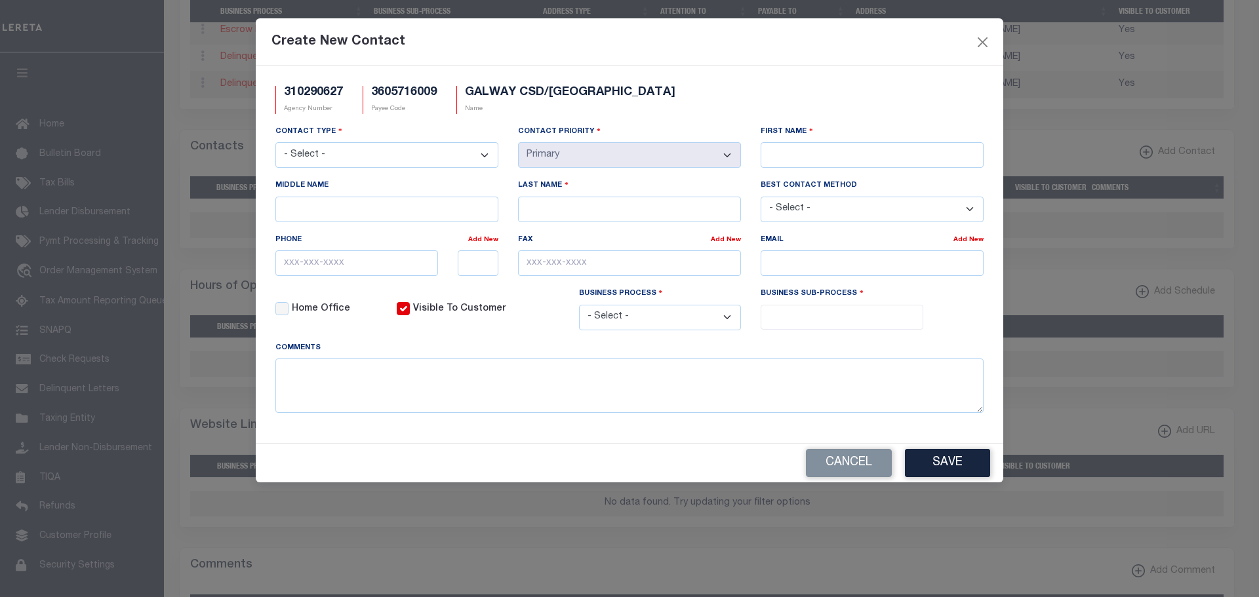
click at [758, 148] on div "First Name" at bounding box center [872, 152] width 243 height 54
click at [773, 157] on input "First Name" at bounding box center [872, 155] width 223 height 26
type input "SUE"
type input "[PERSON_NAME]"
drag, startPoint x: 487, startPoint y: 154, endPoint x: 480, endPoint y: 160, distance: 8.8
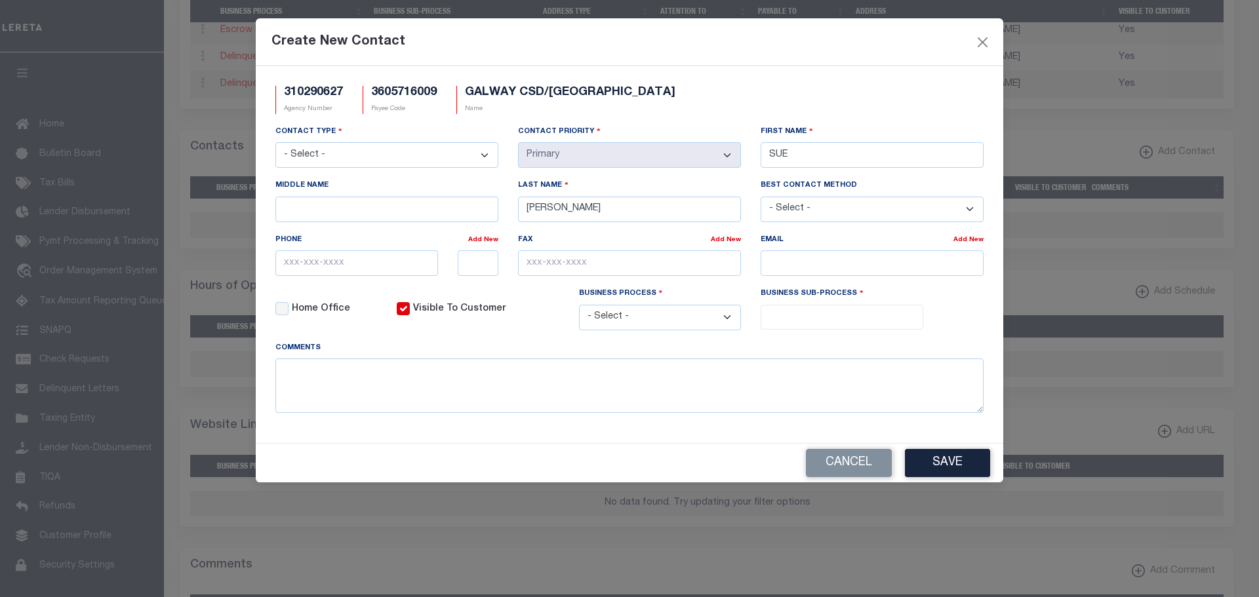
click at [486, 154] on select "- Select - Assessor Clerk Internal Contacts 1 Internal Contacts 2 Internal Cont…" at bounding box center [386, 155] width 223 height 26
select select "2"
click at [275, 143] on select "- Select - Assessor Clerk Internal Contacts 1 Internal Contacts 2 Internal Cont…" at bounding box center [386, 155] width 223 height 26
click at [610, 321] on select "- Select - All Automation Bill Request Delinquency Payment Delinquency Procurem…" at bounding box center [660, 318] width 163 height 26
select select "6"
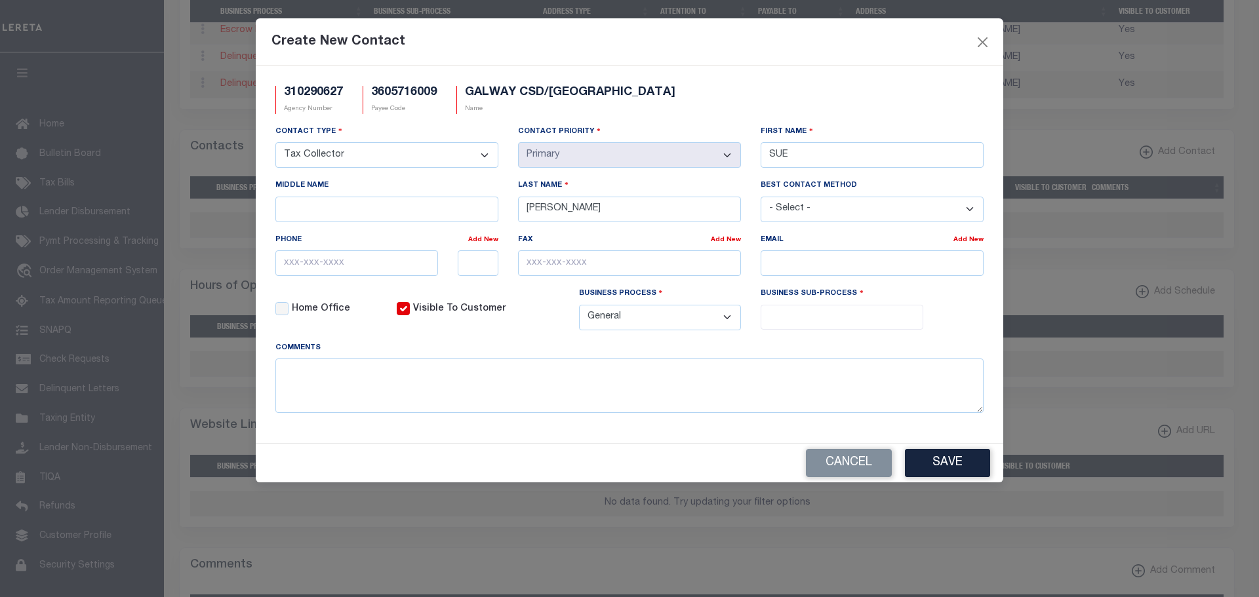
click at [579, 307] on select "- Select - All Automation Bill Request Delinquency Payment Delinquency Procurem…" at bounding box center [660, 318] width 163 height 26
click at [802, 313] on input "search" at bounding box center [842, 316] width 155 height 14
select select "31"
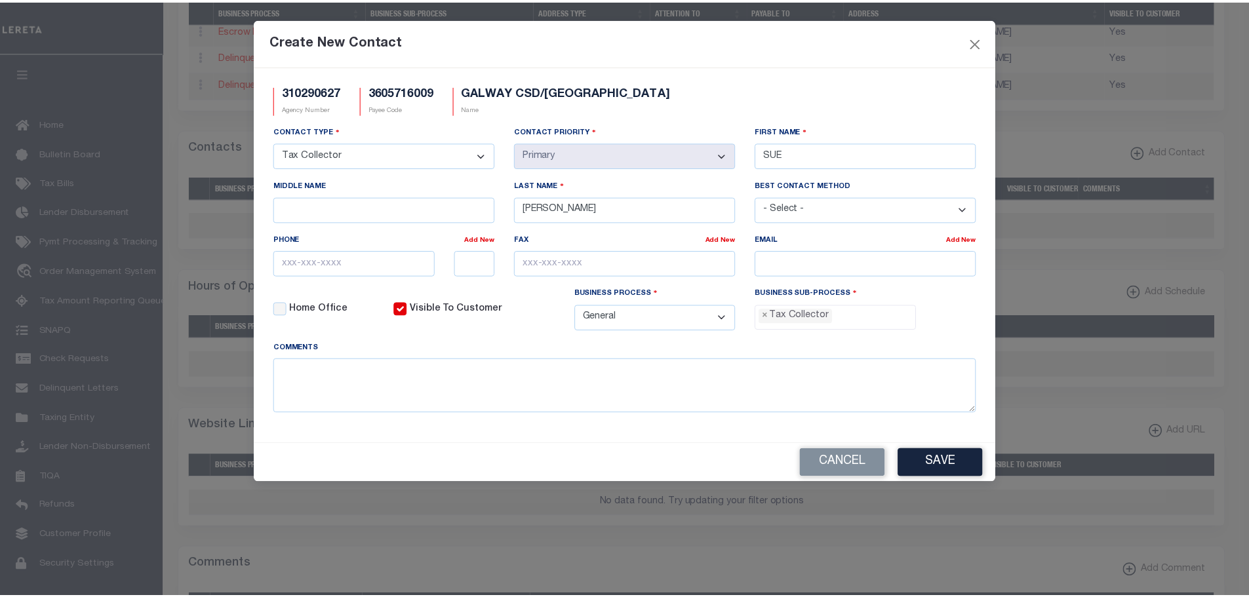
scroll to position [35, 0]
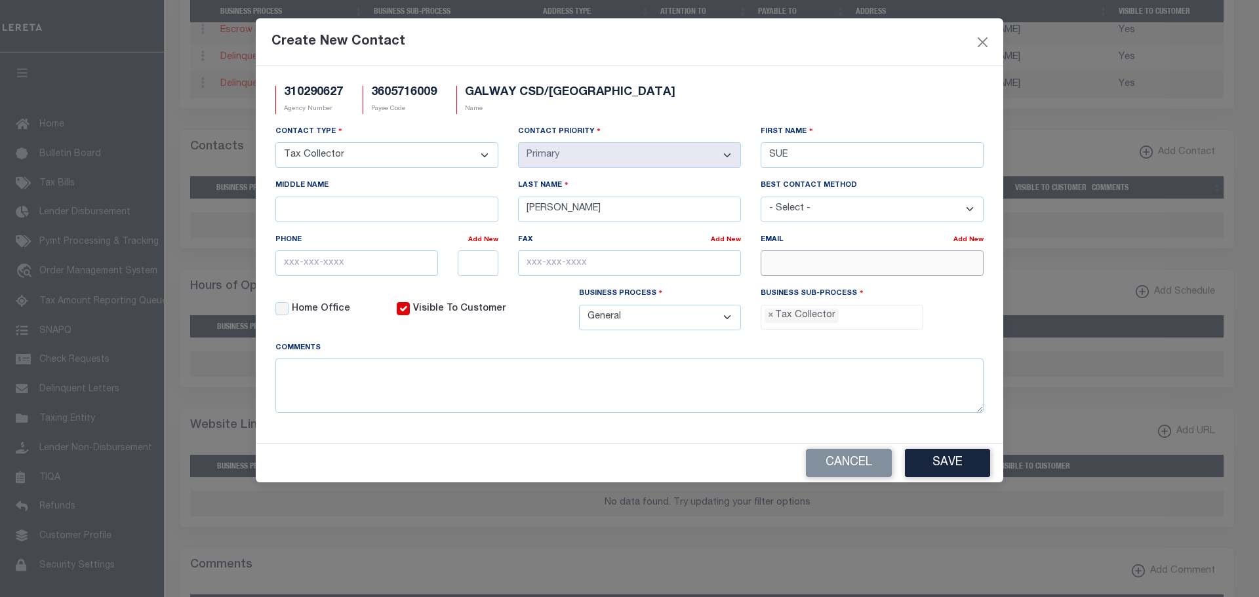
click at [799, 262] on input "email" at bounding box center [872, 263] width 223 height 26
paste input "[EMAIL_ADDRESS][DOMAIN_NAME]"
type input "[EMAIL_ADDRESS][DOMAIN_NAME]"
click at [283, 271] on input "text" at bounding box center [356, 263] width 163 height 26
type input "[PHONE_NUMBER]"
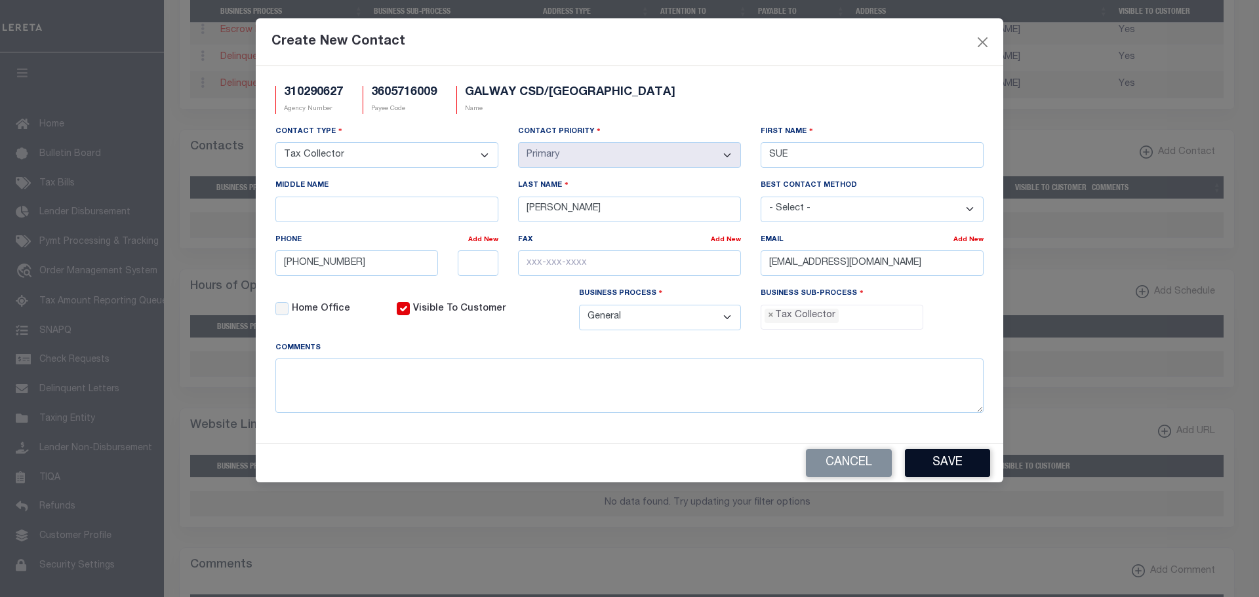
click at [919, 462] on button "Save" at bounding box center [947, 463] width 85 height 28
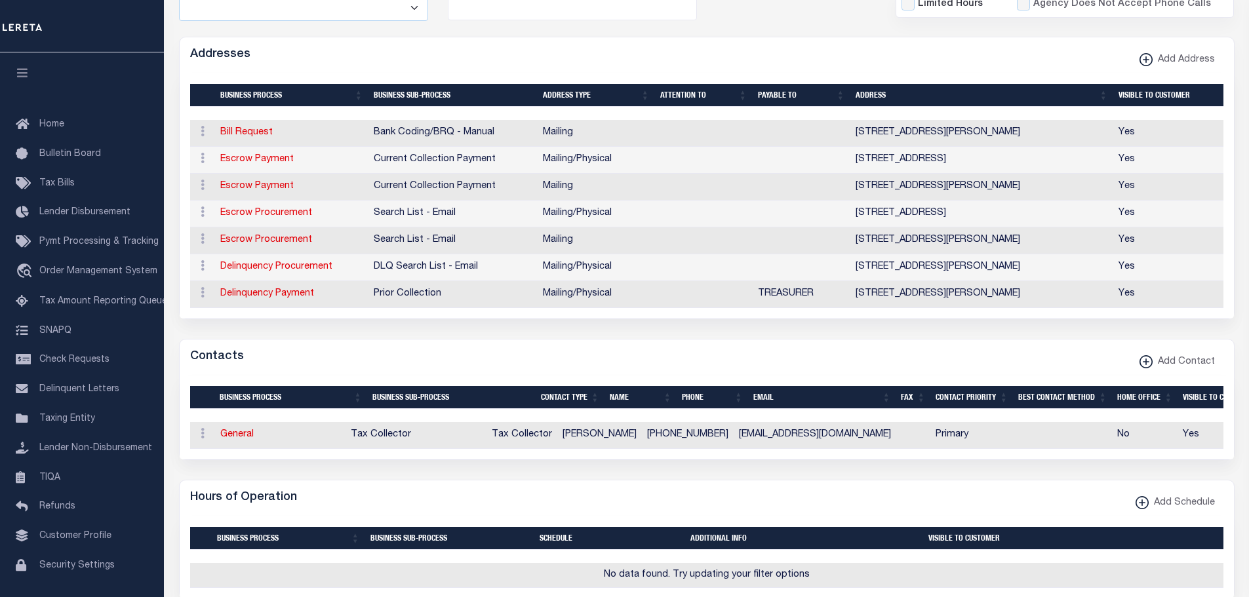
scroll to position [0, 0]
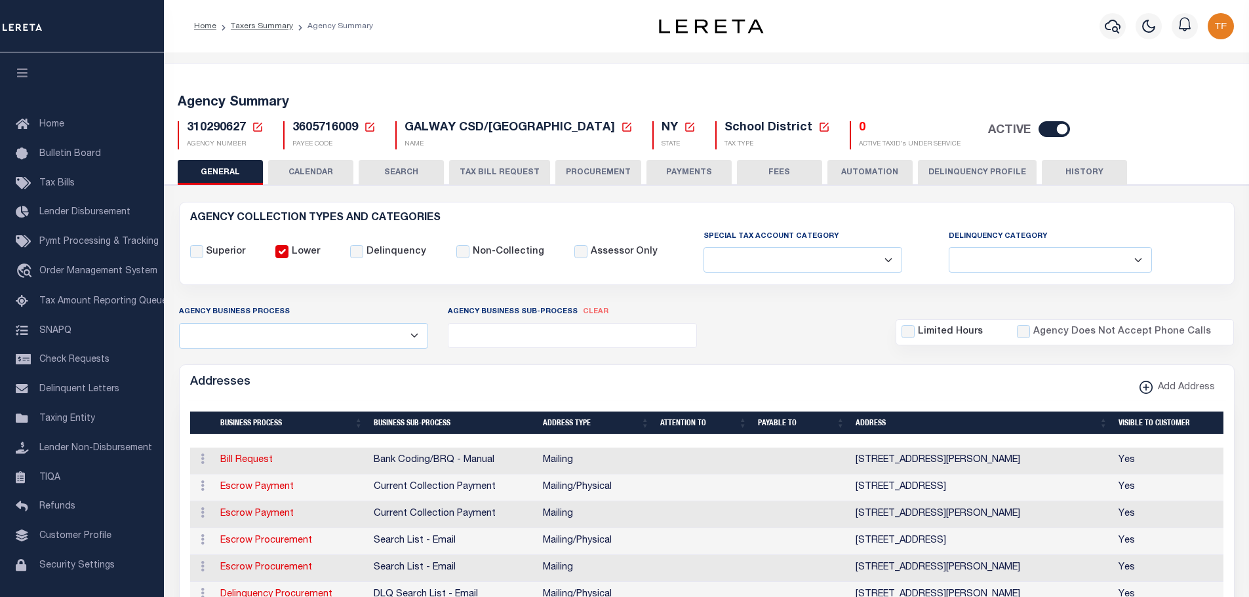
click at [258, 126] on icon at bounding box center [257, 127] width 9 height 9
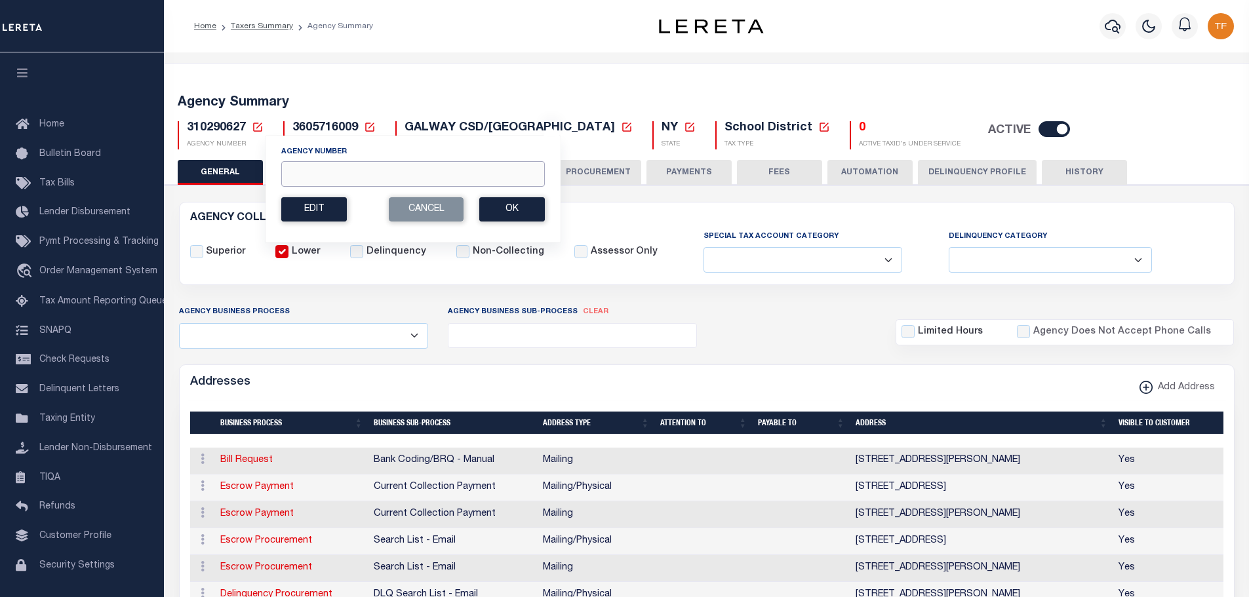
click at [298, 168] on input "Agency Number" at bounding box center [413, 174] width 264 height 26
type input "310020613"
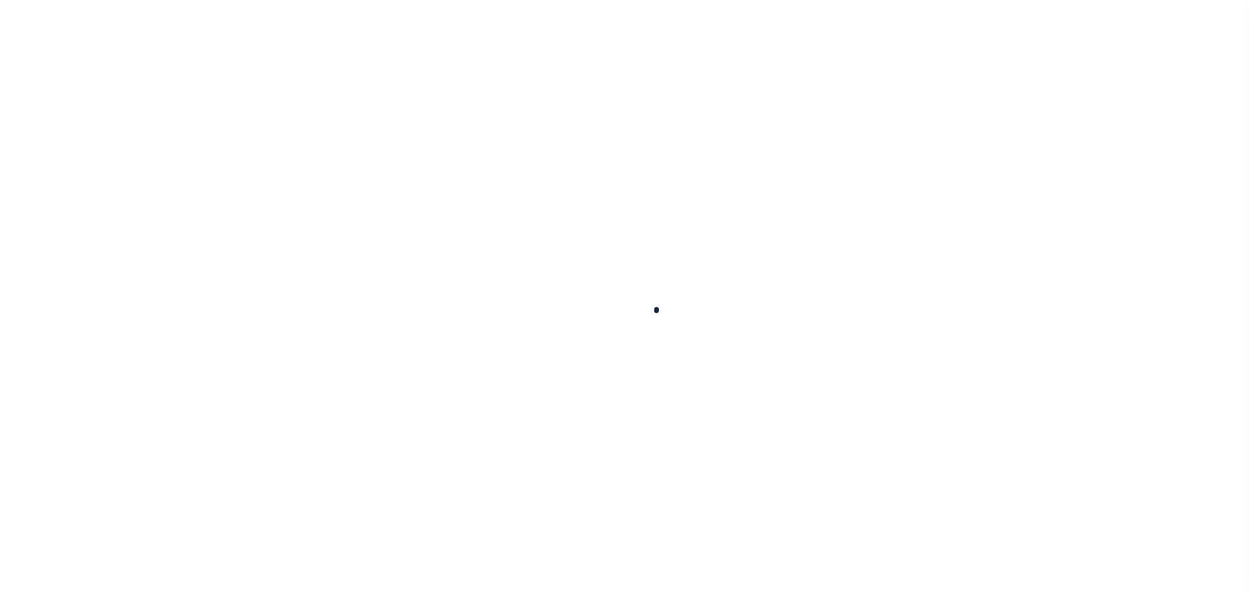
select select
checkbox input "false"
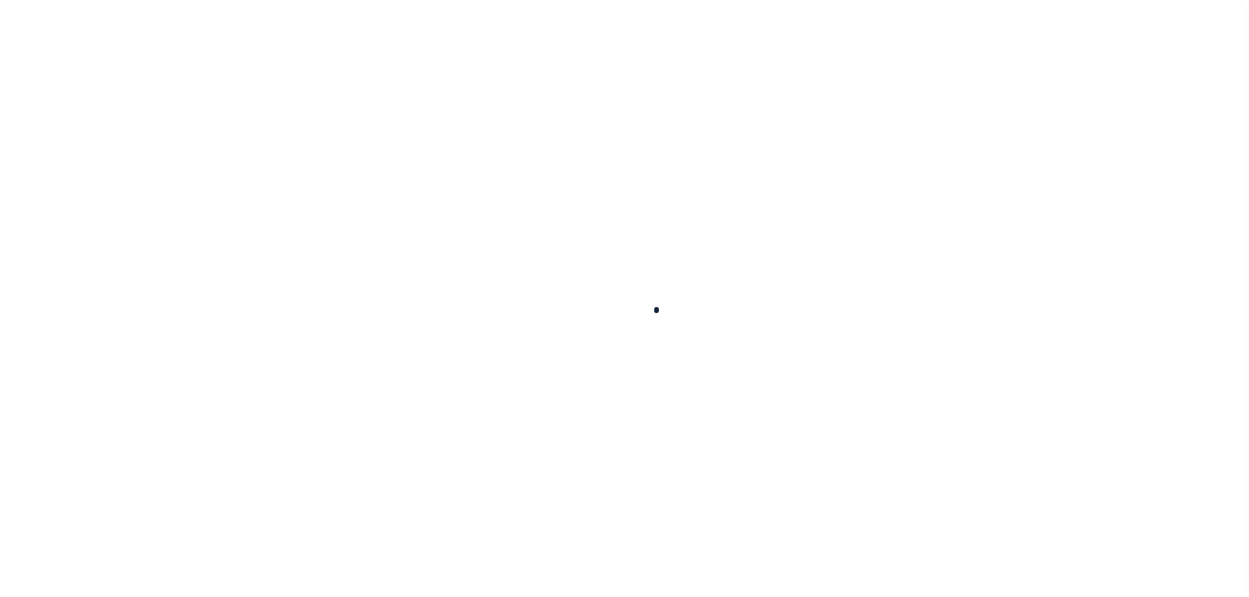
checkbox input "false"
type input "3600316004"
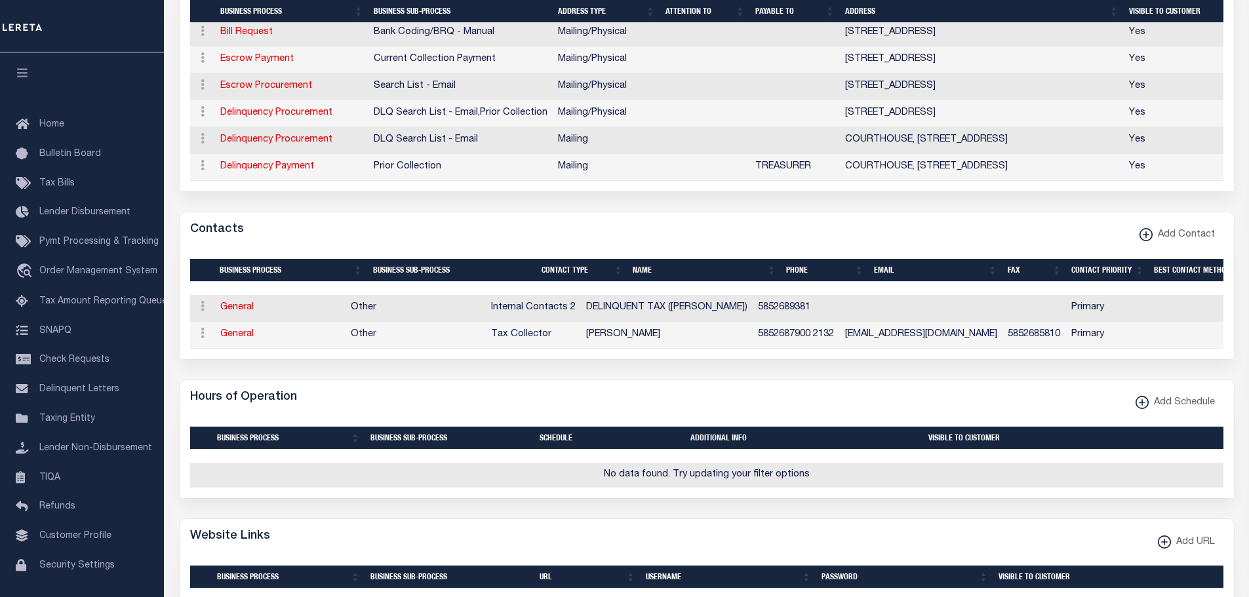
scroll to position [525, 0]
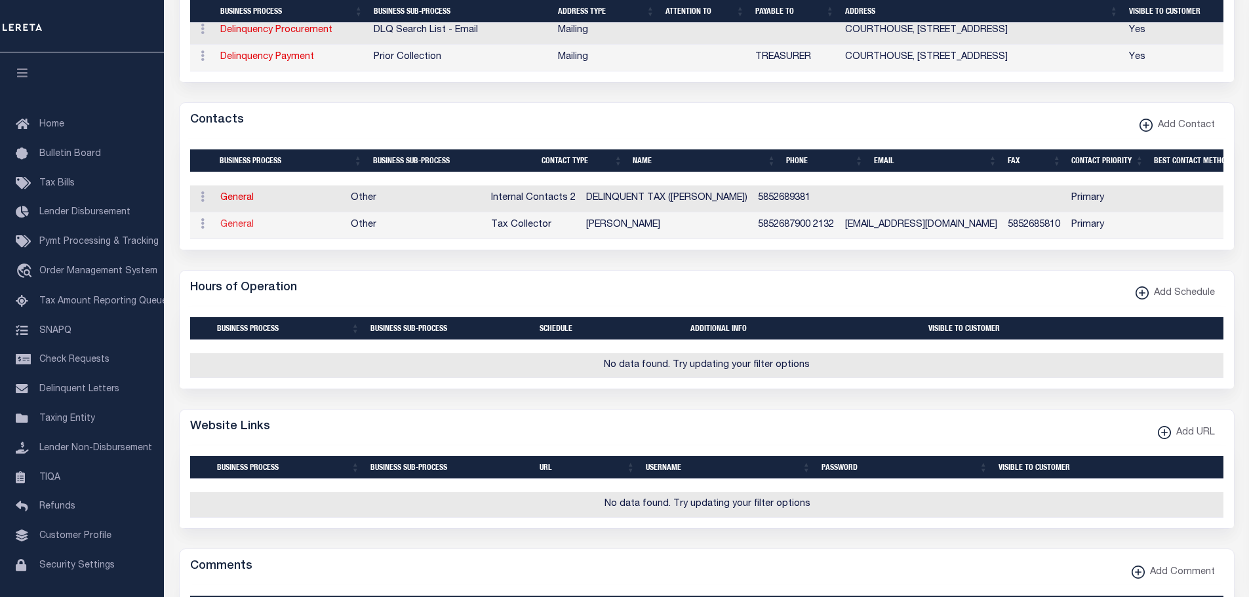
click at [239, 229] on link "General" at bounding box center [236, 224] width 33 height 9
checkbox input "false"
select select
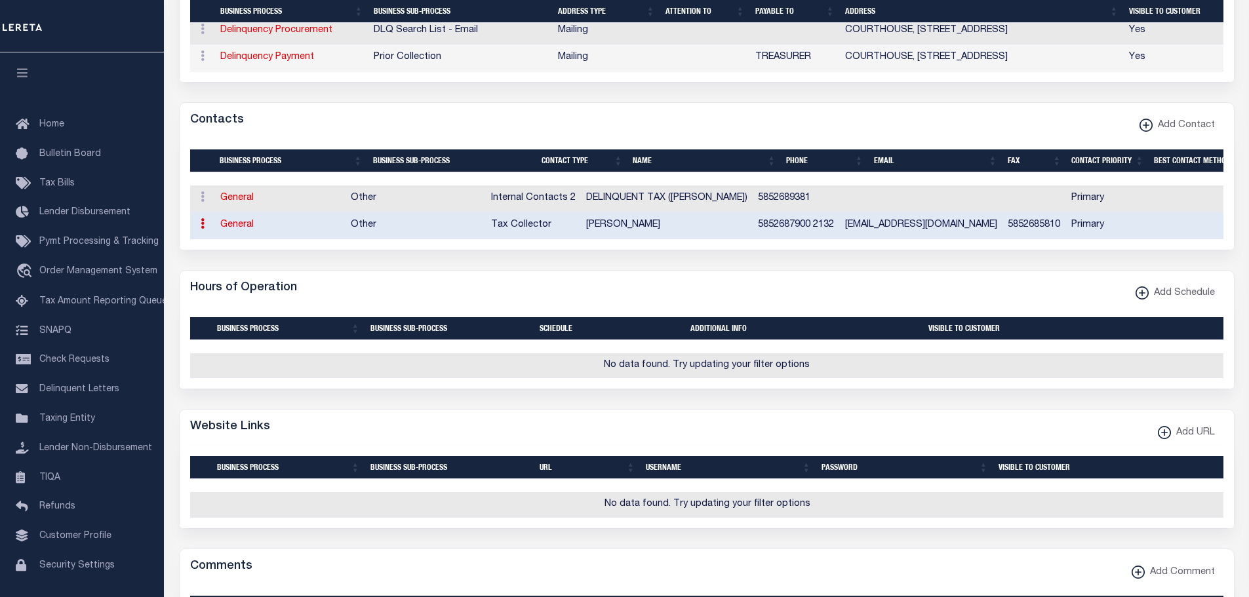
select select "2"
select select "1"
type input "DEVAN"
type input "[PERSON_NAME]"
type input "5852687900"
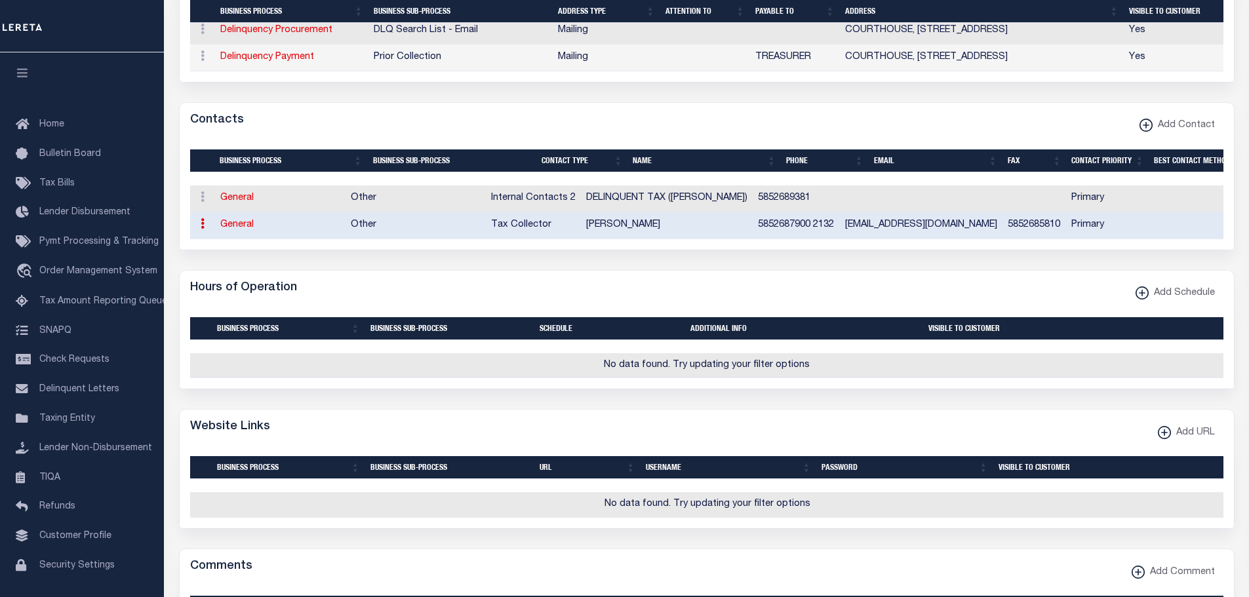
type input "2132"
type input "5852685810"
type input "[EMAIL_ADDRESS][DOMAIN_NAME]"
select select "6"
select select "39"
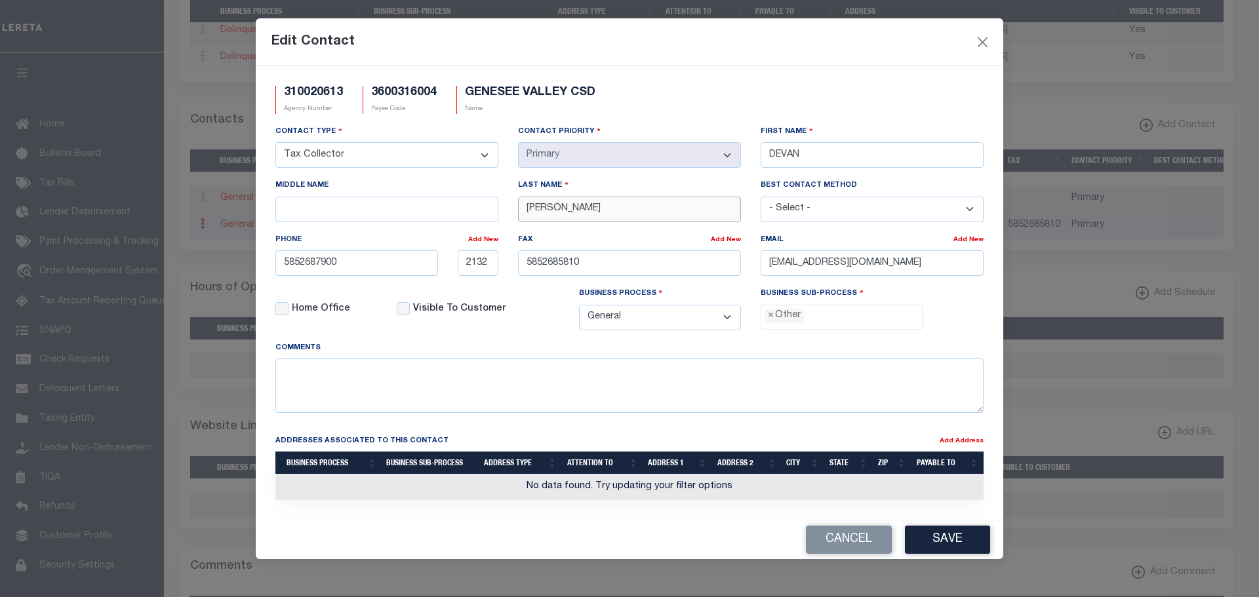
drag, startPoint x: 563, startPoint y: 217, endPoint x: 512, endPoint y: 209, distance: 51.7
click at [512, 209] on div "Last Name [PERSON_NAME]" at bounding box center [629, 205] width 243 height 54
type input "[PERSON_NAME]"
drag, startPoint x: 360, startPoint y: 268, endPoint x: 466, endPoint y: 274, distance: 106.4
click at [466, 275] on div "5852687900 2132" at bounding box center [387, 263] width 243 height 26
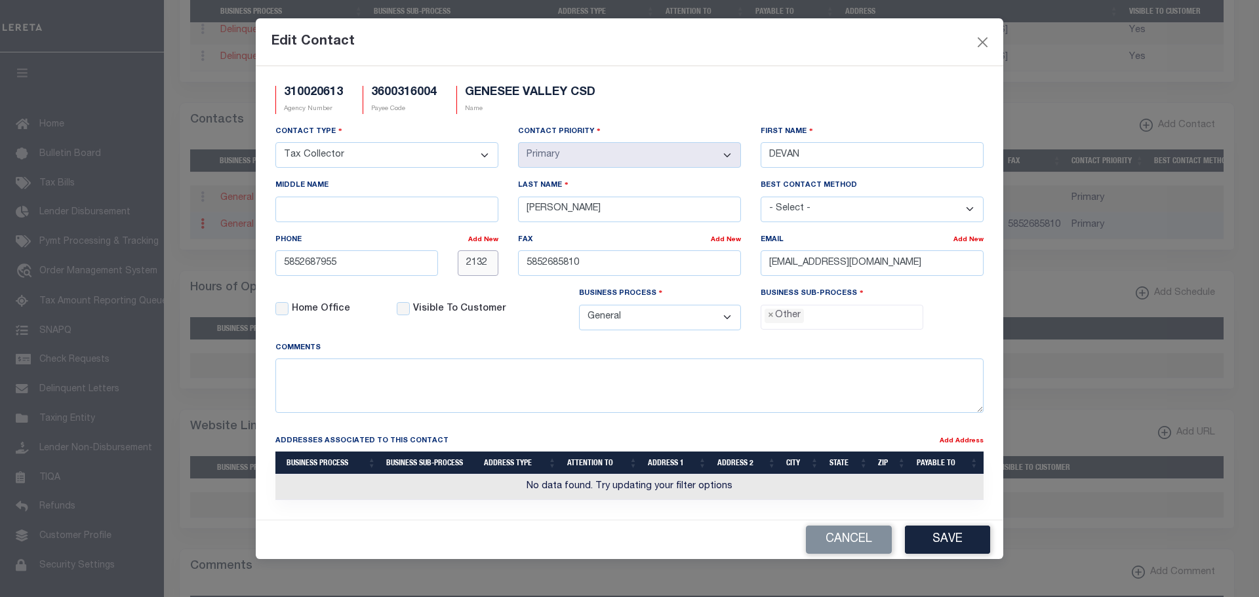
type input "[PHONE_NUMBER]"
drag, startPoint x: 896, startPoint y: 266, endPoint x: 738, endPoint y: 236, distance: 161.5
click at [744, 241] on div "Contact Type - Select - Assessor Clerk Internal Contacts 1 Internal Contacts 2 …" at bounding box center [630, 233] width 728 height 216
paste input "[PERSON_NAME]"
type input "[EMAIL_ADDRESS][DOMAIN_NAME]"
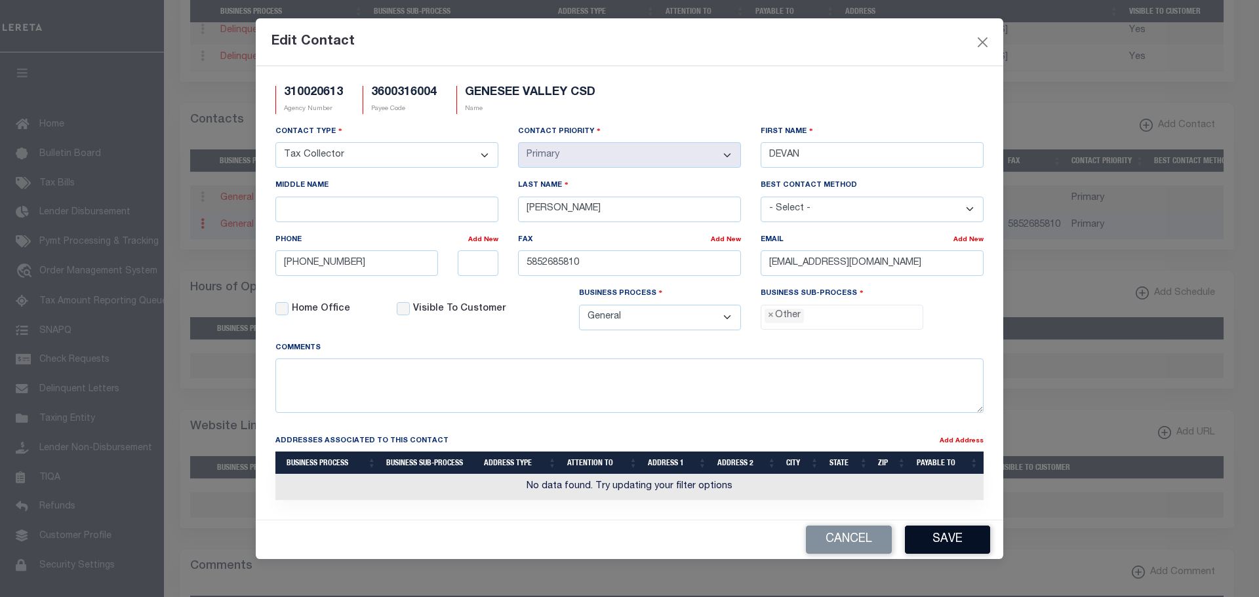
click at [946, 548] on button "Save" at bounding box center [947, 540] width 85 height 28
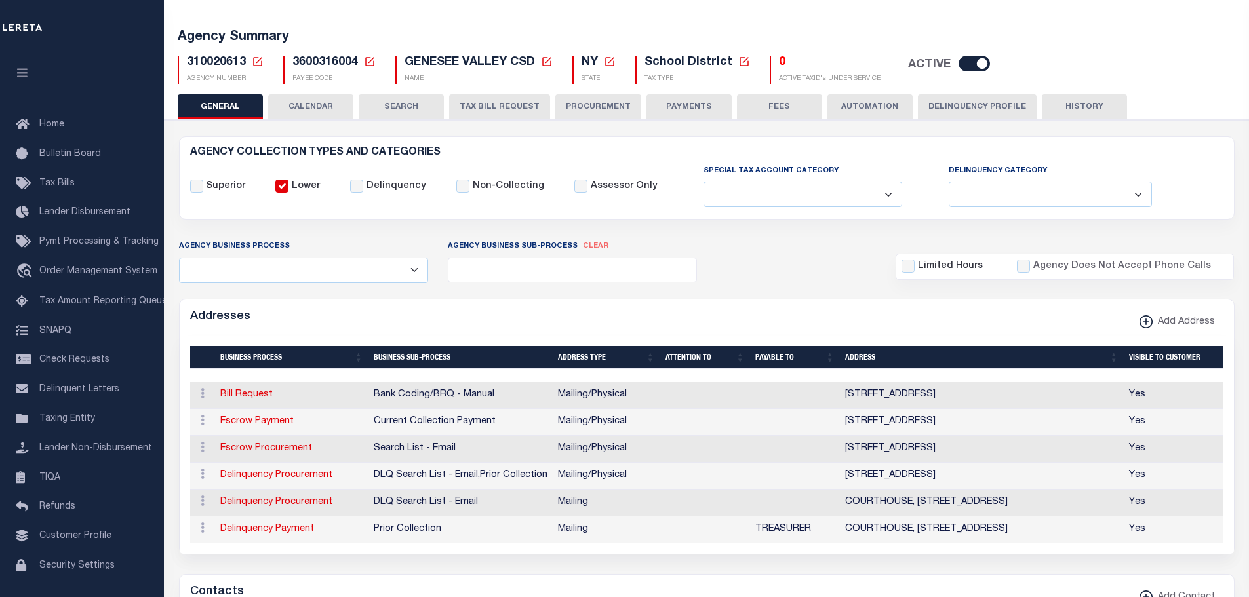
scroll to position [0, 0]
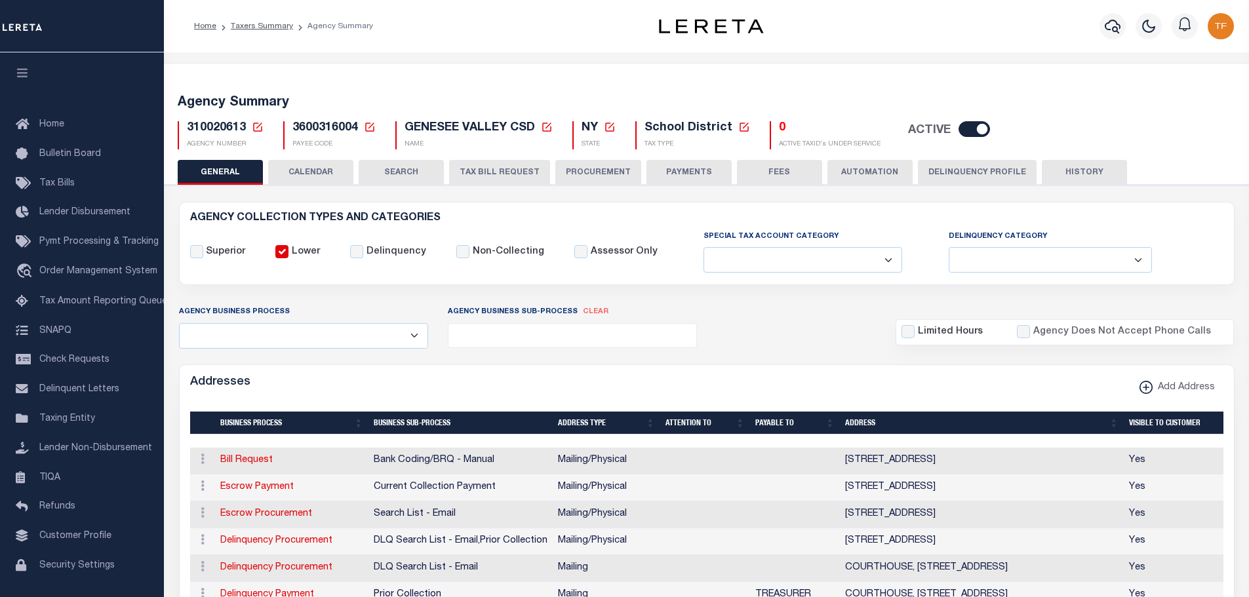
drag, startPoint x: 669, startPoint y: 177, endPoint x: 579, endPoint y: 359, distance: 202.6
click at [669, 176] on button "PAYMENTS" at bounding box center [689, 172] width 85 height 25
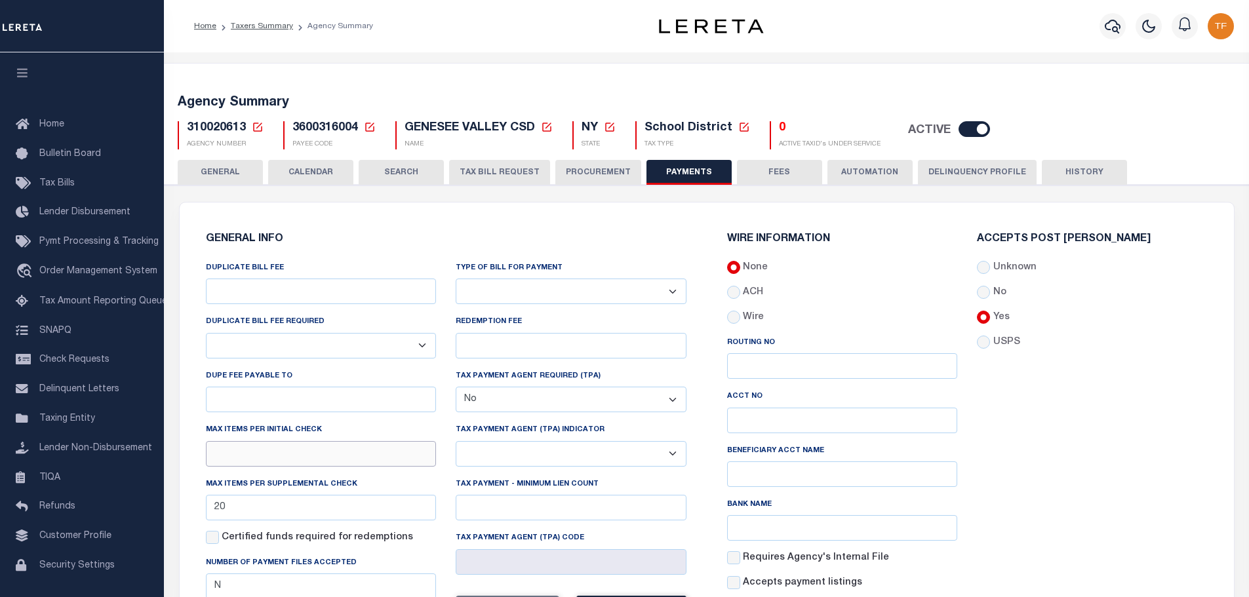
click at [242, 457] on input "text" at bounding box center [321, 454] width 231 height 26
type input "20"
drag, startPoint x: 1083, startPoint y: 402, endPoint x: 1084, endPoint y: 408, distance: 6.6
click at [1083, 403] on div "Accepts Post [PERSON_NAME] Unknown No Yes" at bounding box center [1092, 430] width 250 height 392
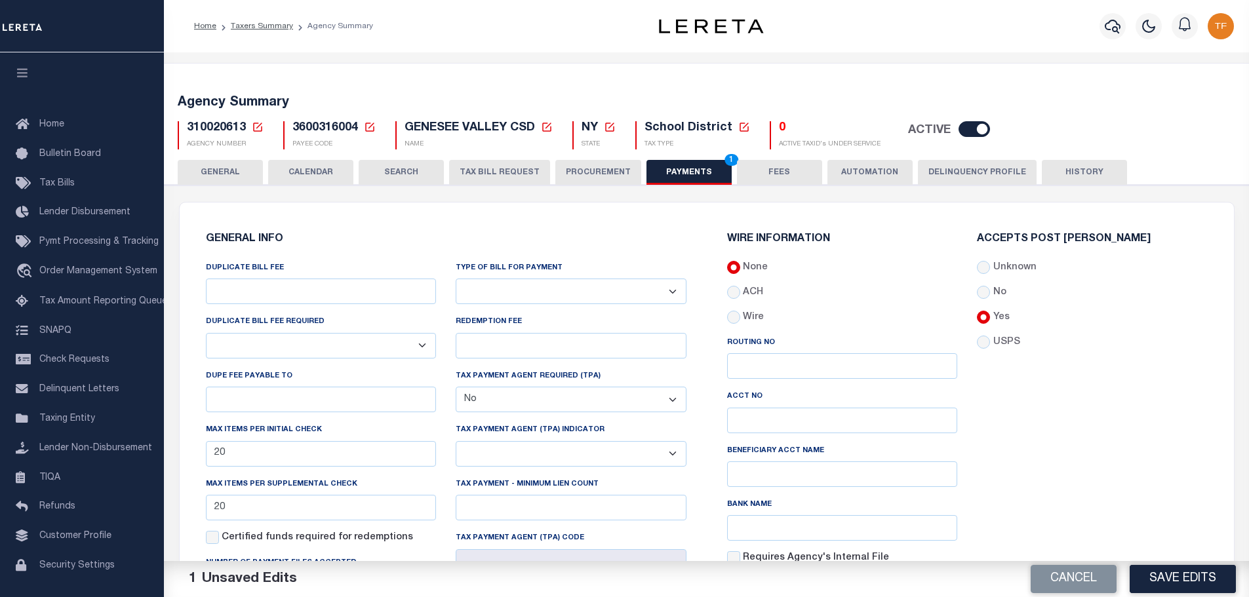
scroll to position [262, 0]
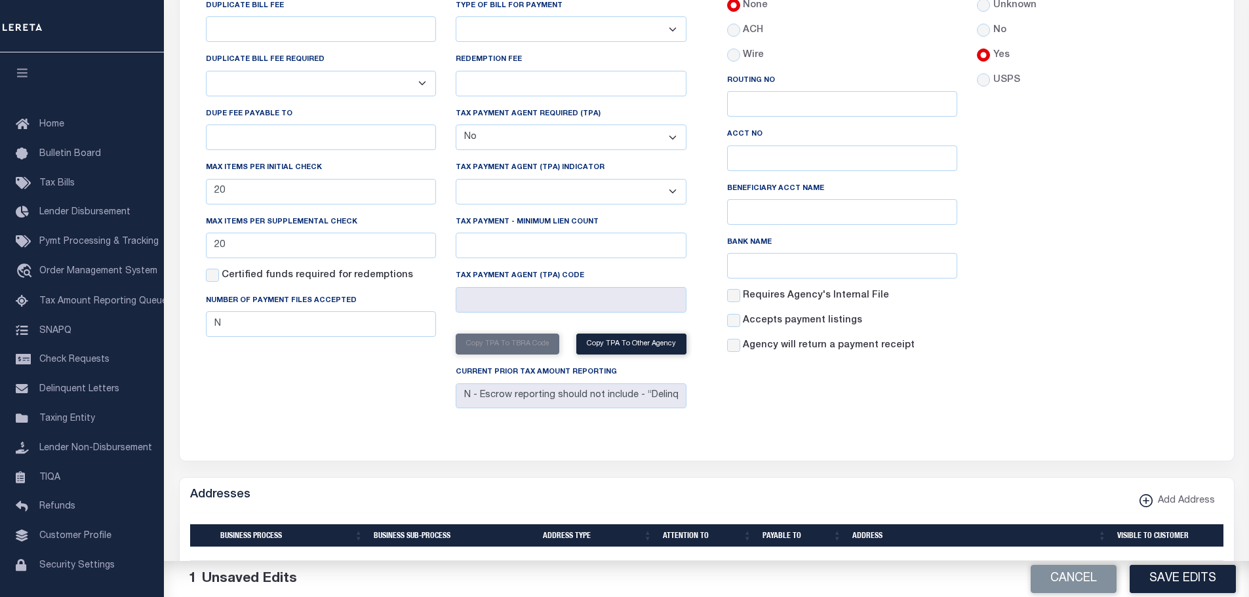
click at [1137, 586] on button "Save Edits" at bounding box center [1183, 579] width 106 height 28
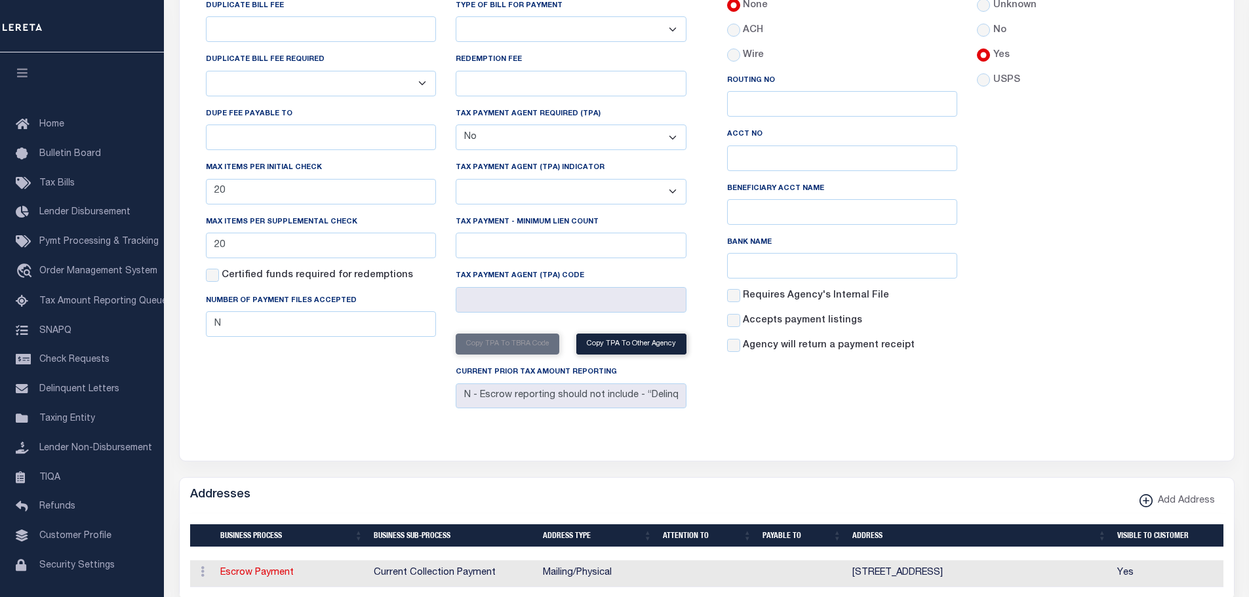
scroll to position [0, 0]
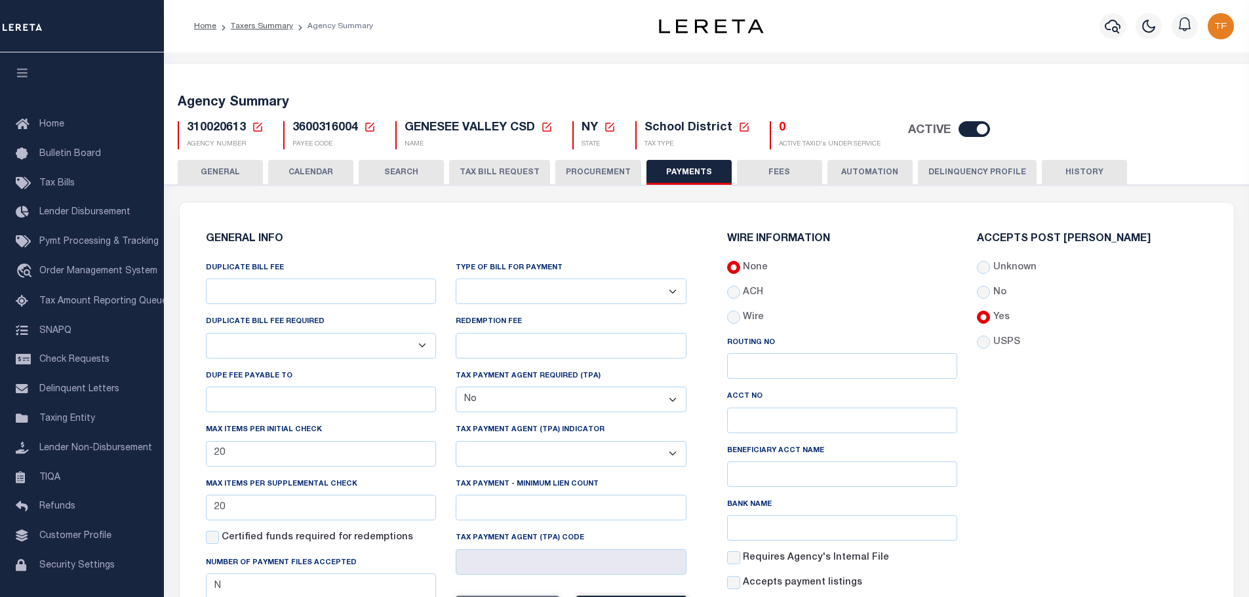
click at [211, 169] on button "GENERAL" at bounding box center [220, 172] width 85 height 25
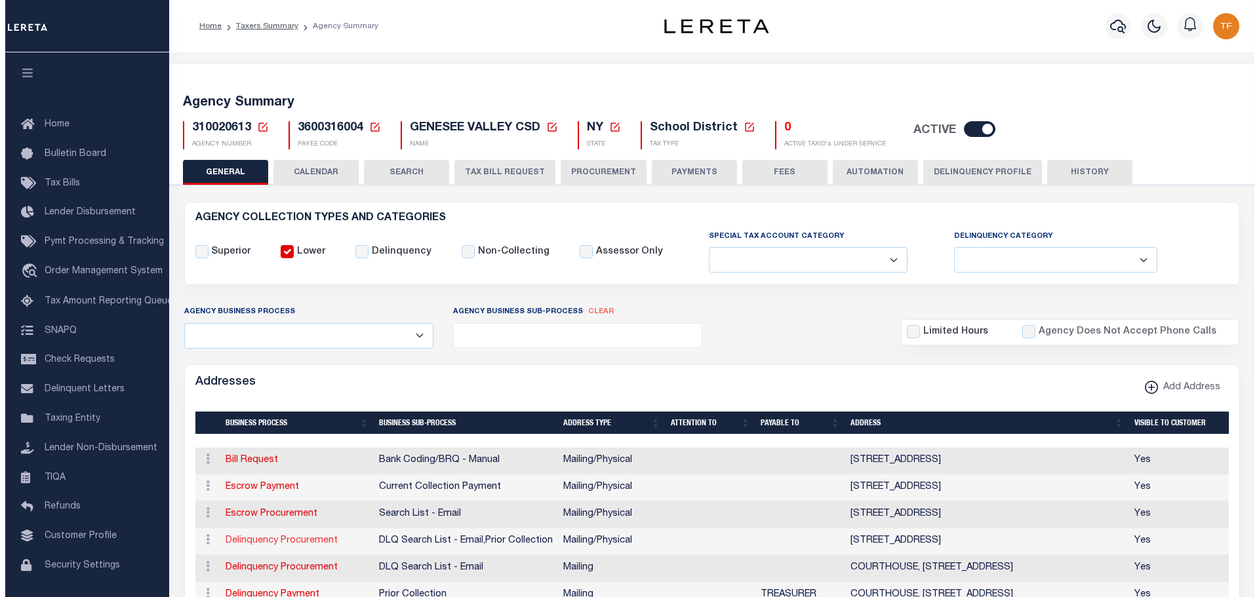
scroll to position [197, 0]
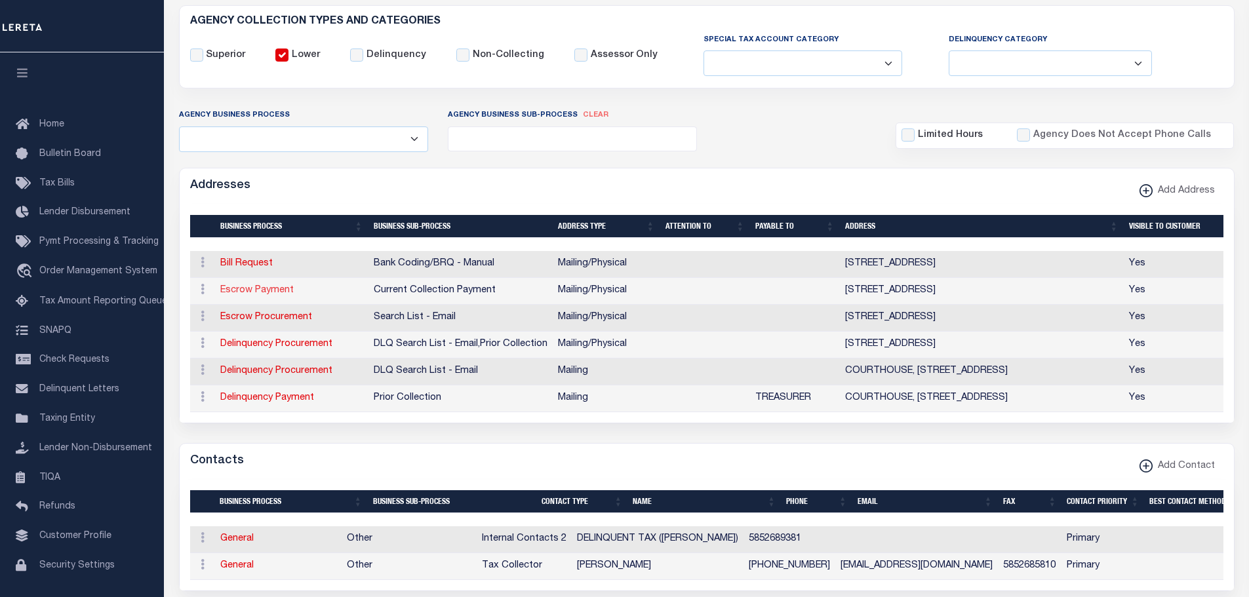
click at [237, 290] on link "Escrow Payment" at bounding box center [256, 290] width 73 height 9
select select "1"
checkbox input "false"
select select
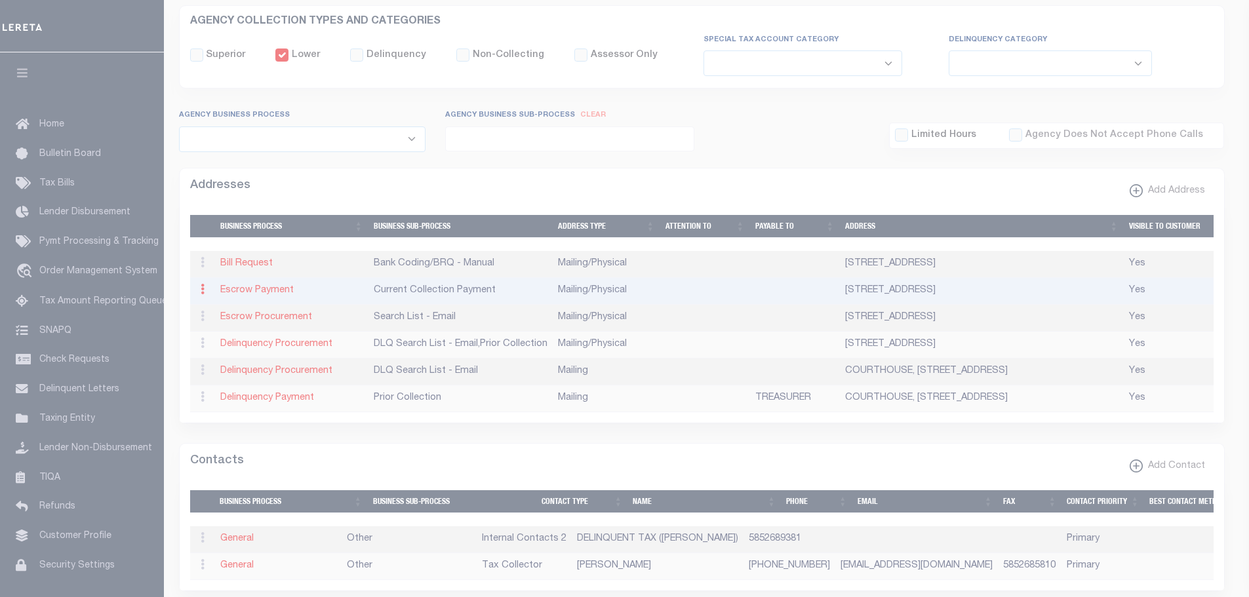
type input "1 JAGUAR DR"
type input "BELMONT"
select select "NY"
type input "14813"
select select "5"
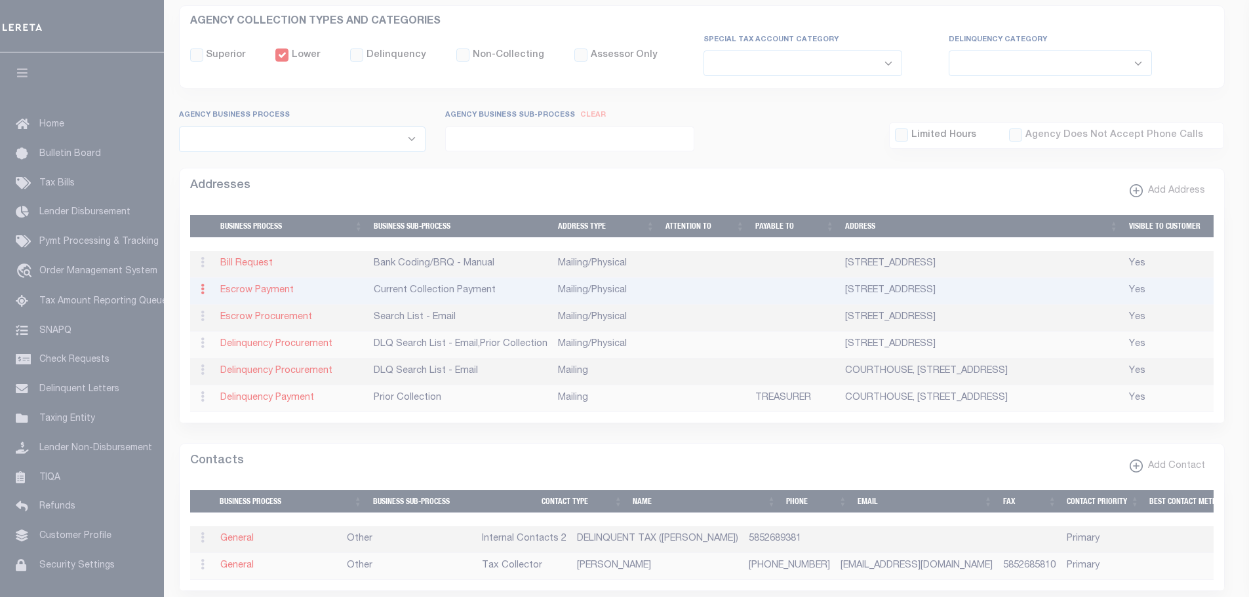
checkbox input "true"
select select "3"
select select "11"
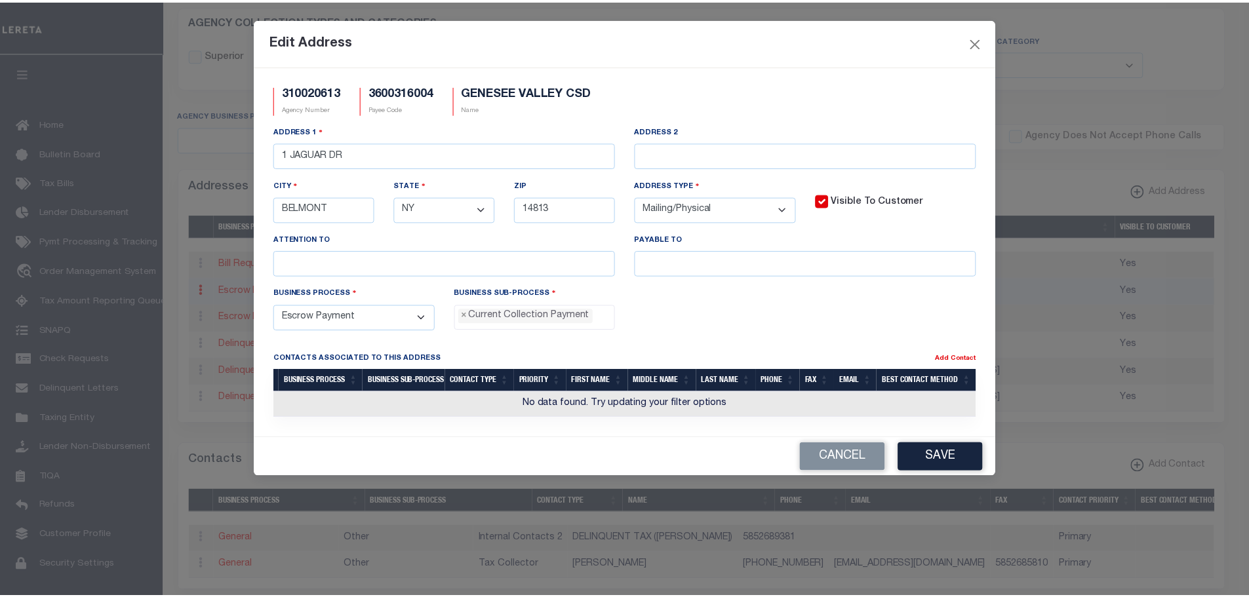
scroll to position [12, 0]
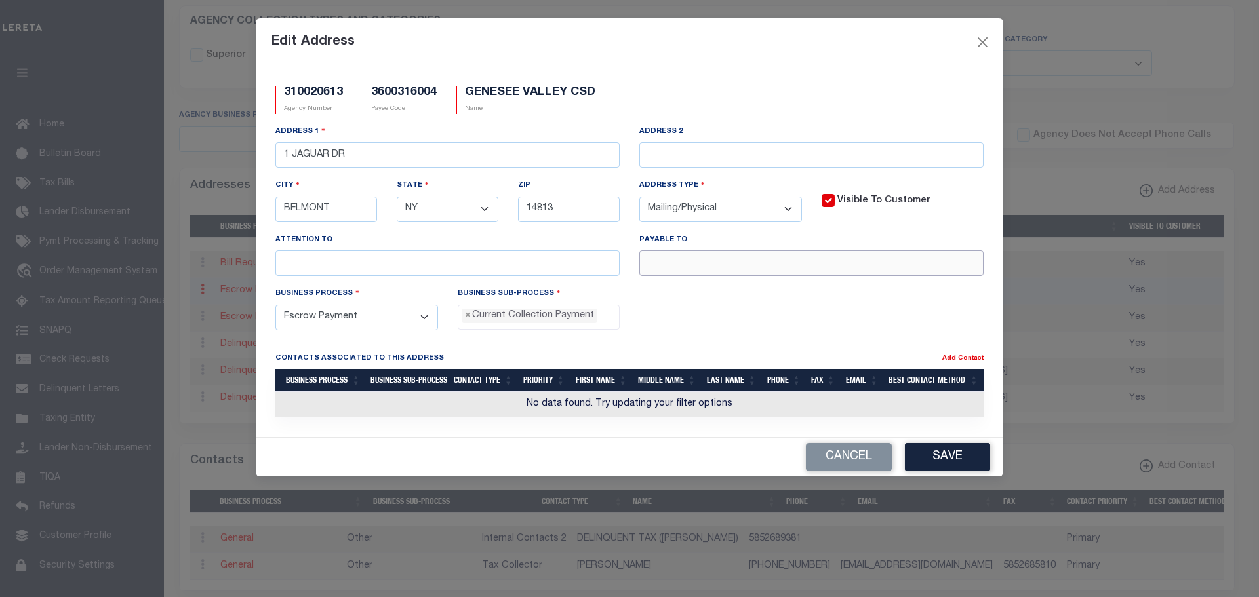
drag, startPoint x: 661, startPoint y: 267, endPoint x: 655, endPoint y: 262, distance: 7.5
click at [661, 267] on input "text" at bounding box center [811, 263] width 344 height 26
type input "GVCS"
click at [941, 461] on button "Save" at bounding box center [947, 457] width 85 height 28
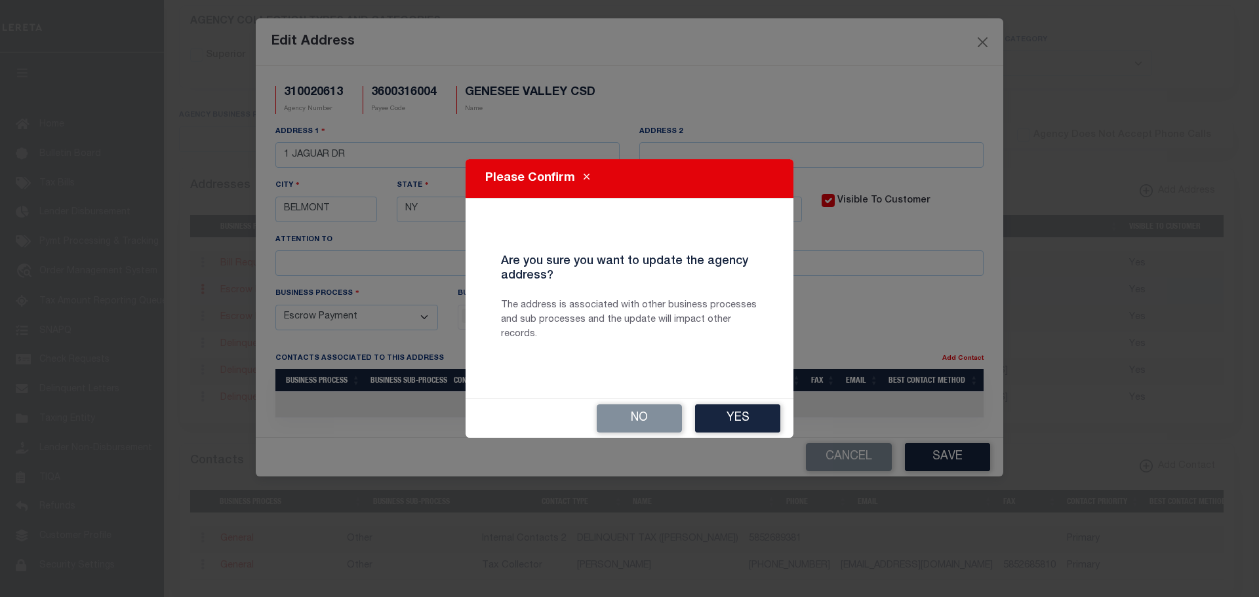
drag, startPoint x: 761, startPoint y: 418, endPoint x: 1046, endPoint y: 367, distance: 289.7
click at [782, 412] on div "No Yes" at bounding box center [630, 418] width 328 height 39
click at [736, 419] on button "Yes" at bounding box center [737, 419] width 85 height 28
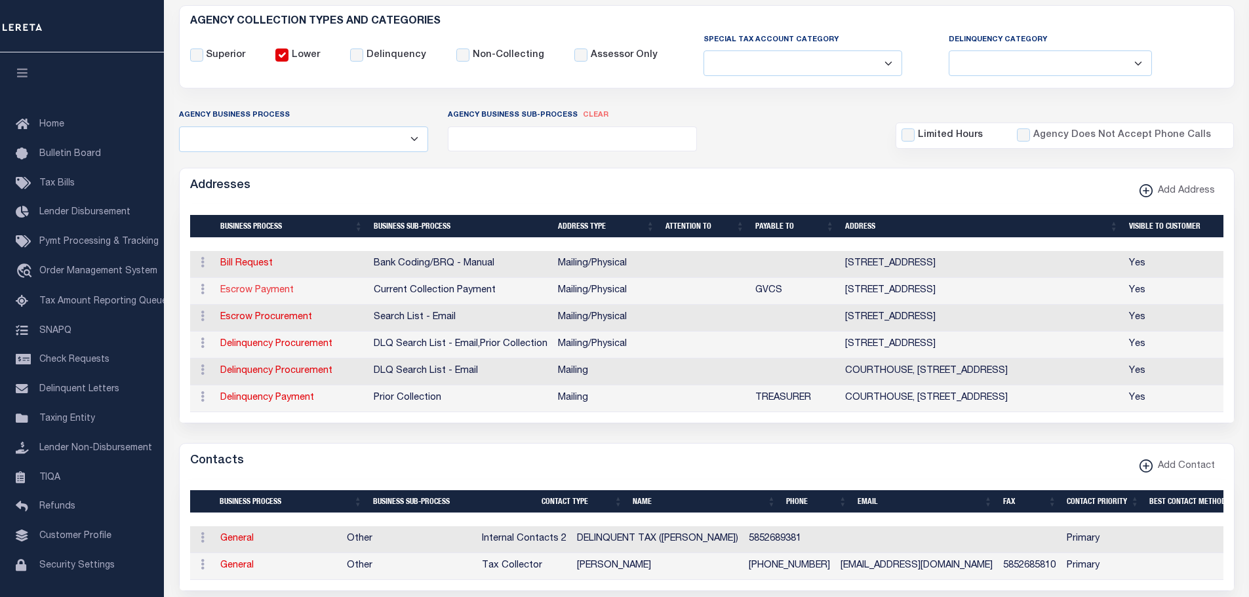
click at [237, 290] on link "Escrow Payment" at bounding box center [256, 290] width 73 height 9
select select "11"
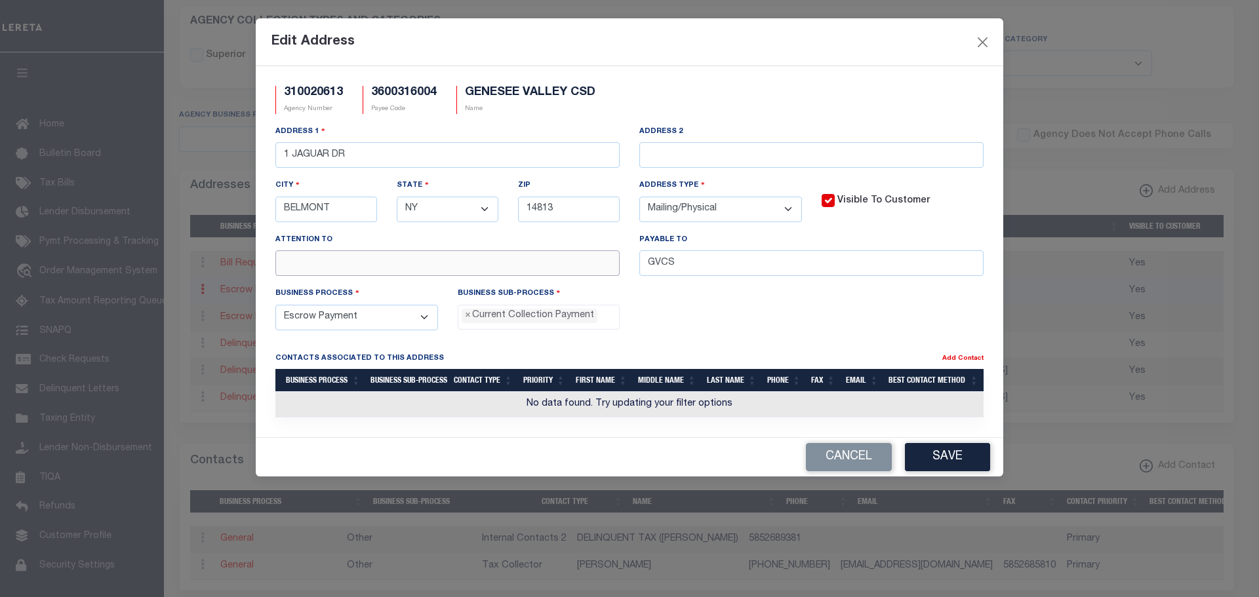
click at [320, 272] on input "text" at bounding box center [447, 263] width 344 height 26
paste input "[PERSON_NAME]"
drag, startPoint x: 320, startPoint y: 266, endPoint x: 525, endPoint y: 279, distance: 205.6
click at [513, 283] on div "Attention To [PERSON_NAME]" at bounding box center [448, 260] width 364 height 54
type input "[PERSON_NAME]"
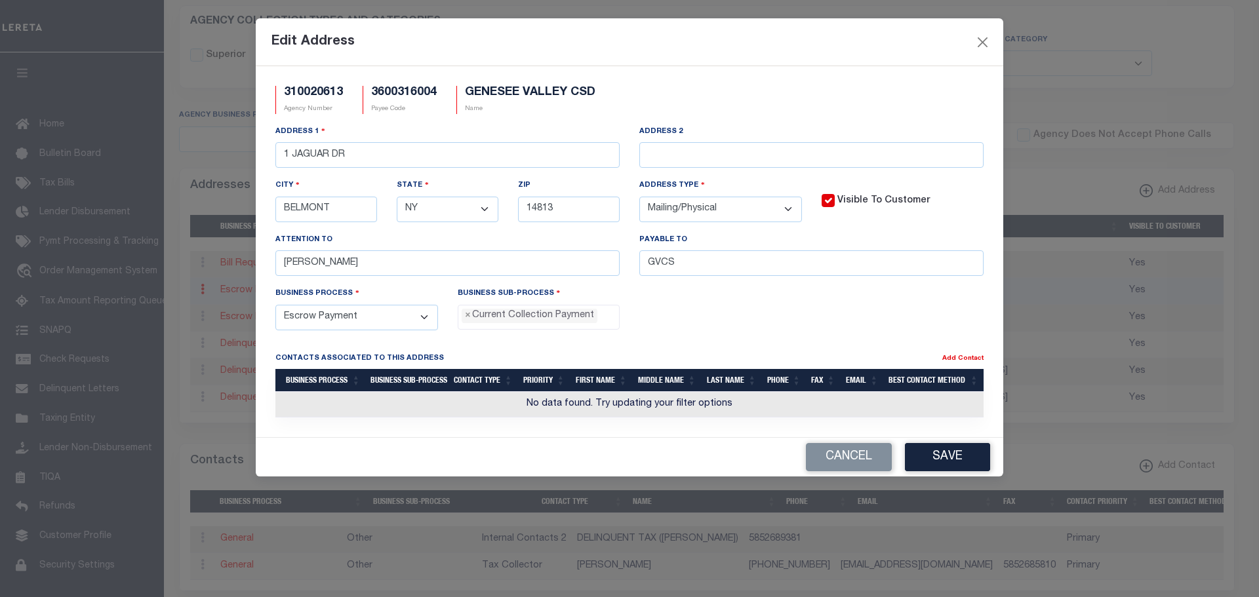
click at [959, 460] on button "Save" at bounding box center [947, 457] width 85 height 28
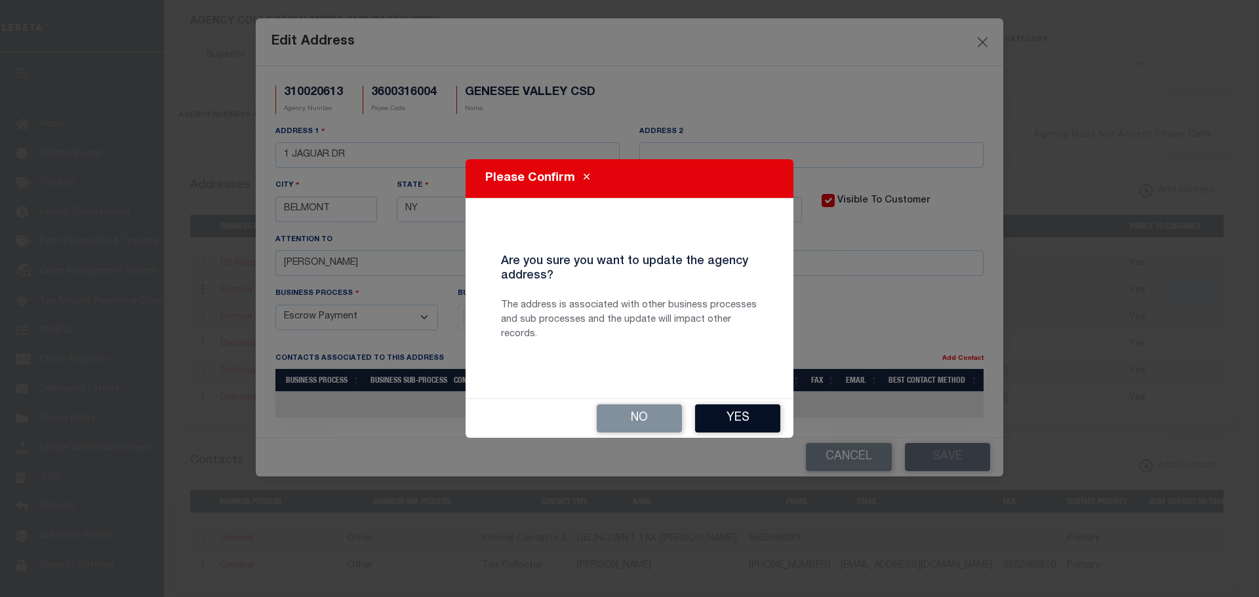
click at [725, 419] on button "Yes" at bounding box center [737, 419] width 85 height 28
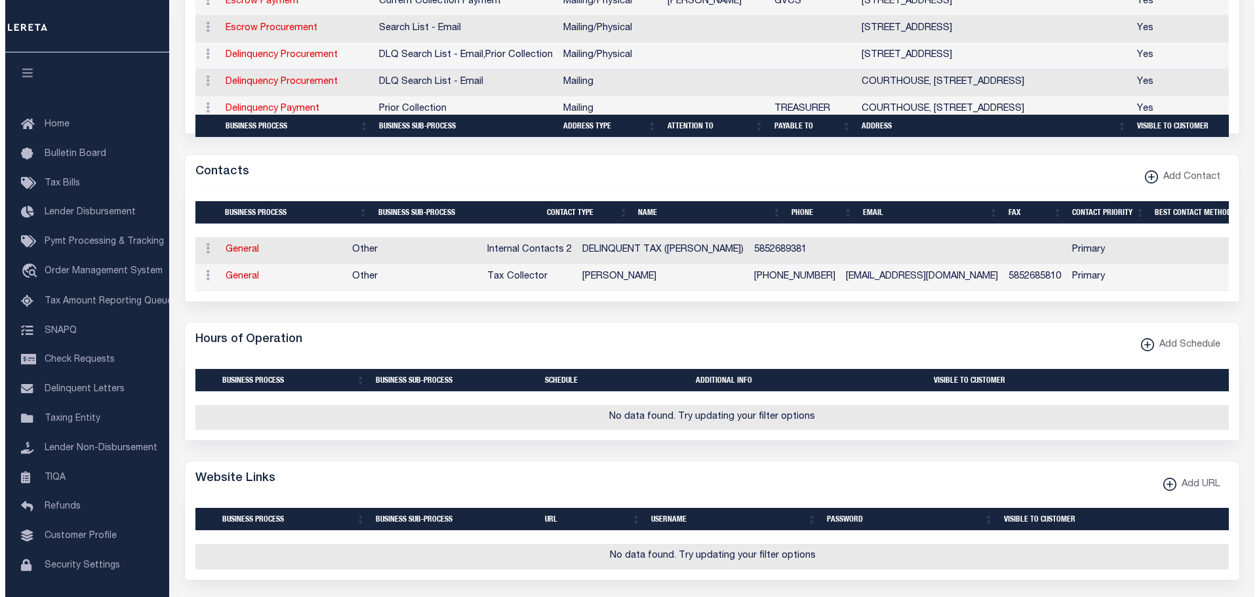
scroll to position [590, 0]
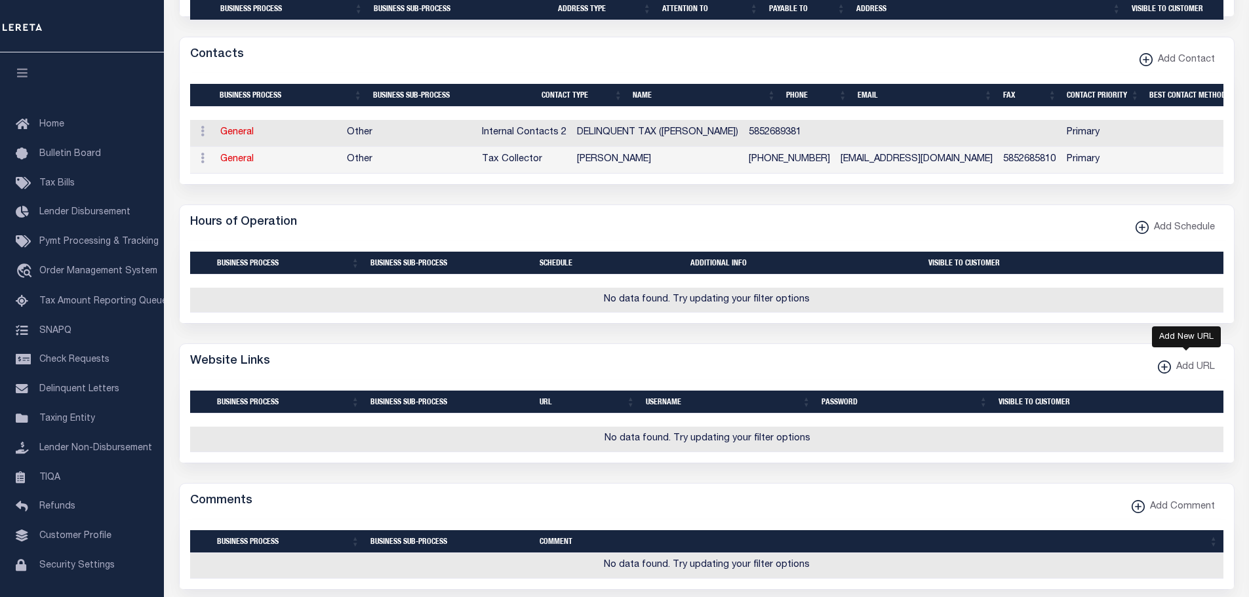
click at [1161, 374] on xmlns\ "button" at bounding box center [1164, 367] width 13 height 13
select select
checkbox input "true"
